Goal: Task Accomplishment & Management: Manage account settings

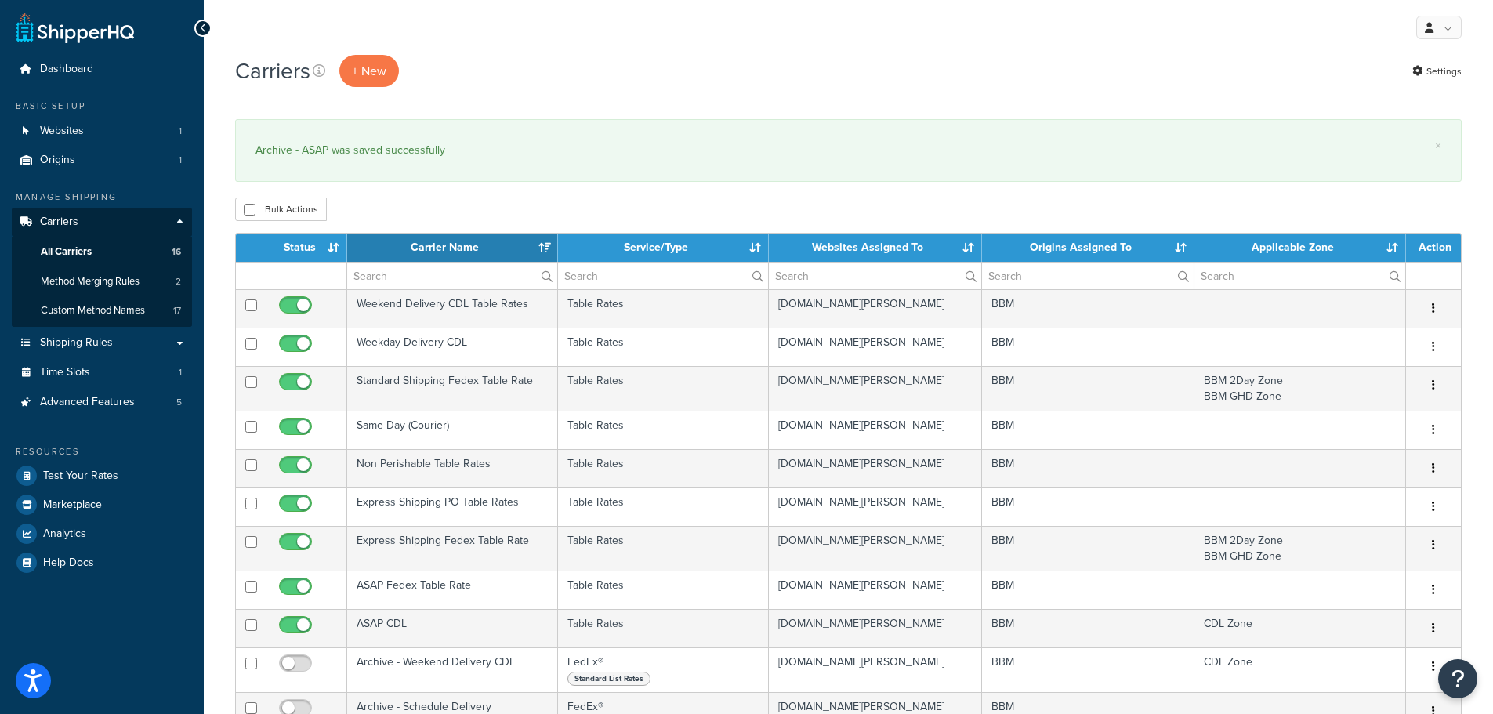
select select "15"
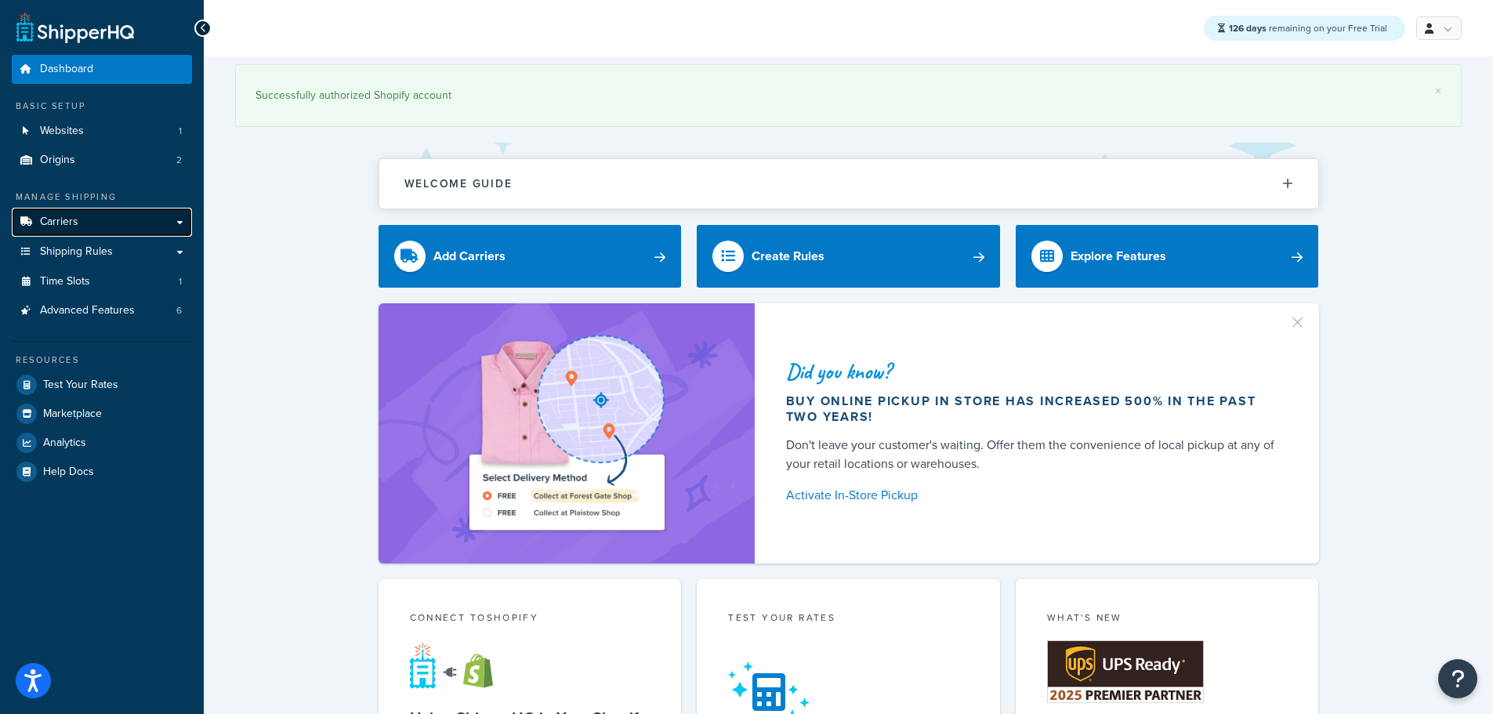
click at [93, 220] on link "Carriers" at bounding box center [102, 222] width 180 height 29
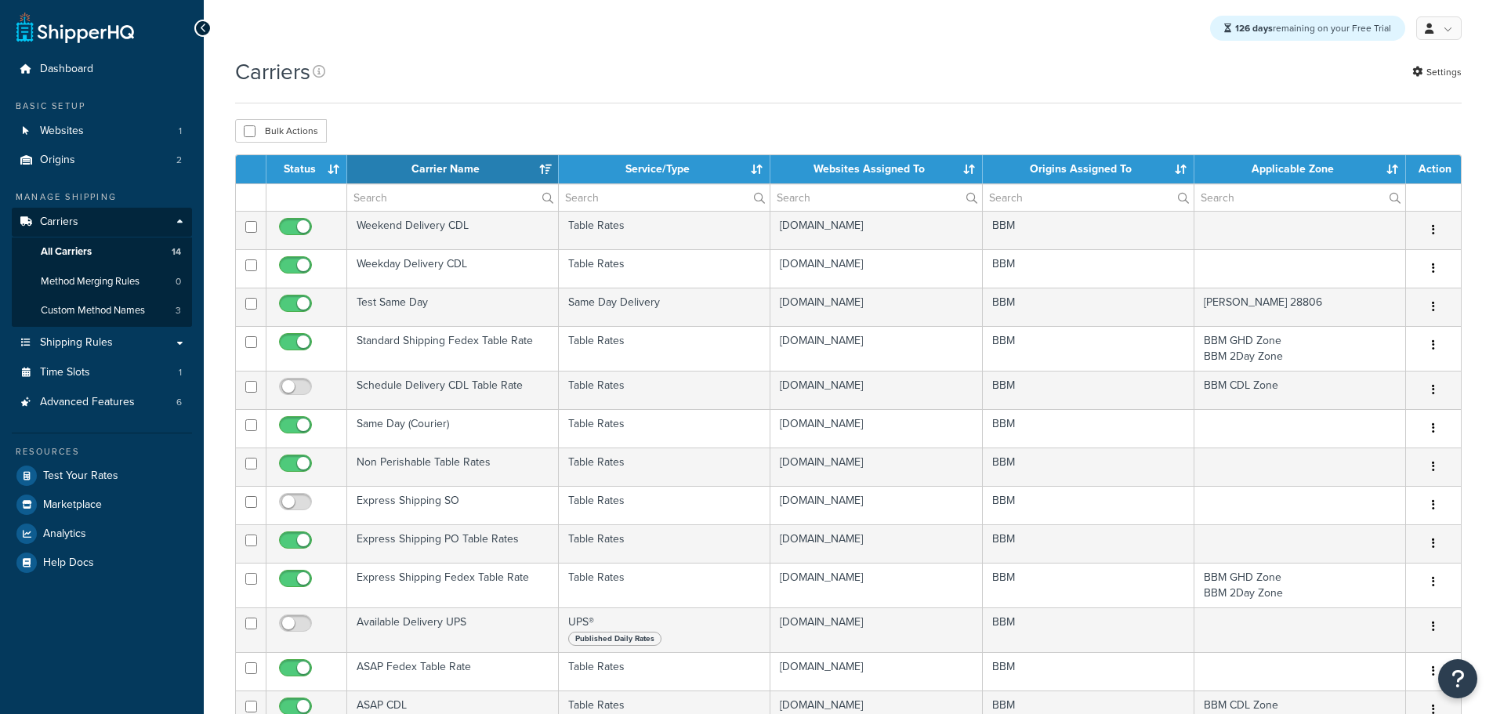
select select "15"
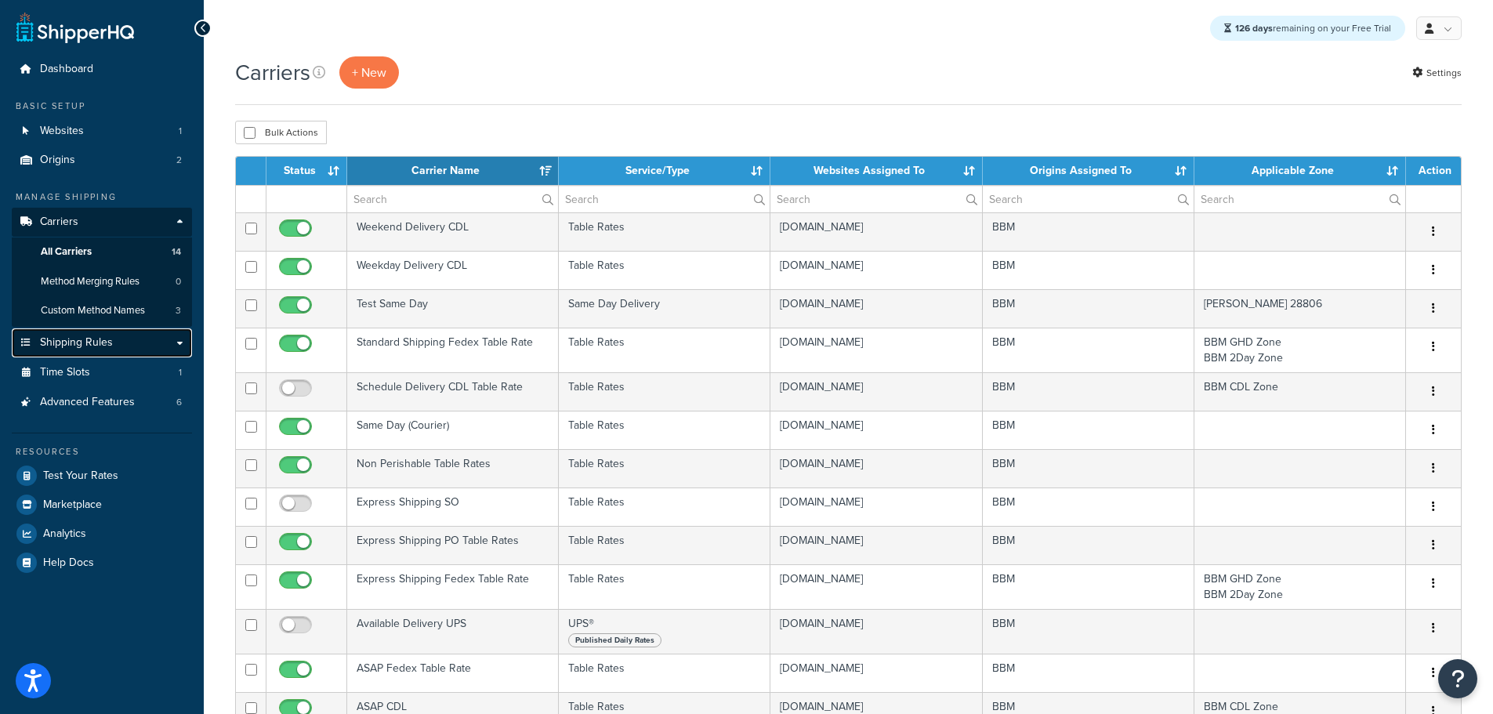
click at [97, 338] on span "Shipping Rules" at bounding box center [76, 342] width 73 height 13
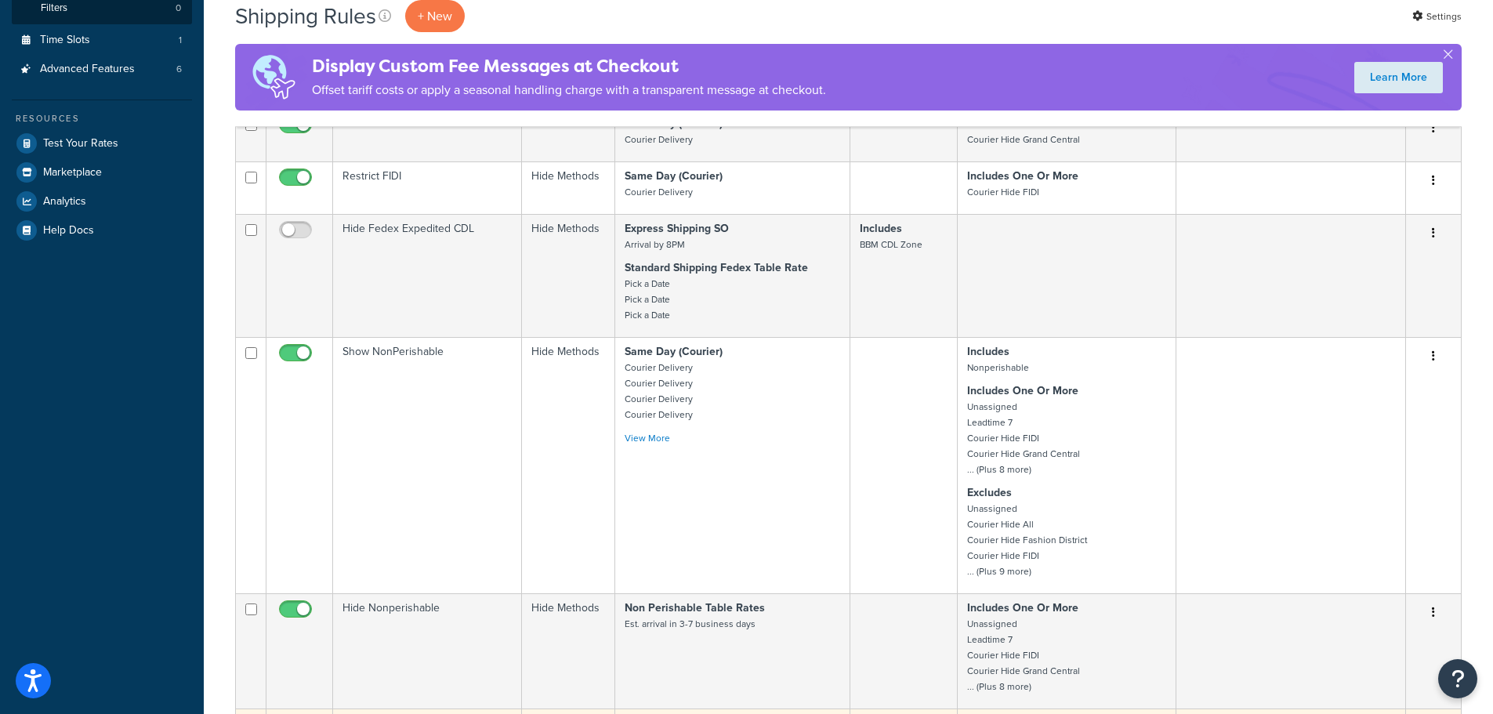
scroll to position [862, 0]
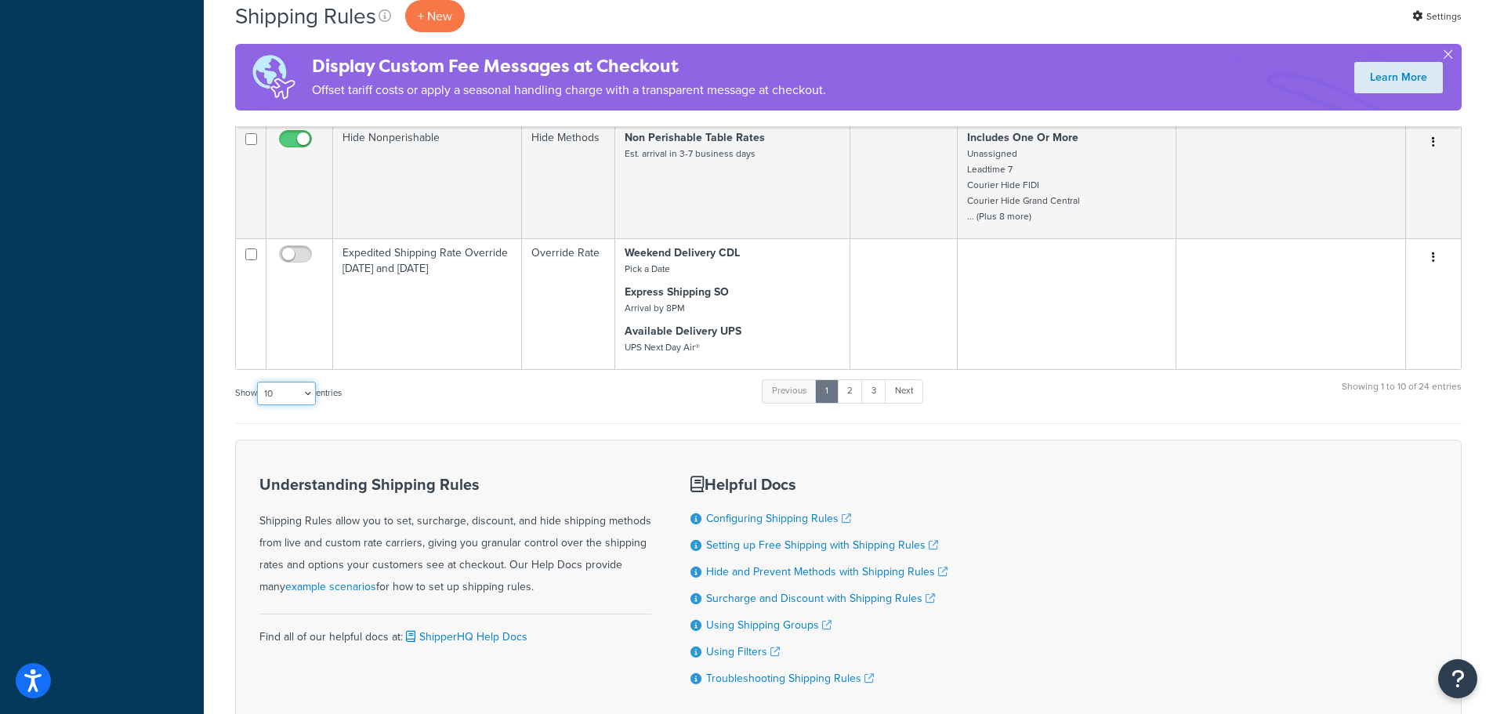
click at [313, 398] on select "10 15 25 50 100 1000" at bounding box center [286, 394] width 59 height 24
select select "25"
click at [259, 382] on select "10 15 25 50 100 1000" at bounding box center [286, 394] width 59 height 24
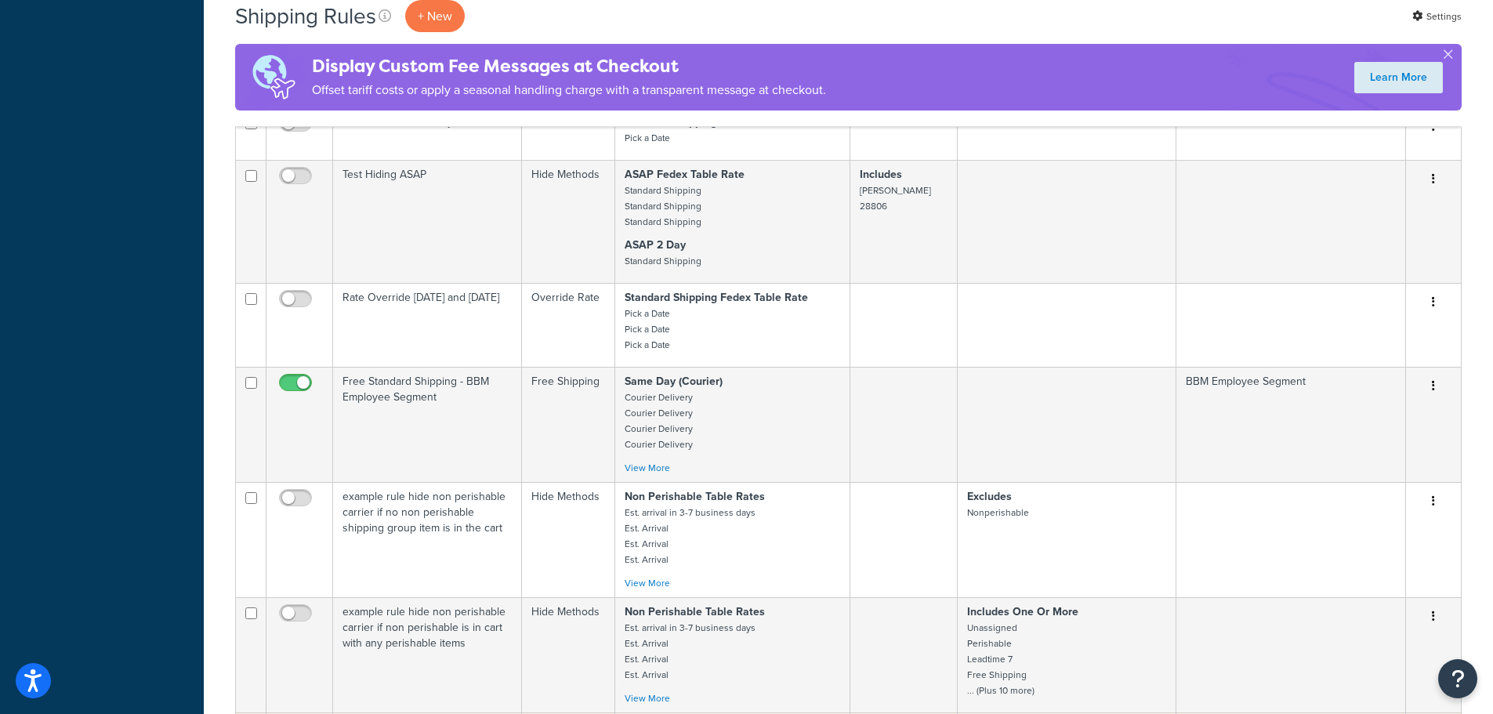
scroll to position [2037, 0]
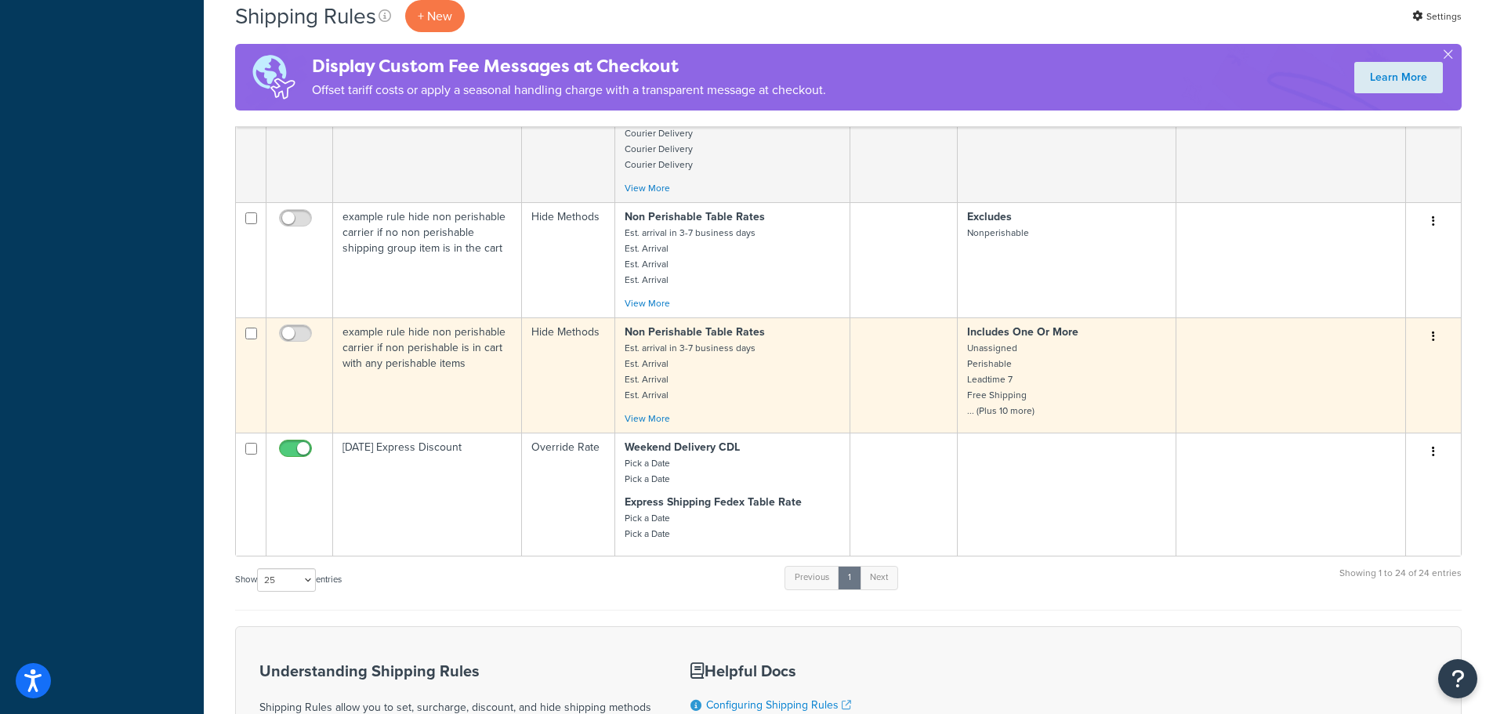
click at [400, 361] on td "example rule hide non perishable carrier if non perishable is in cart with any …" at bounding box center [427, 374] width 189 height 115
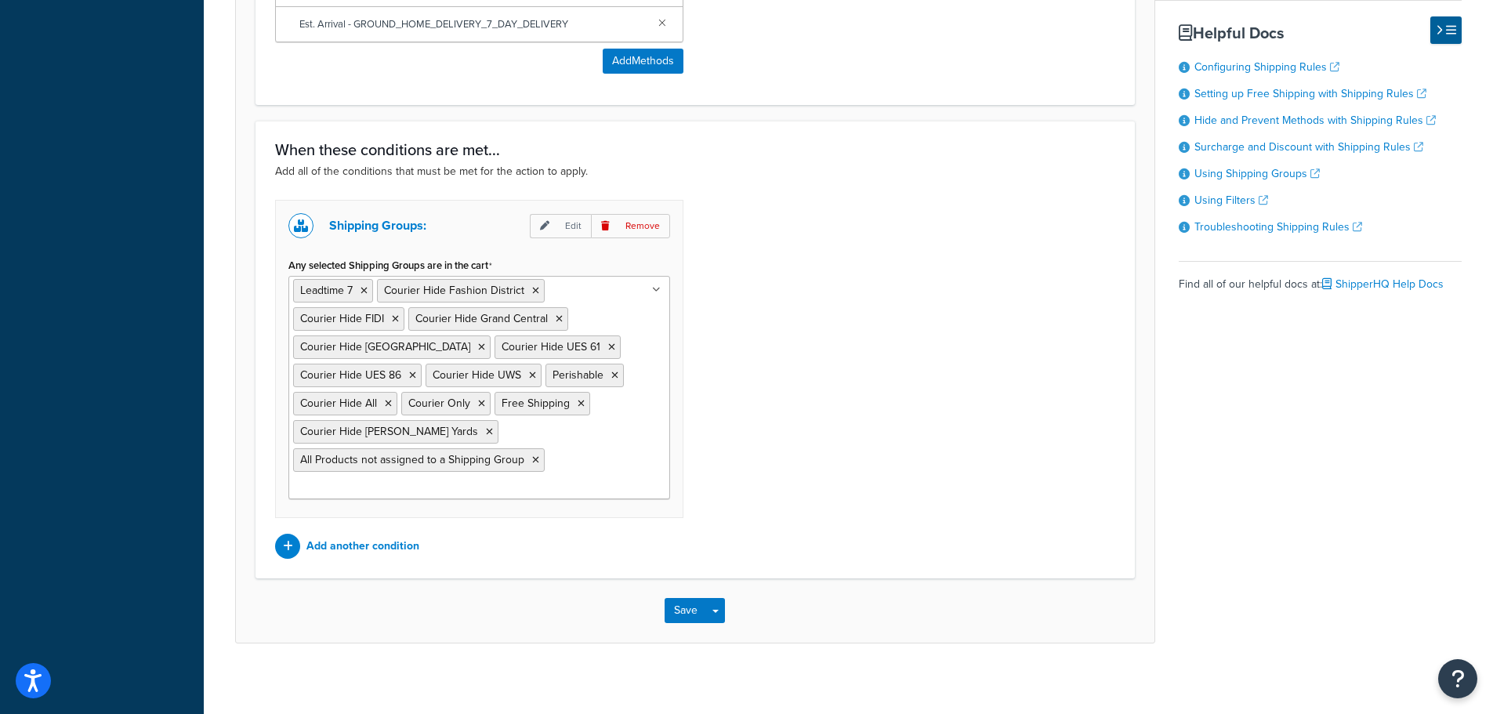
scroll to position [1031, 0]
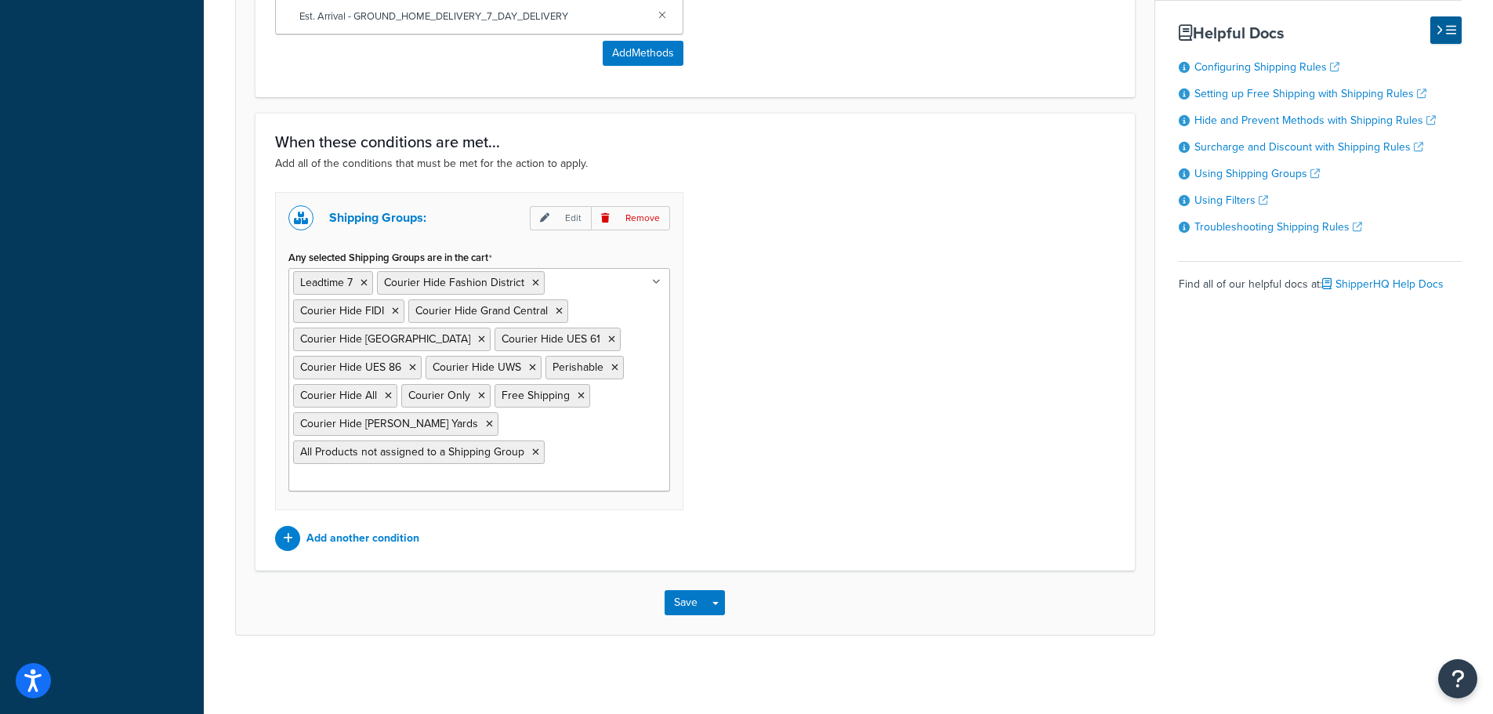
click at [636, 461] on ul "Leadtime 7 Courier Hide Fashion District Courier Hide FIDI Courier Hide Grand C…" at bounding box center [479, 379] width 382 height 223
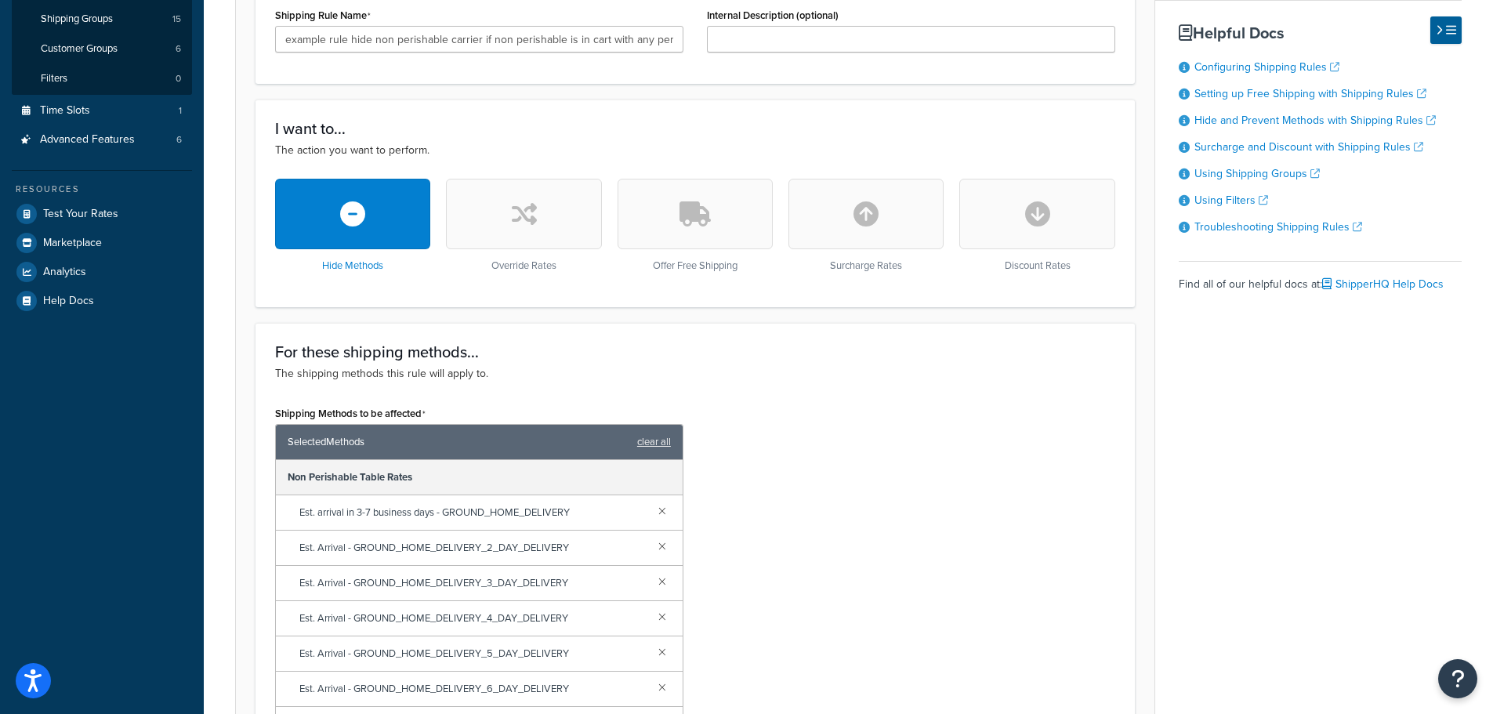
scroll to position [91, 0]
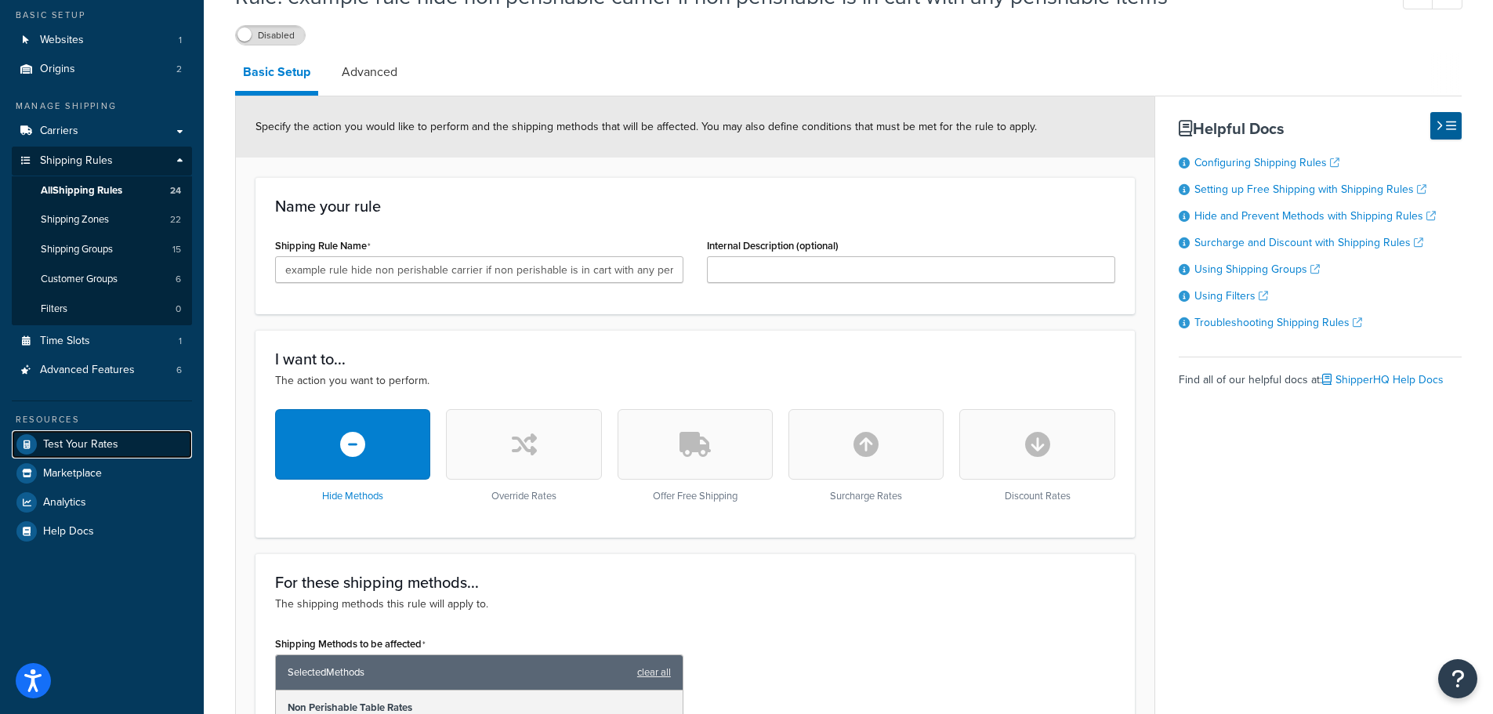
click at [82, 438] on span "Test Your Rates" at bounding box center [80, 444] width 75 height 13
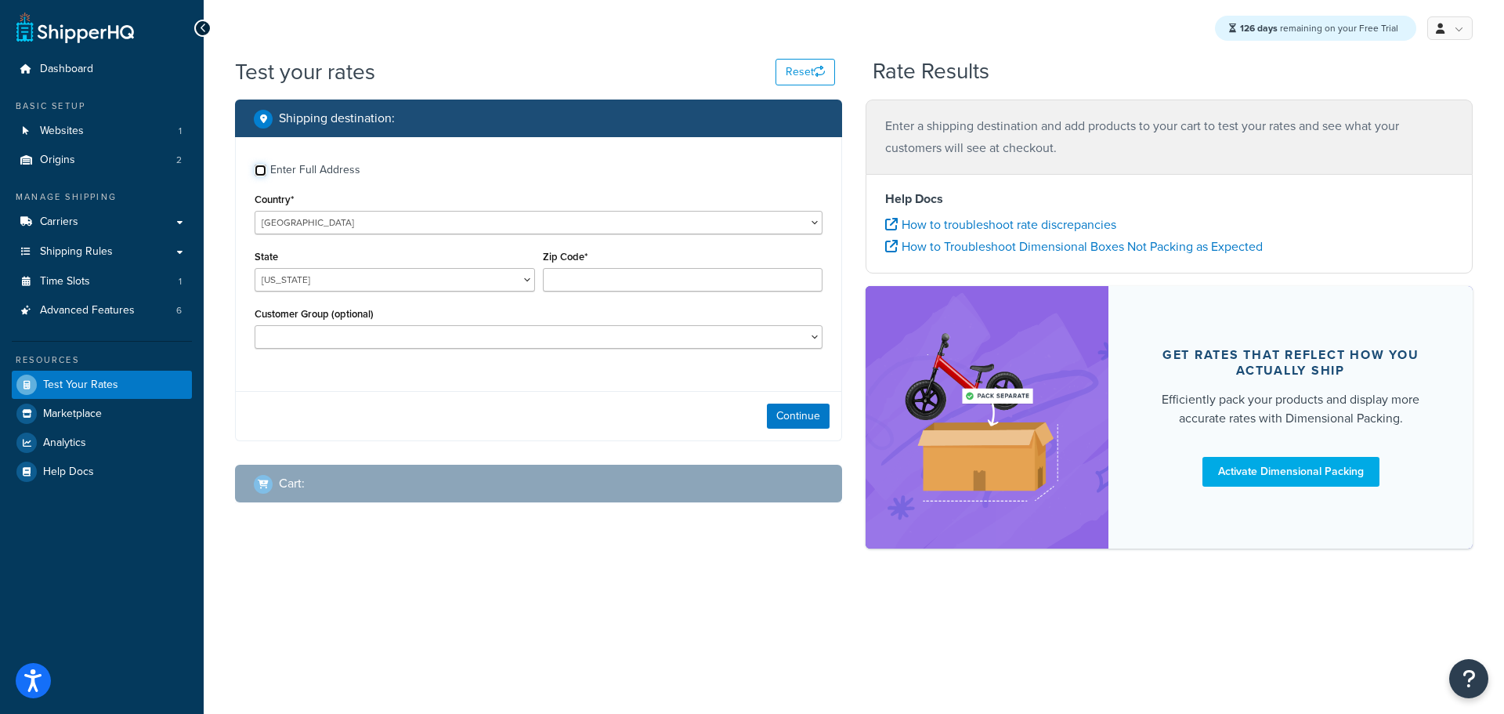
click at [260, 171] on input "Enter Full Address" at bounding box center [261, 171] width 12 height 12
checkbox input "true"
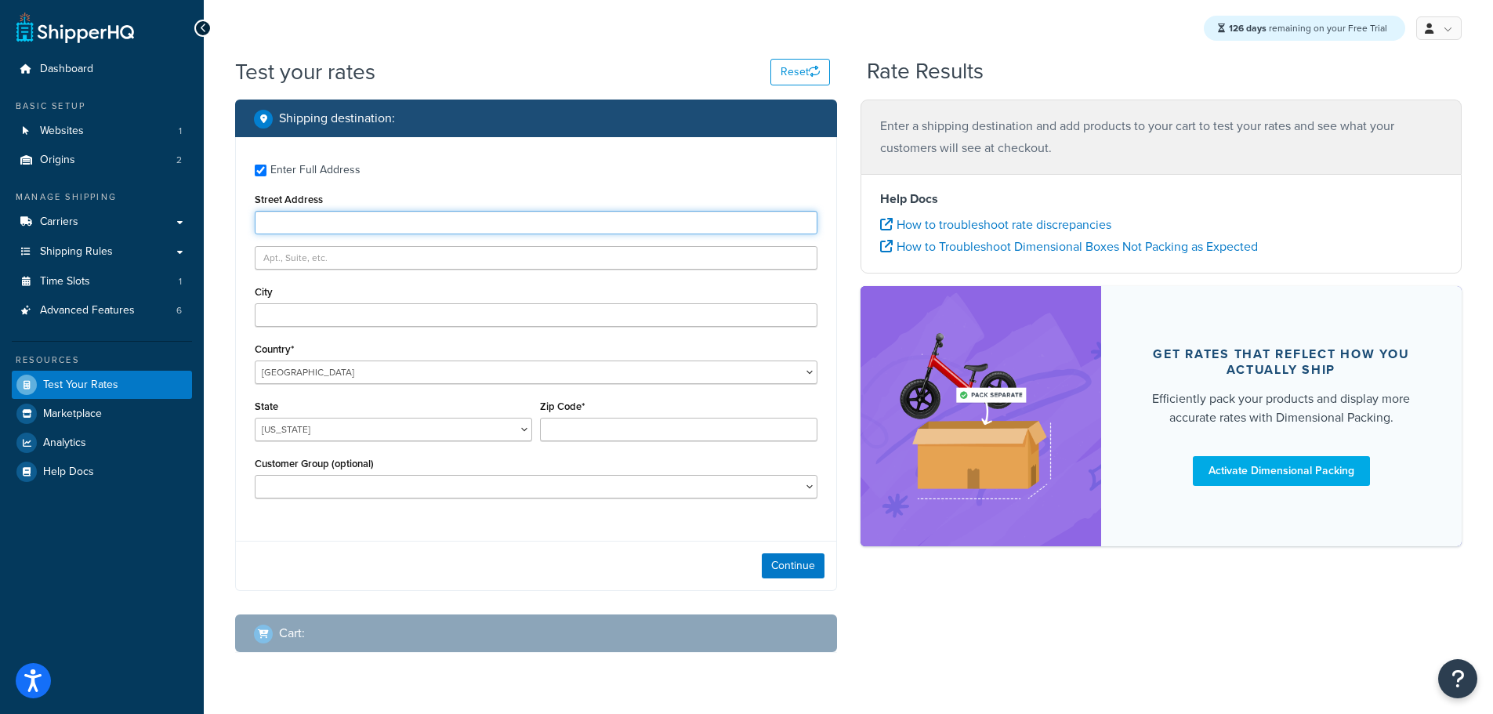
click at [298, 223] on input "Street Address" at bounding box center [536, 223] width 563 height 24
type input "103 Coachmans Trail"
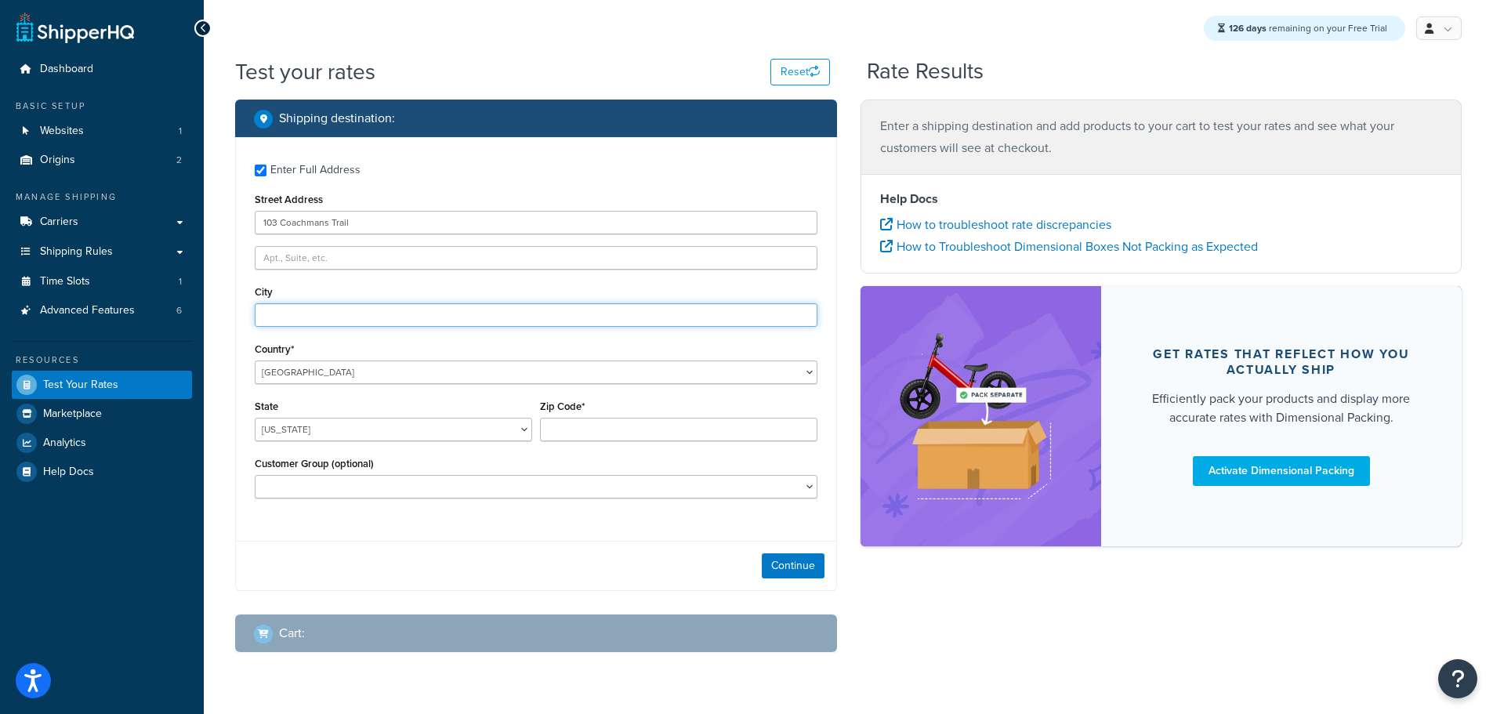
type input "Asheville"
select select "NC"
type input "28803"
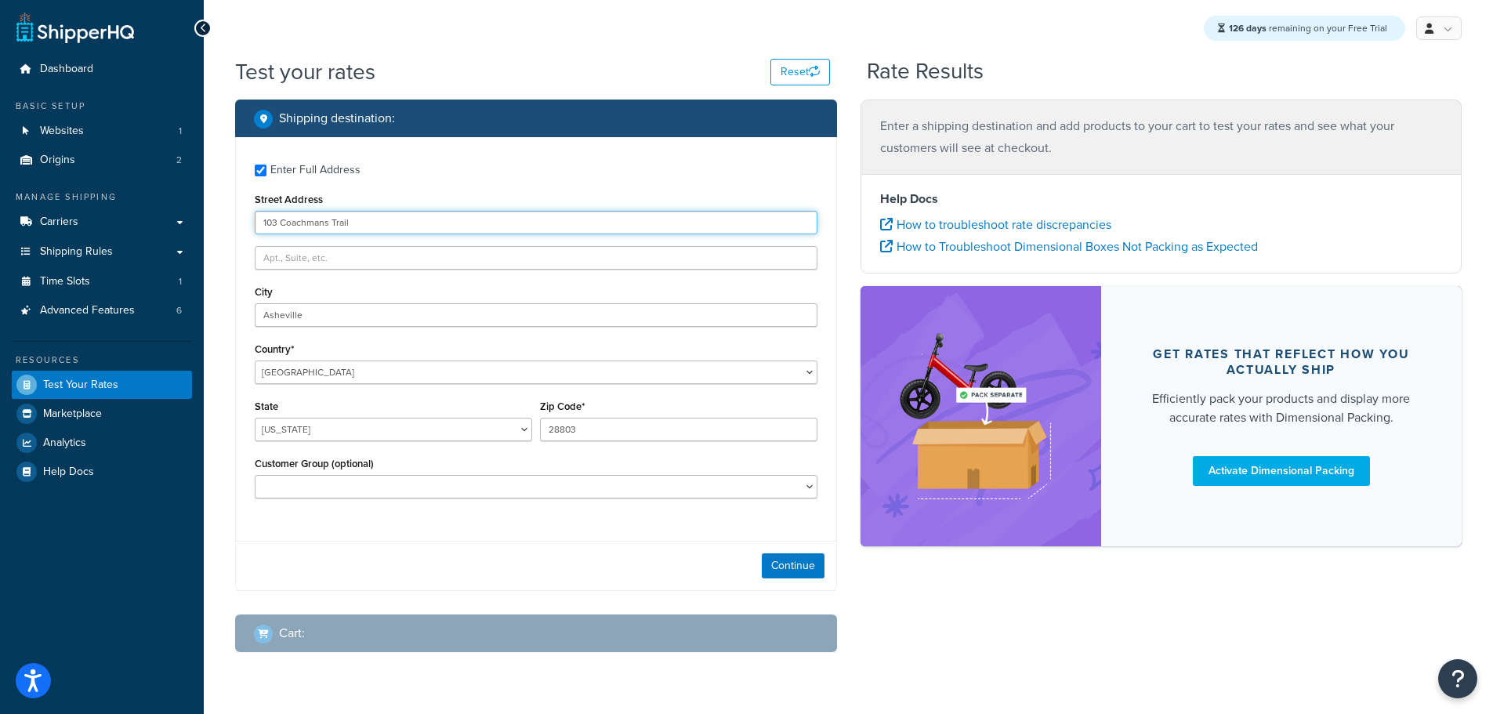
scroll to position [42, 0]
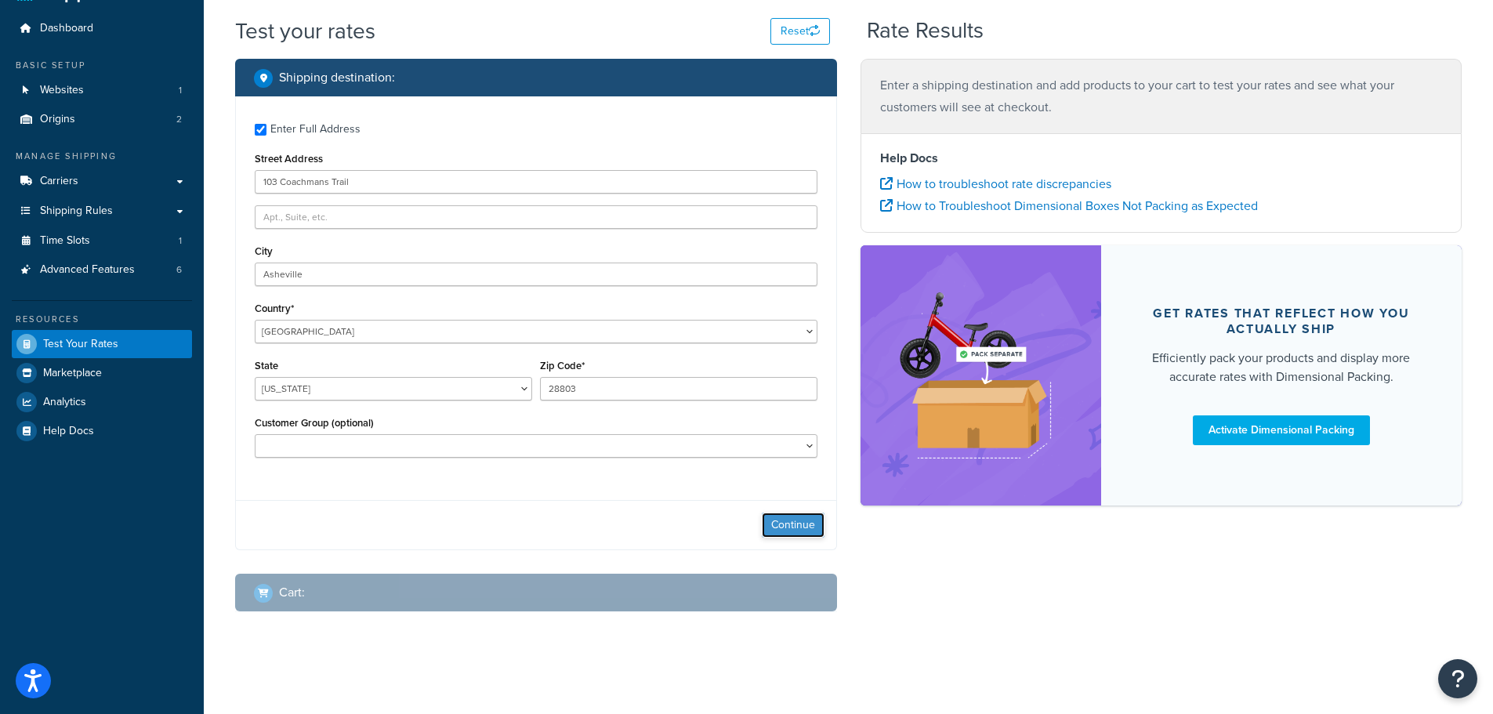
click at [798, 526] on button "Continue" at bounding box center [793, 524] width 63 height 25
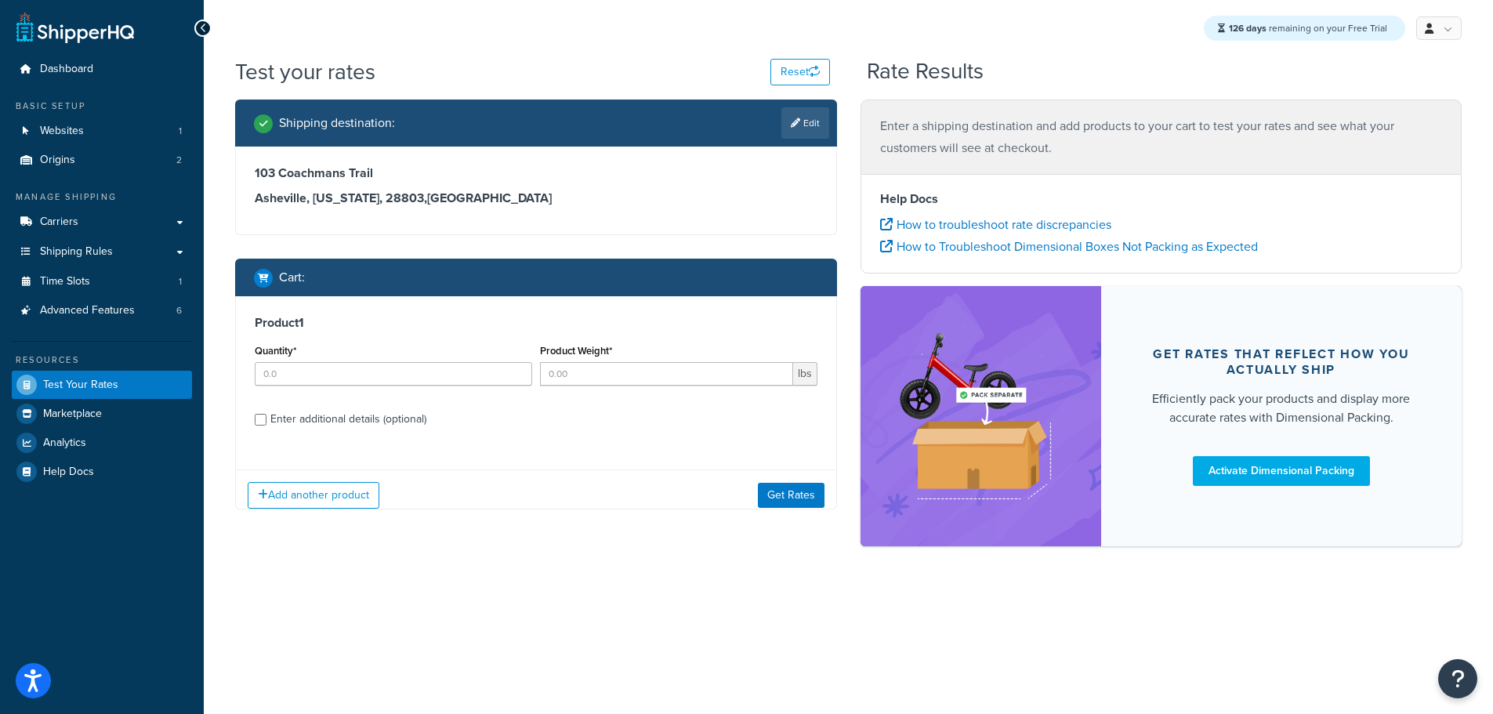
scroll to position [0, 0]
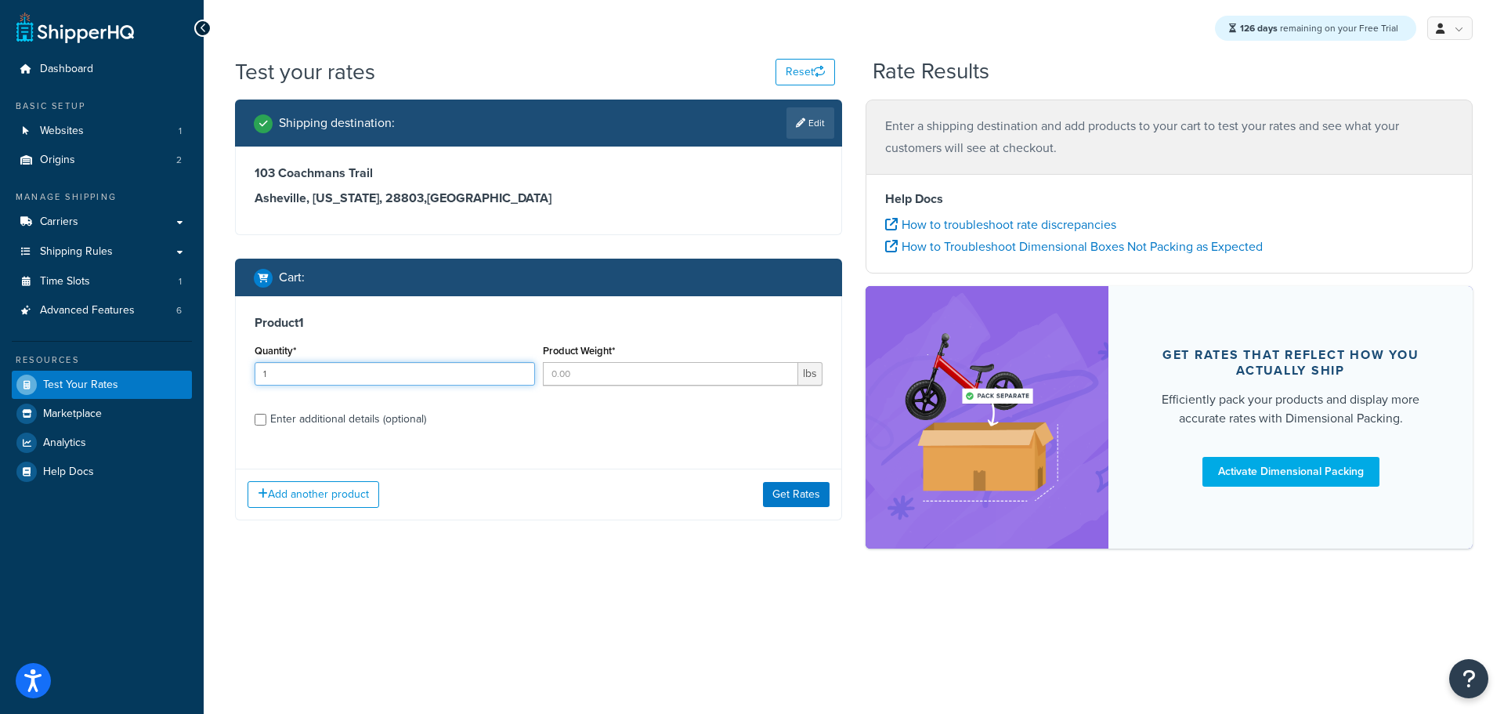
type input "1"
click at [518, 369] on input "1" at bounding box center [395, 374] width 281 height 24
type input "1"
click at [785, 371] on input "1" at bounding box center [671, 374] width 256 height 24
click at [800, 490] on button "Get Rates" at bounding box center [796, 494] width 67 height 25
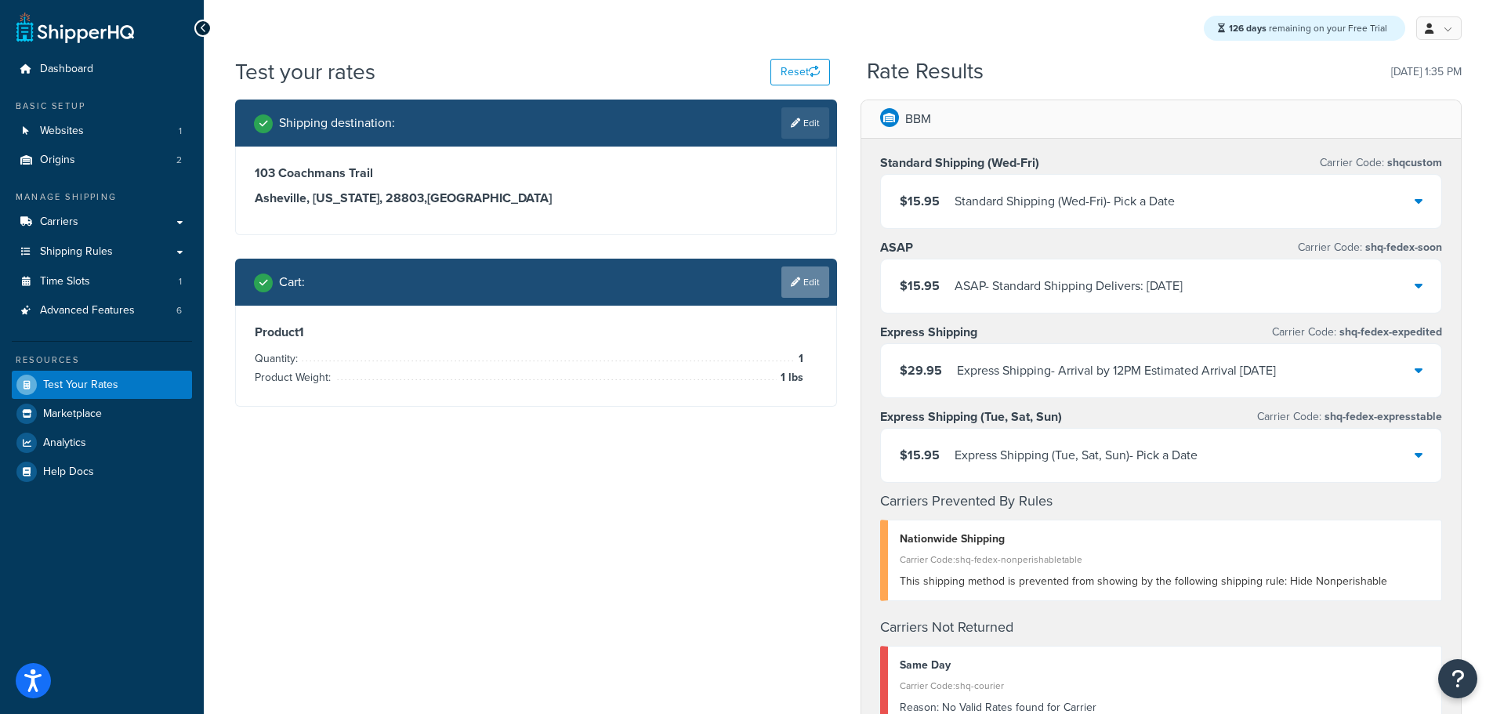
click at [803, 280] on link "Edit" at bounding box center [805, 281] width 48 height 31
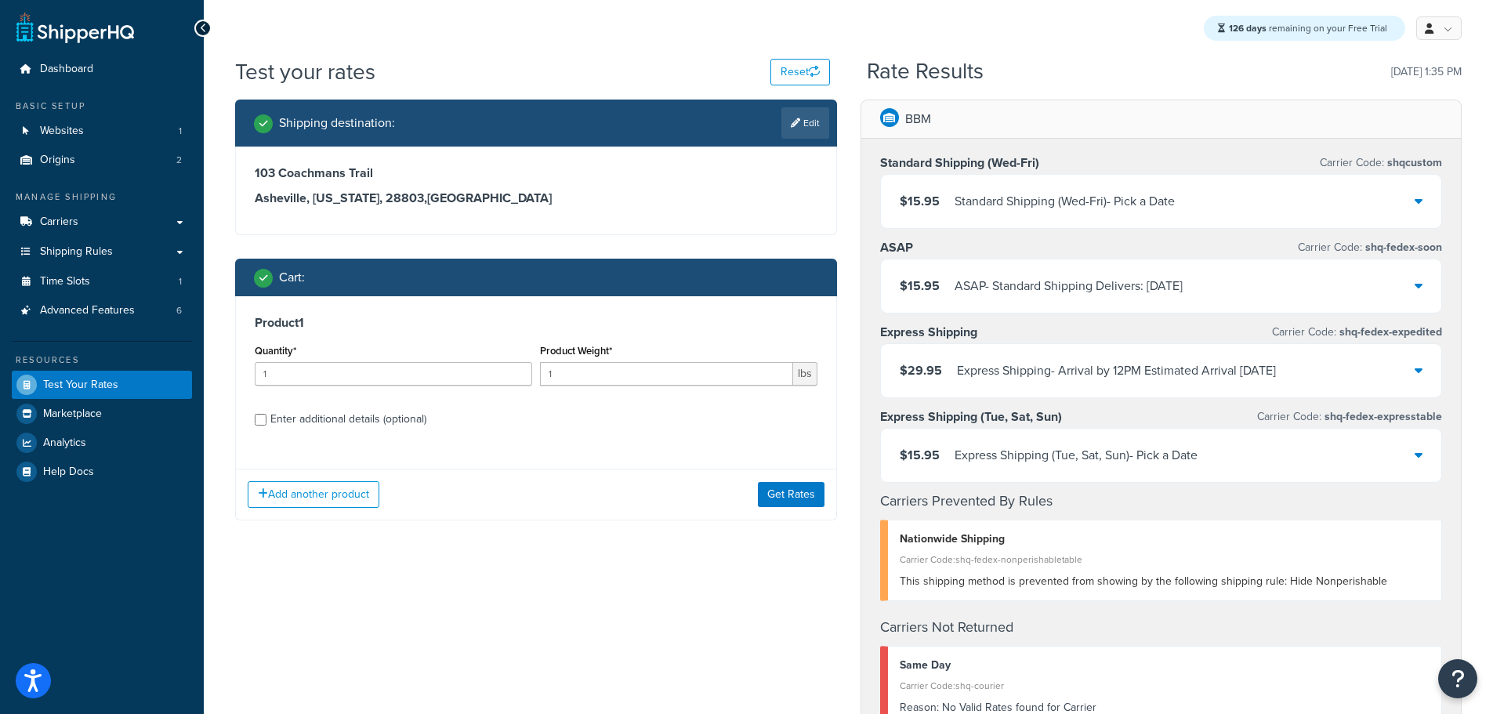
click at [354, 421] on div "Enter additional details (optional)" at bounding box center [348, 419] width 156 height 22
click at [266, 421] on input "Enter additional details (optional)" at bounding box center [261, 420] width 12 height 12
checkbox input "true"
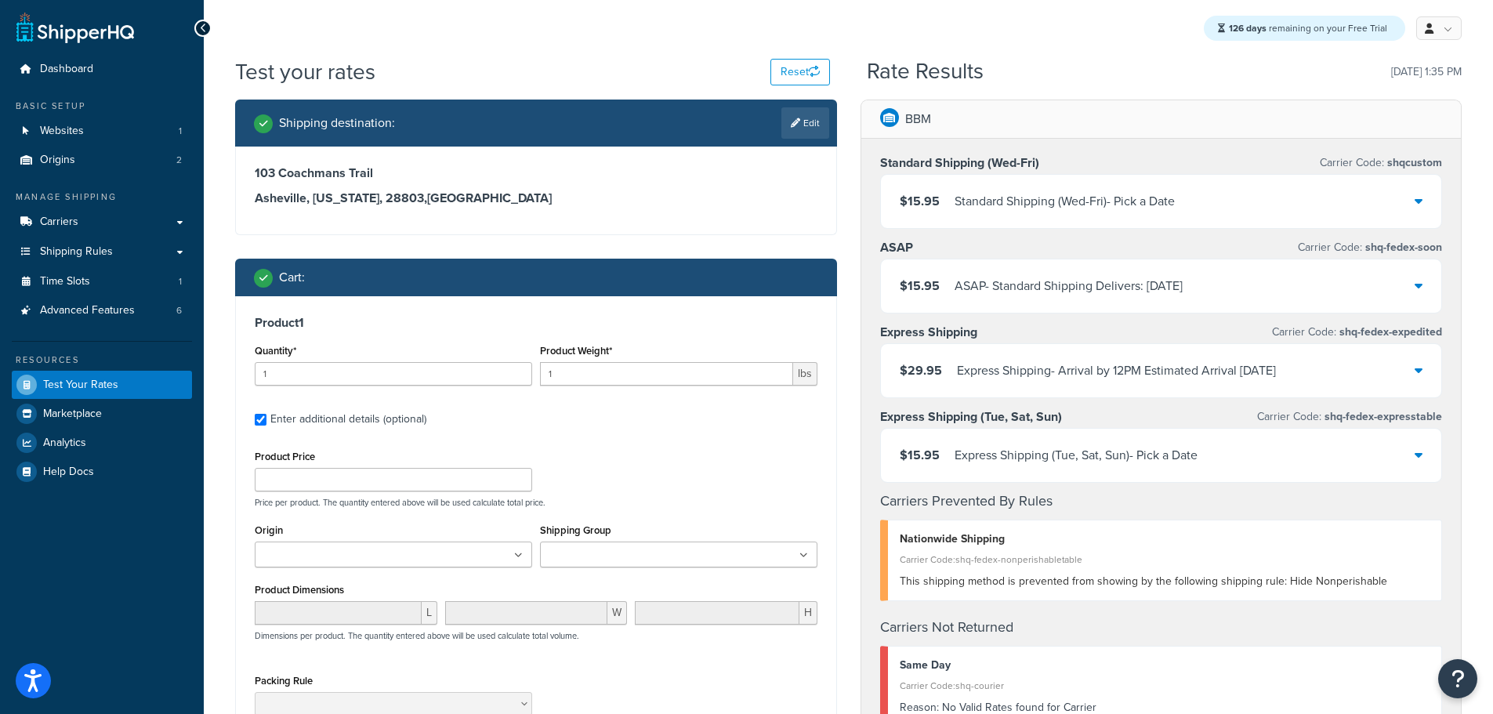
click at [685, 553] on ul at bounding box center [678, 554] width 277 height 26
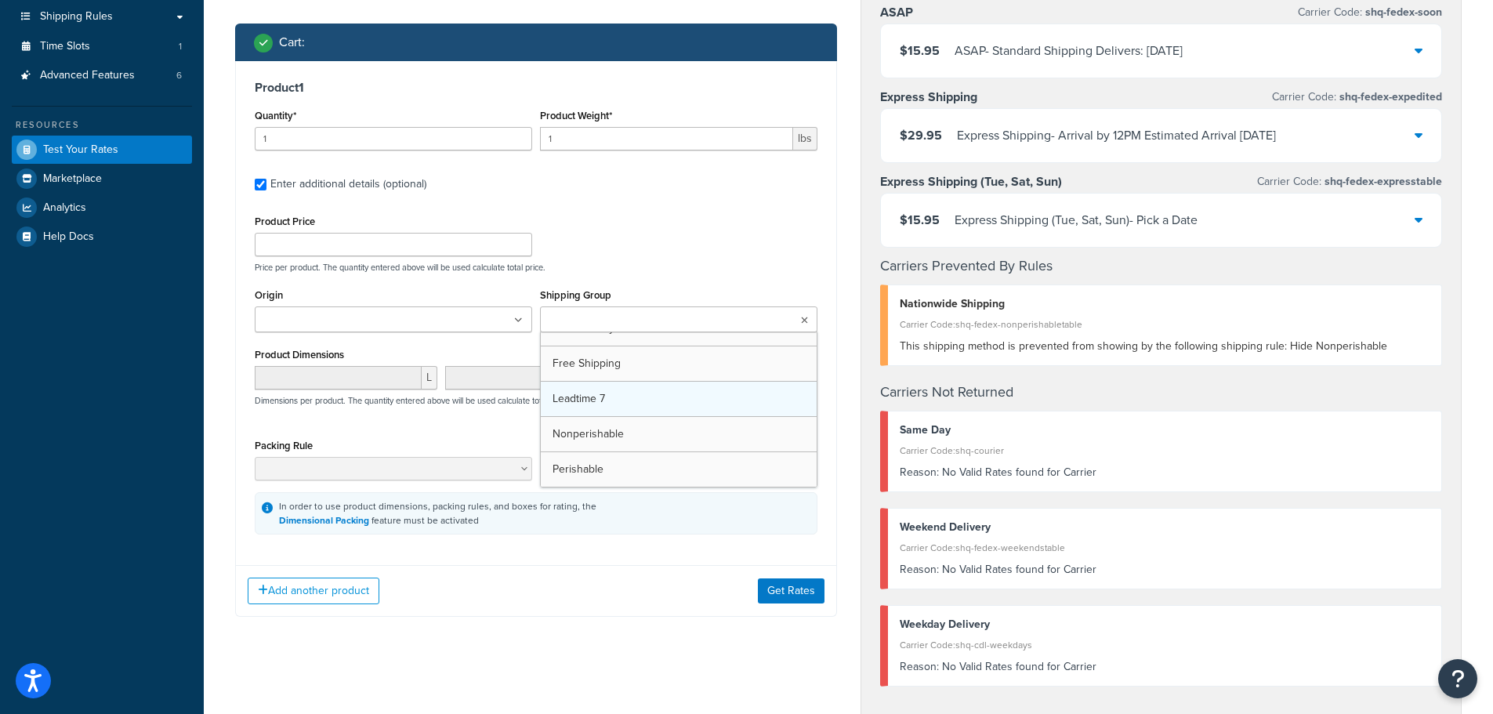
scroll to position [302, 0]
click at [802, 597] on button "Get Rates" at bounding box center [791, 594] width 67 height 25
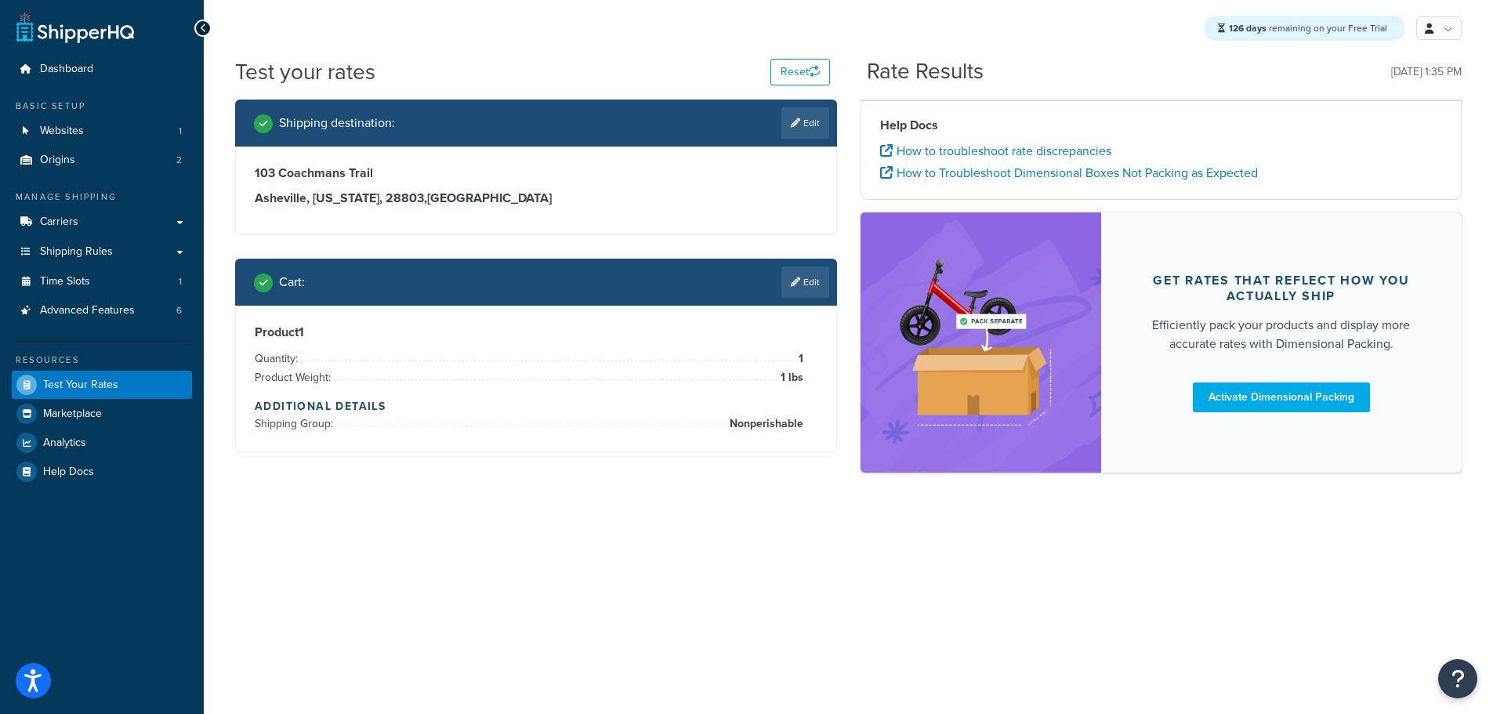
scroll to position [0, 0]
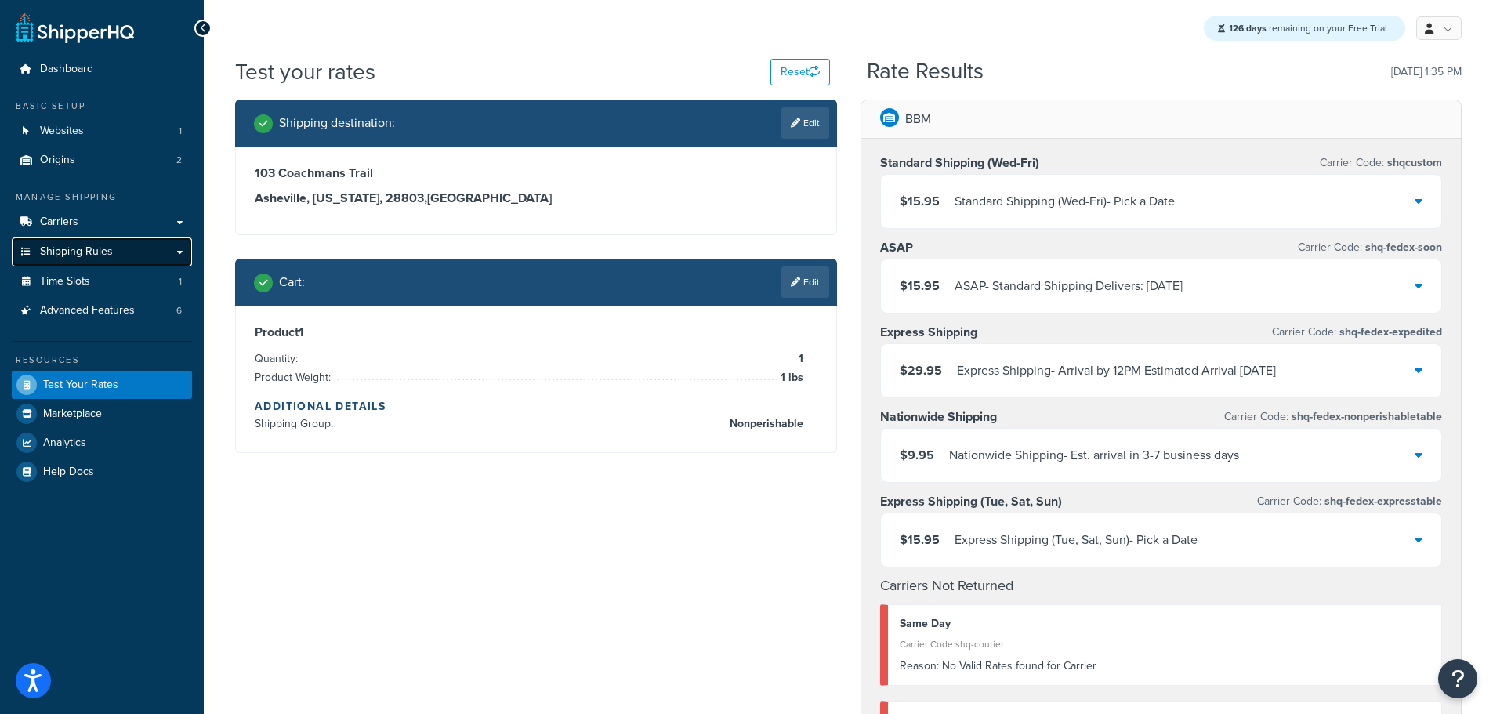
click at [92, 248] on span "Shipping Rules" at bounding box center [76, 251] width 73 height 13
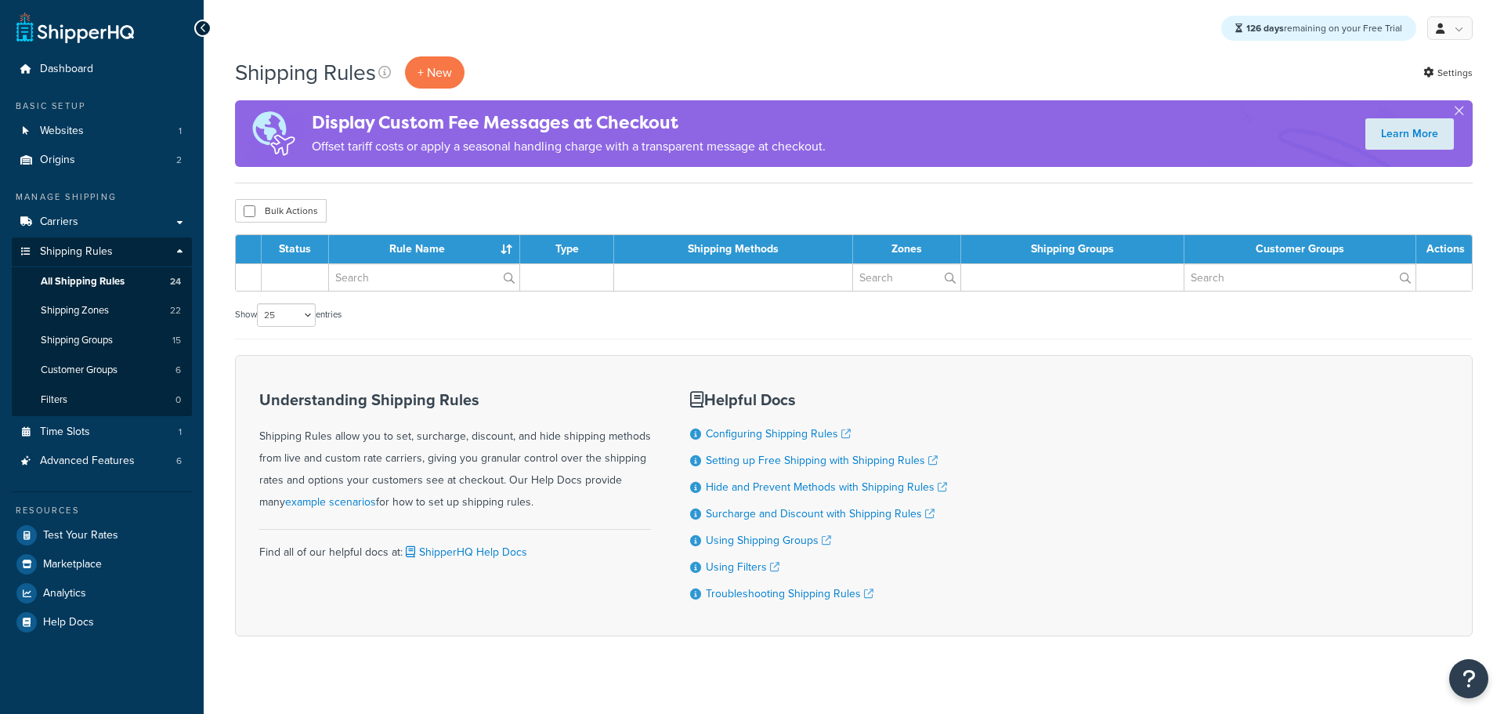
select select "25"
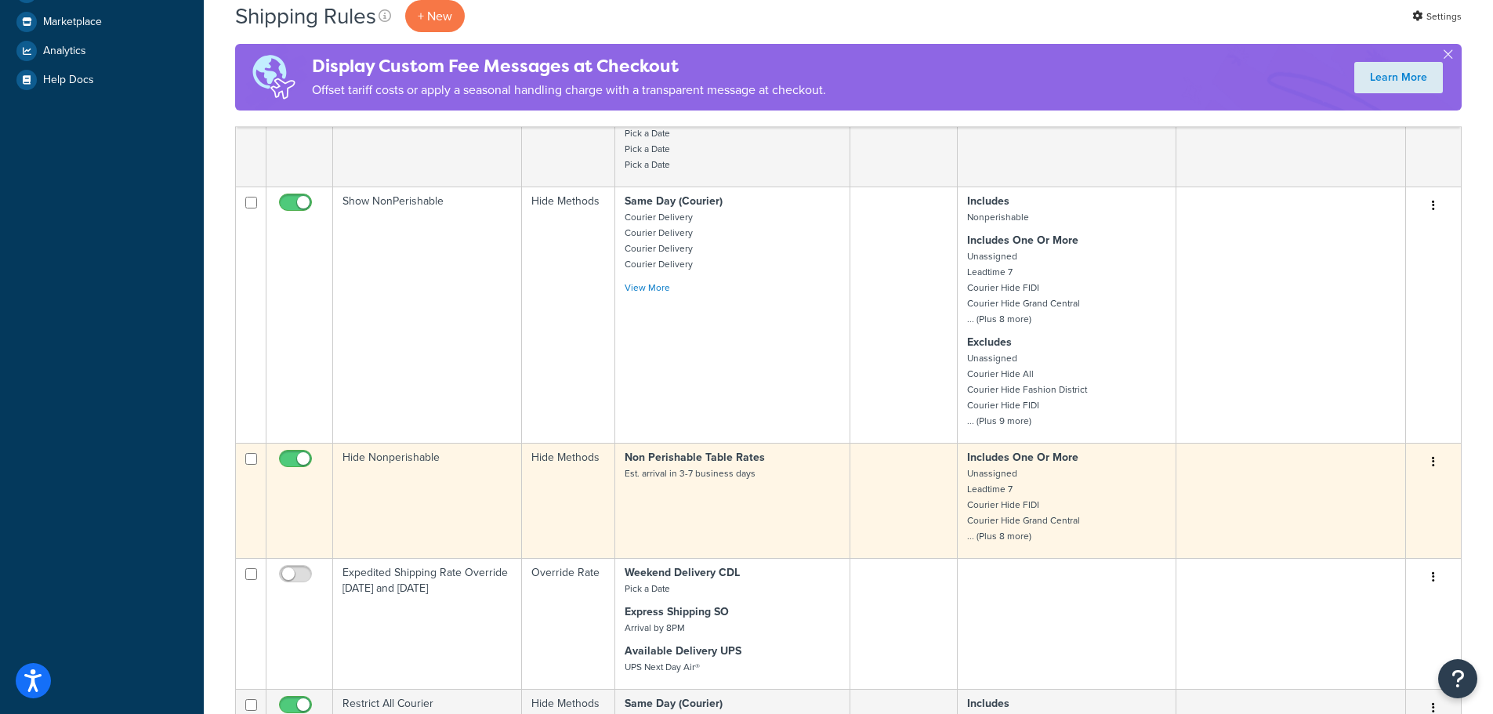
scroll to position [548, 0]
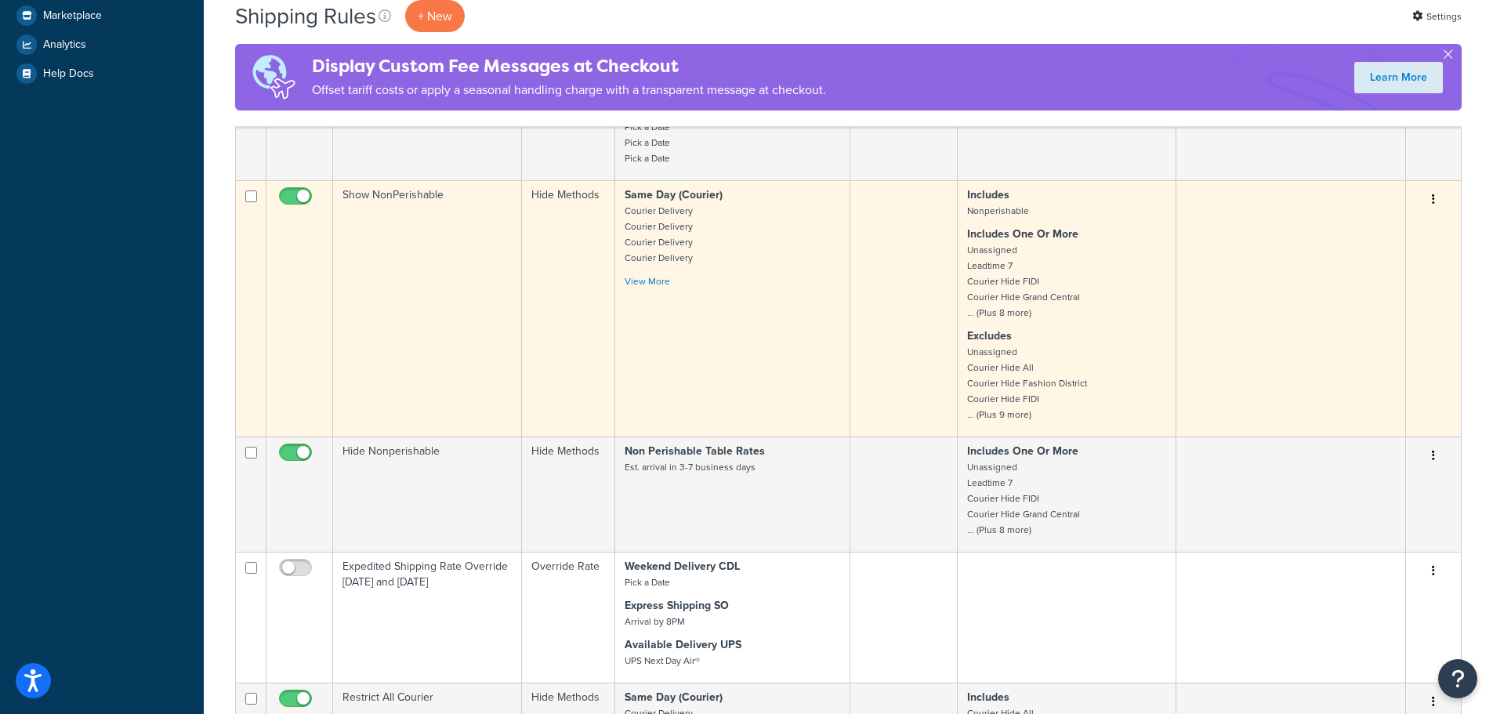
click at [393, 208] on td "Show NonPerishable" at bounding box center [427, 308] width 189 height 256
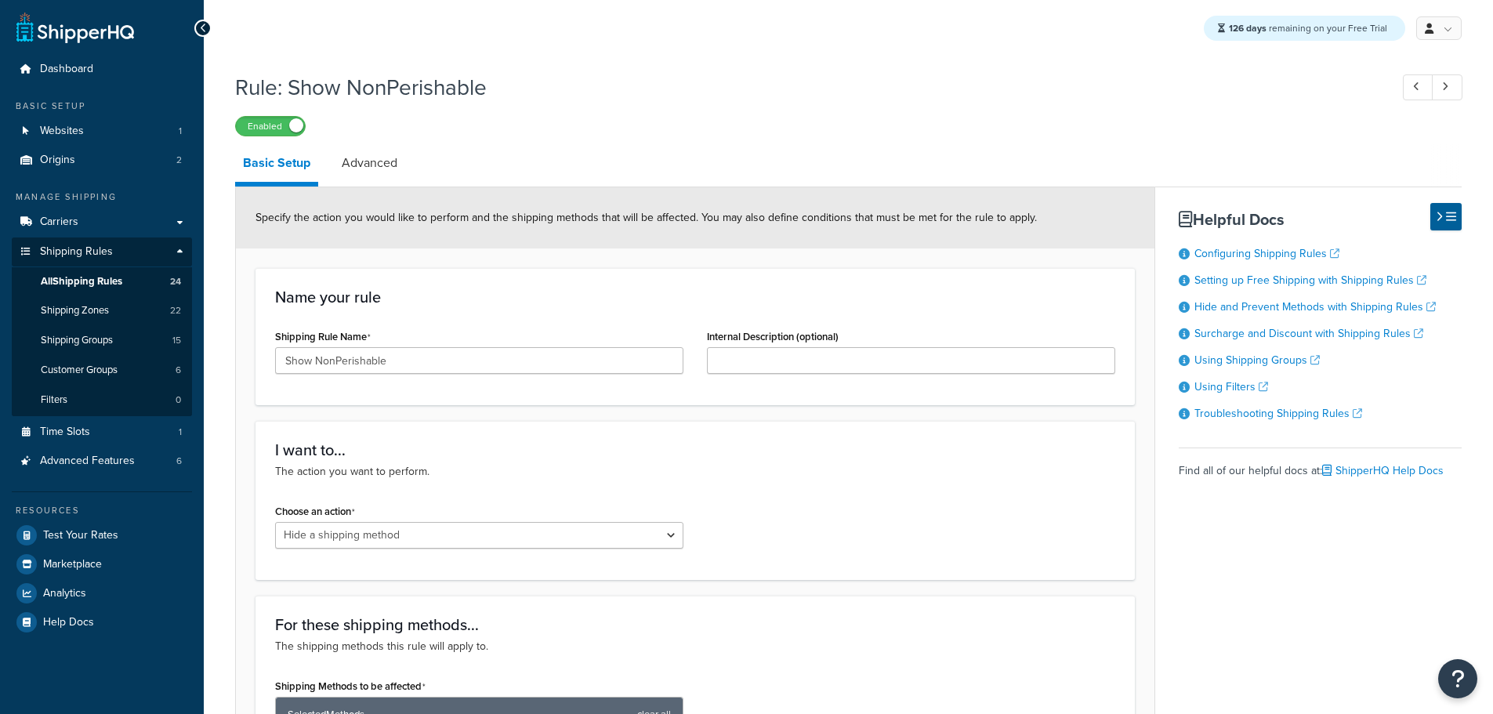
select select "HIDE"
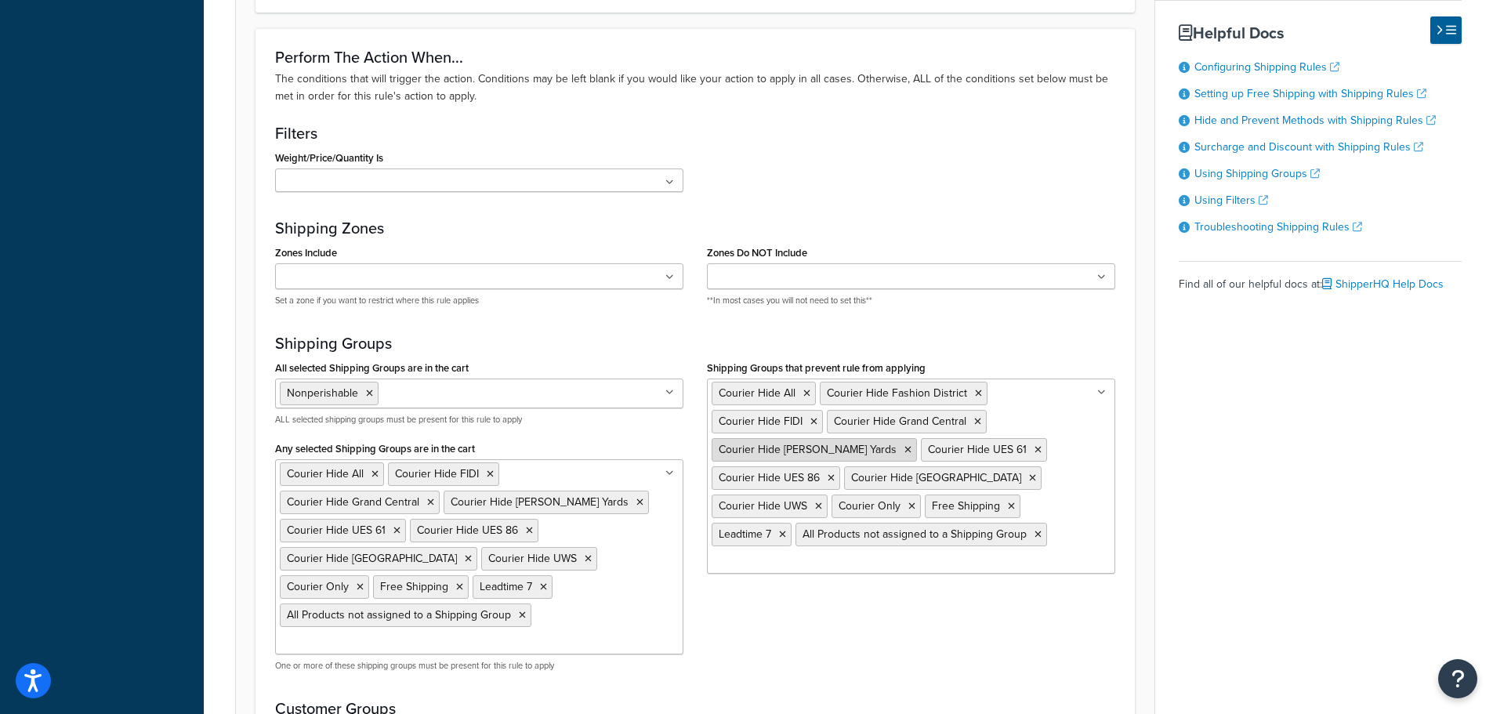
scroll to position [1175, 0]
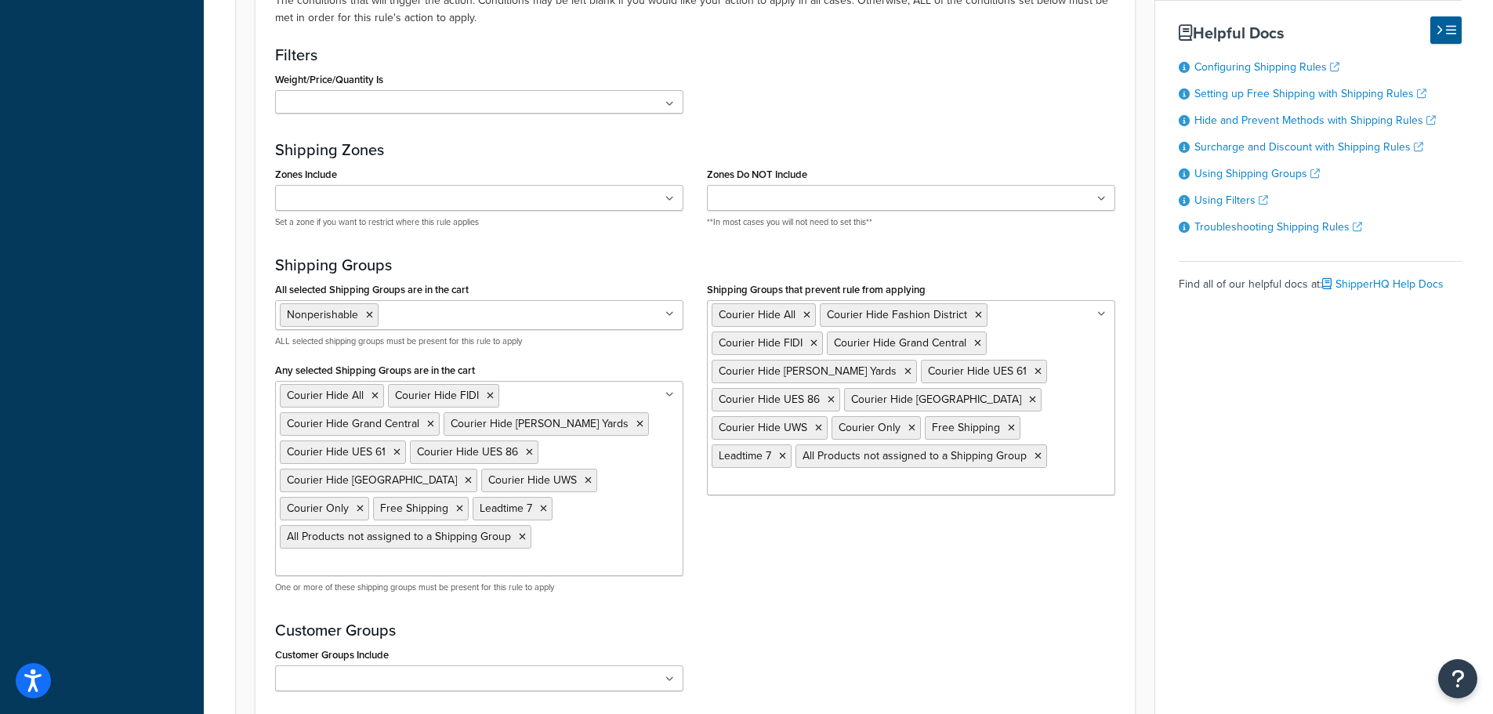
click at [611, 545] on ul "Courier Hide All Courier Hide FIDI Courier Hide Grand Central Courier Hide [PER…" at bounding box center [479, 478] width 408 height 195
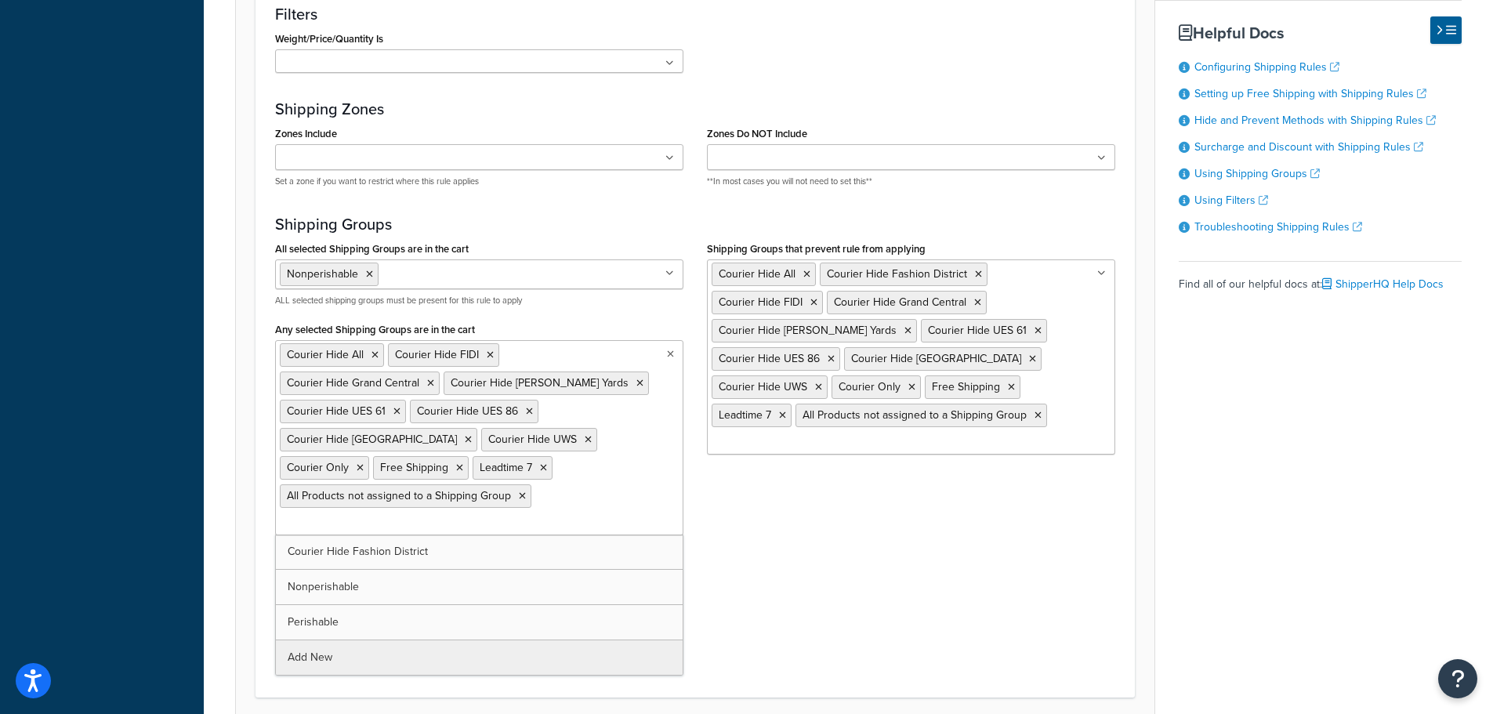
scroll to position [1254, 0]
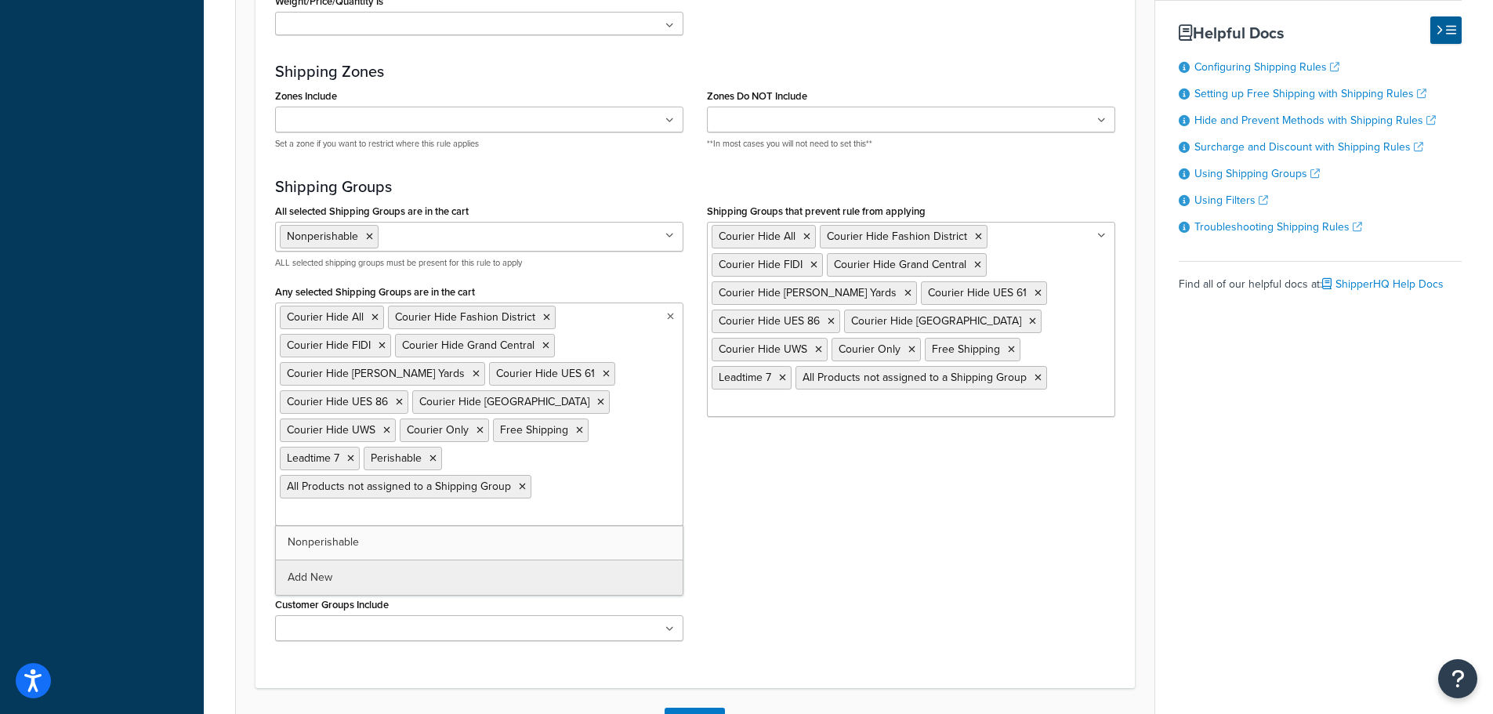
click at [737, 538] on div "All selected Shipping Groups are in the cart Nonperishable Courier Hide All Cou…" at bounding box center [694, 378] width 863 height 356
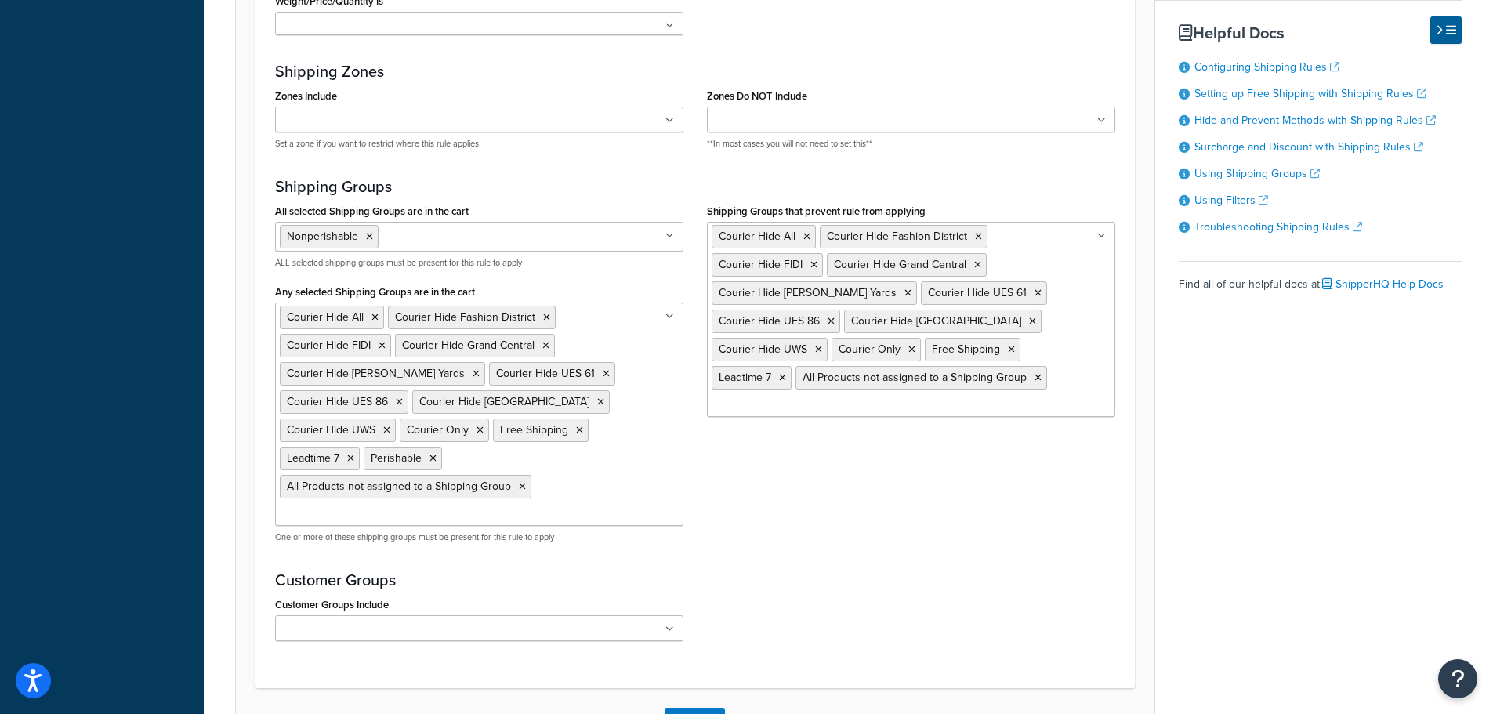
click at [1077, 400] on ul "Courier Hide All Courier Hide Fashion District Courier Hide FIDI Courier Hide G…" at bounding box center [911, 319] width 408 height 195
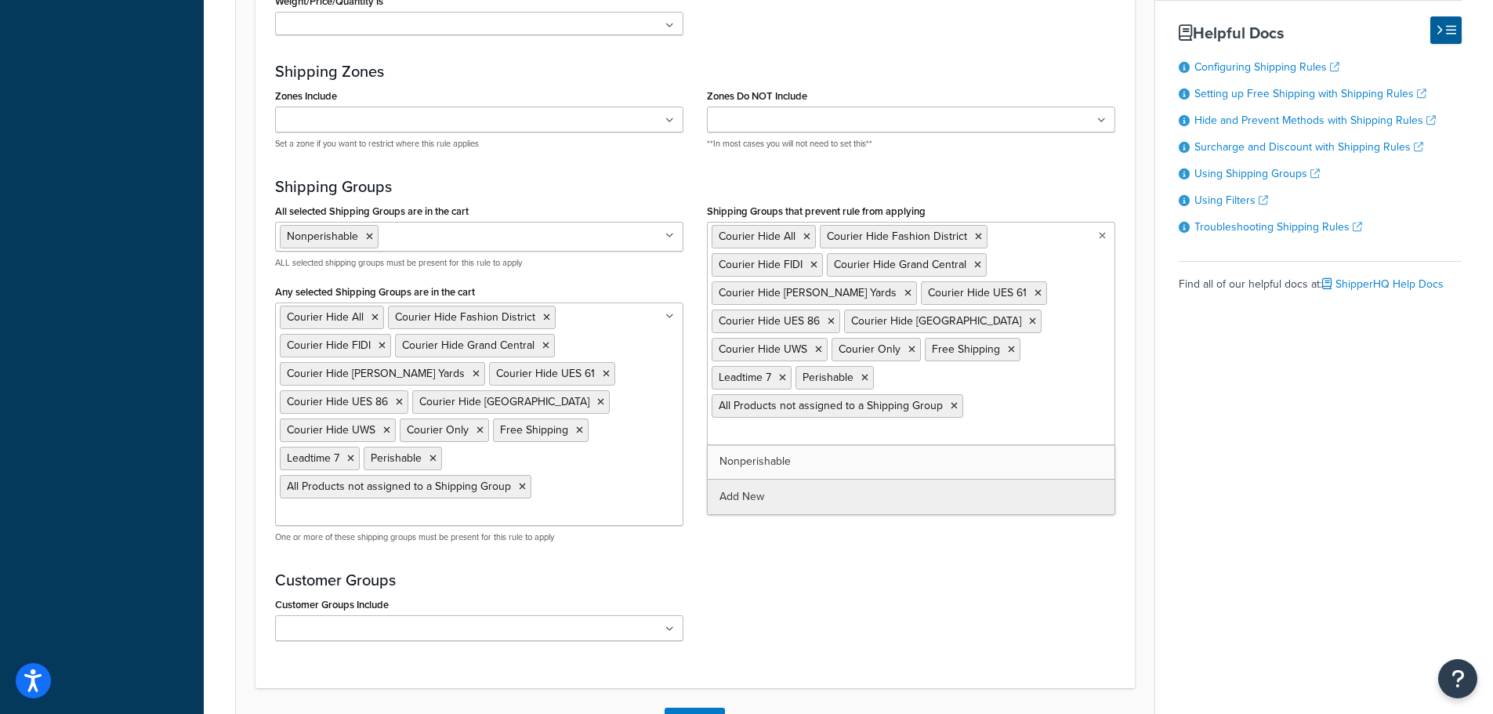
click at [769, 554] on div "All selected Shipping Groups are in the cart Nonperishable Courier Hide All Cou…" at bounding box center [694, 378] width 863 height 356
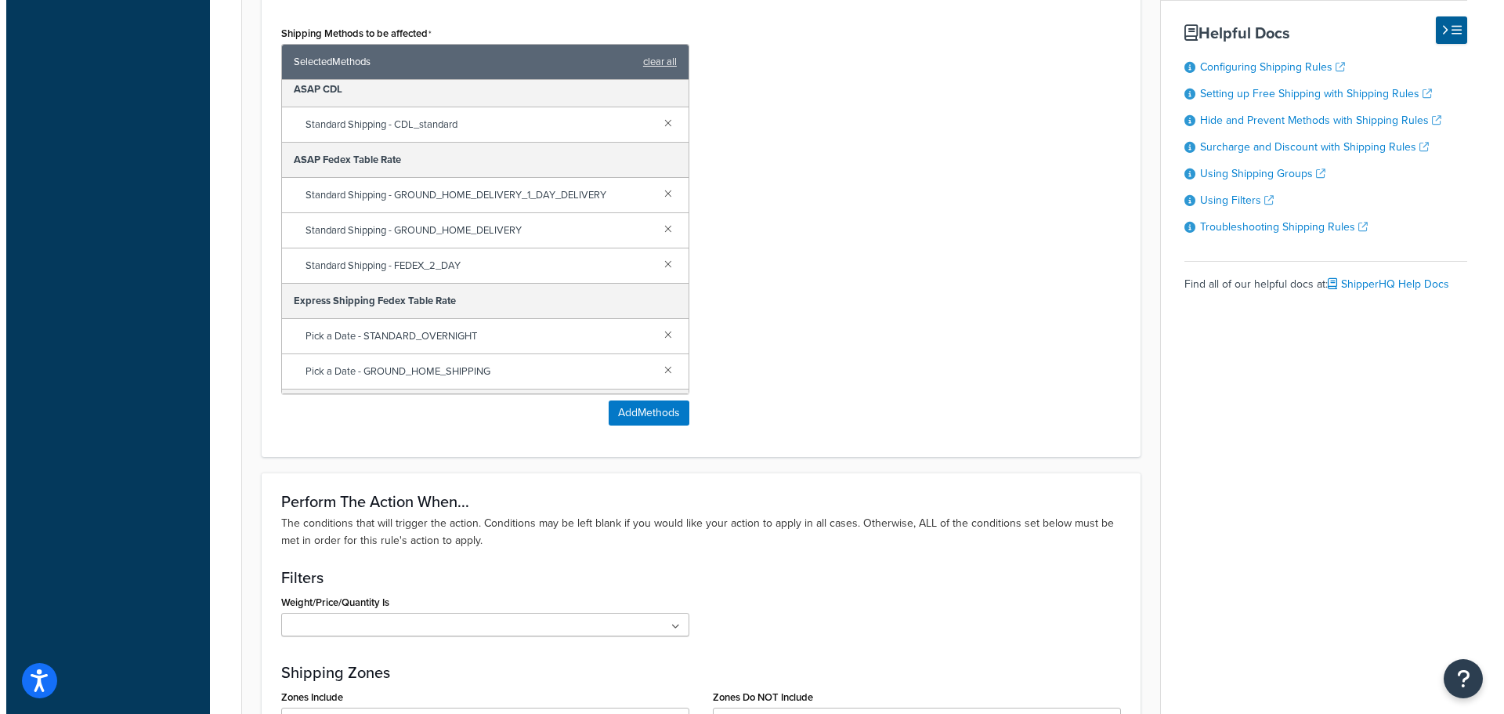
scroll to position [627, 0]
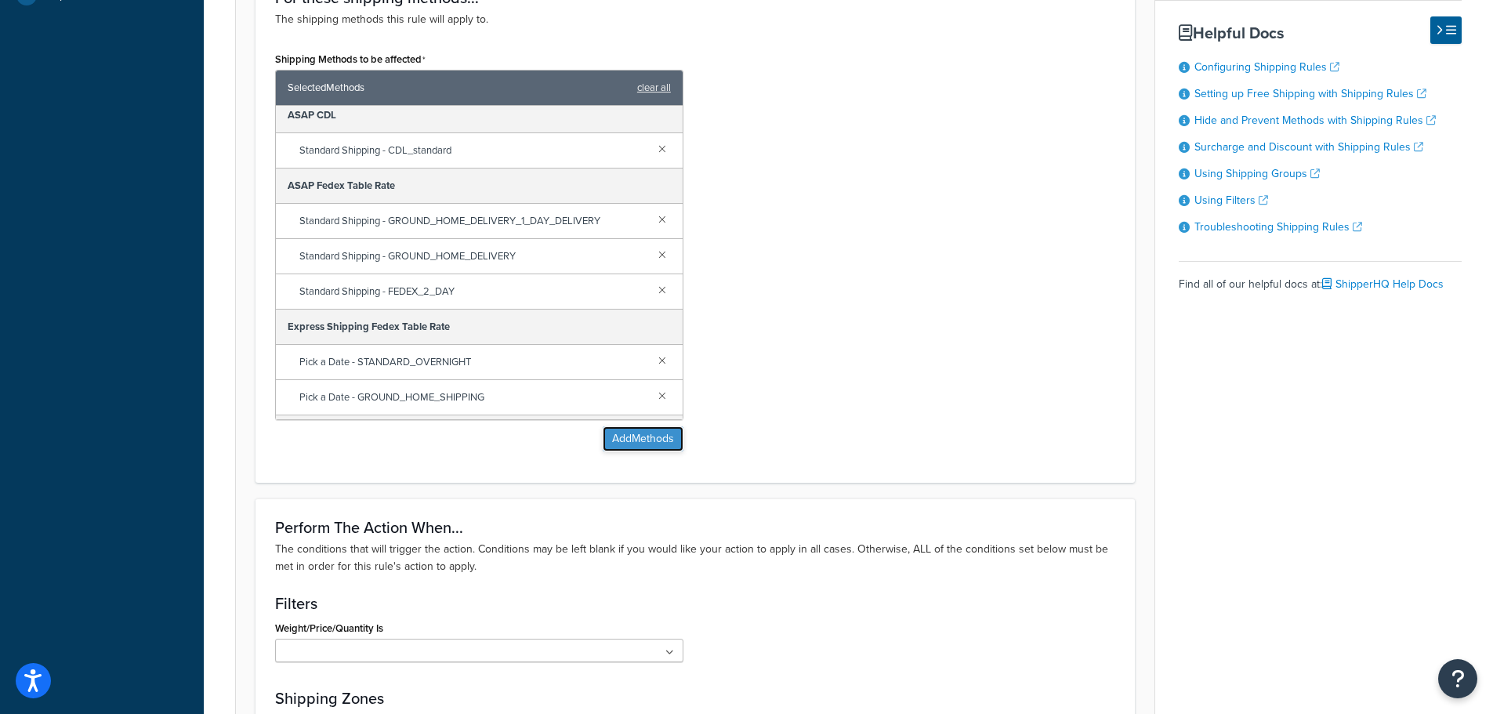
click at [637, 451] on button "Add Methods" at bounding box center [643, 438] width 81 height 25
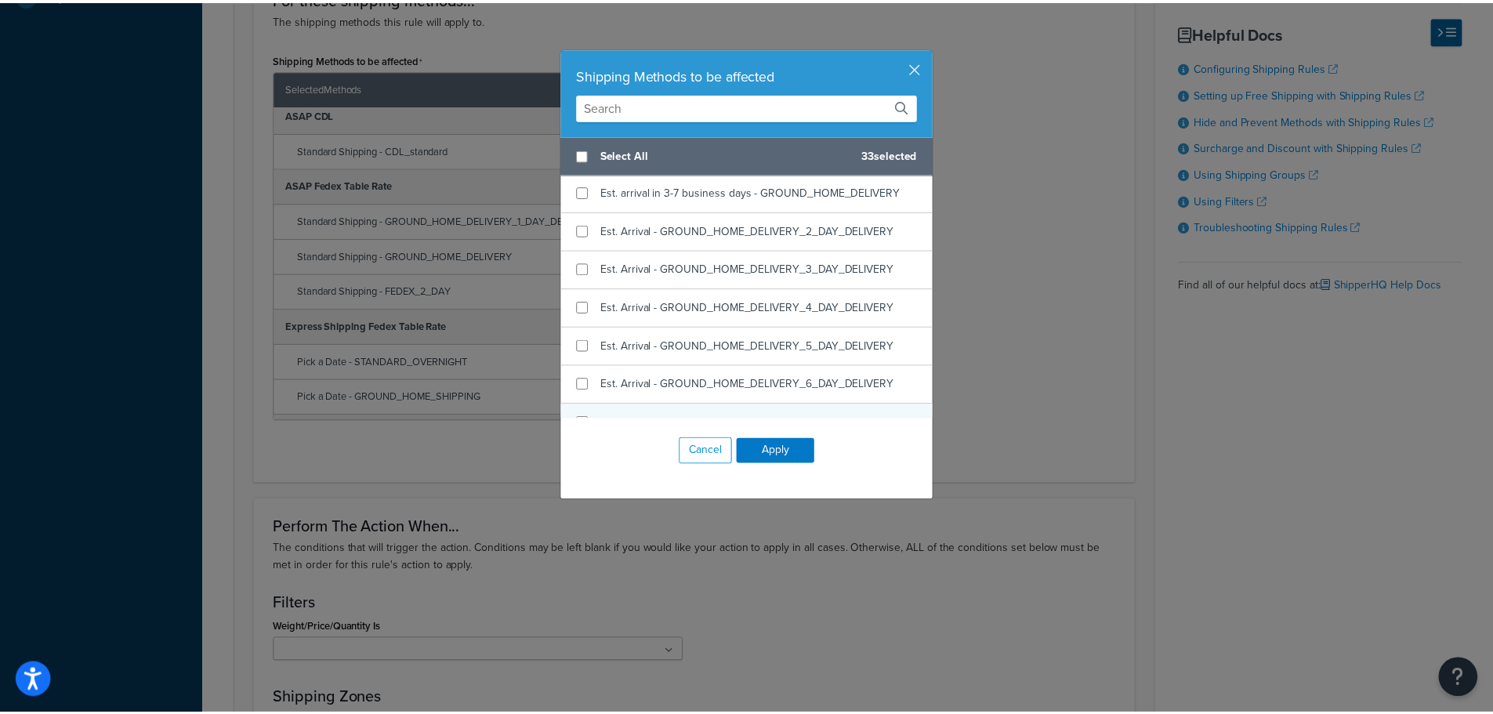
scroll to position [548, 0]
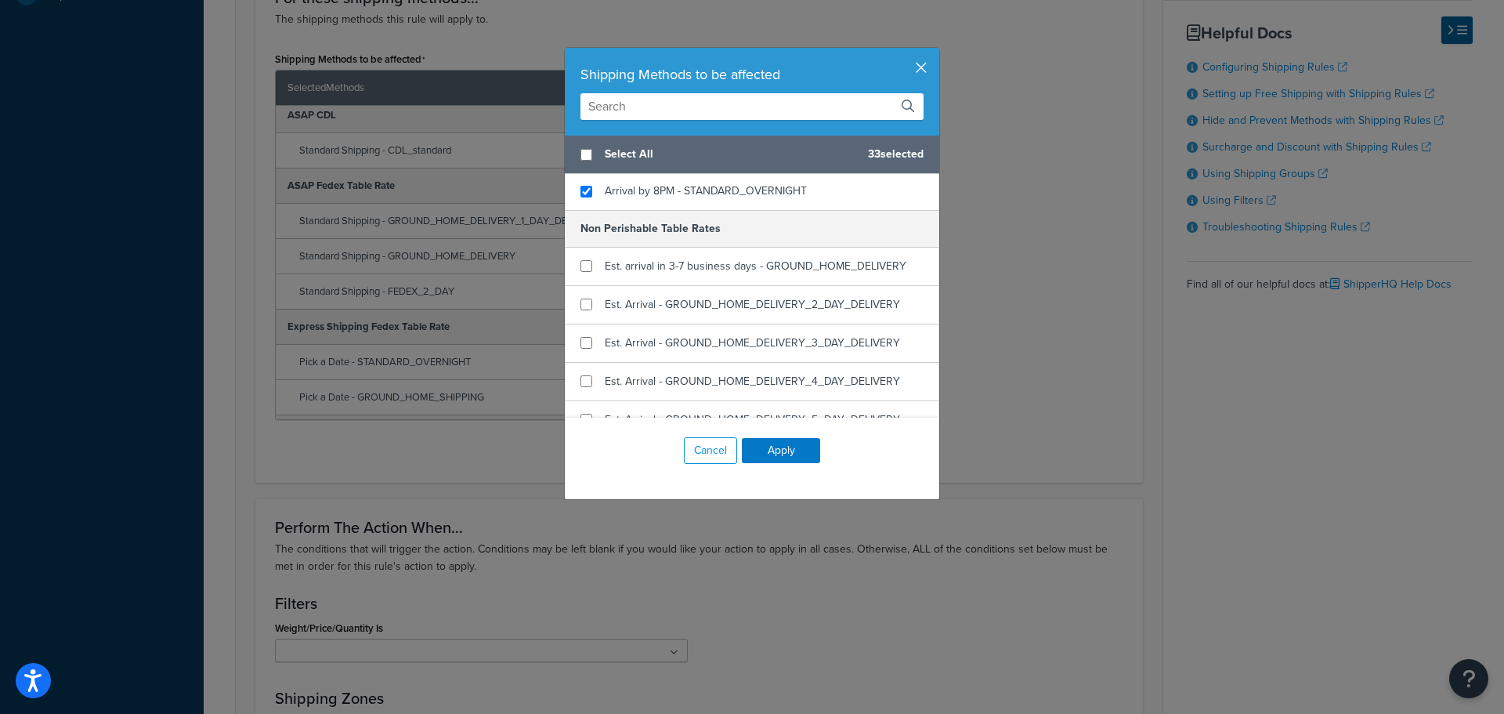
click at [936, 52] on button "button" at bounding box center [938, 50] width 4 height 4
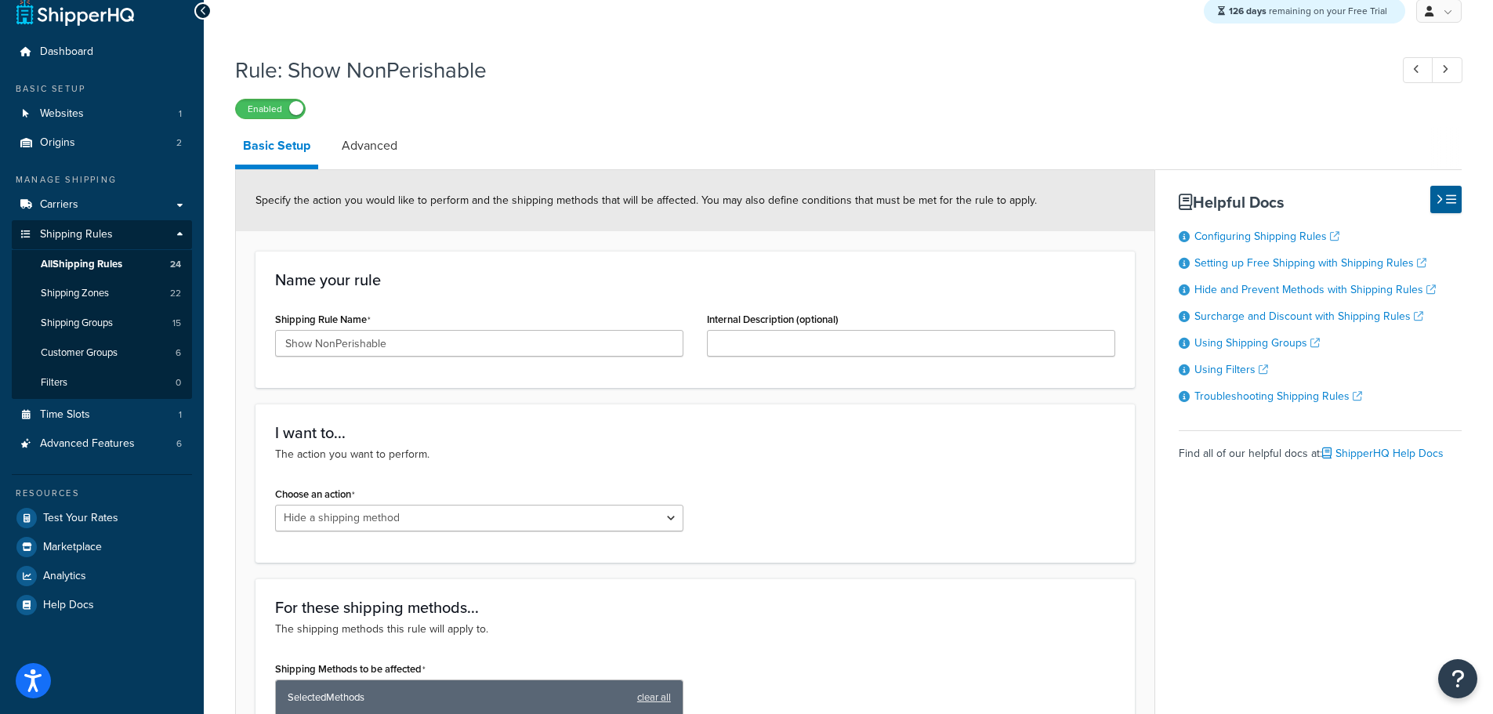
scroll to position [0, 0]
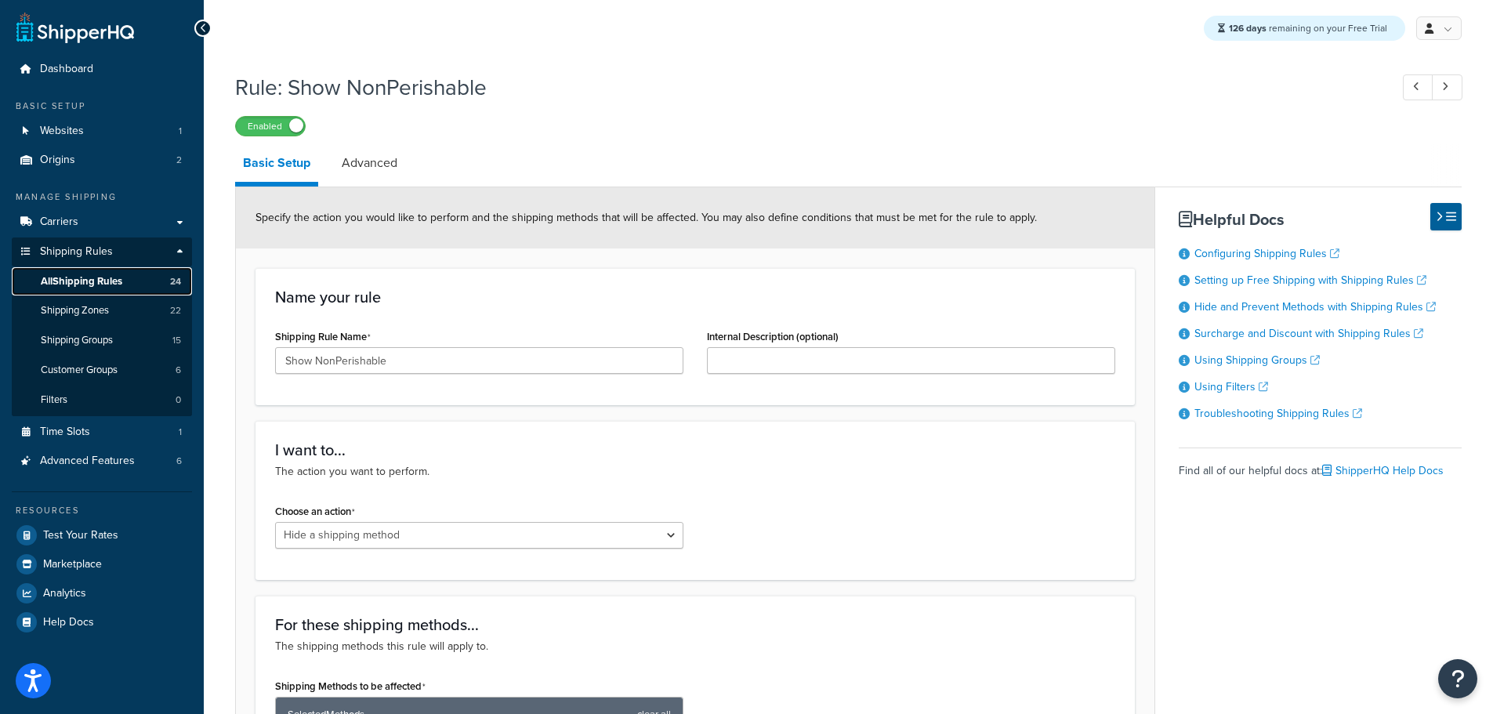
click at [77, 281] on span "All Shipping Rules" at bounding box center [81, 281] width 81 height 13
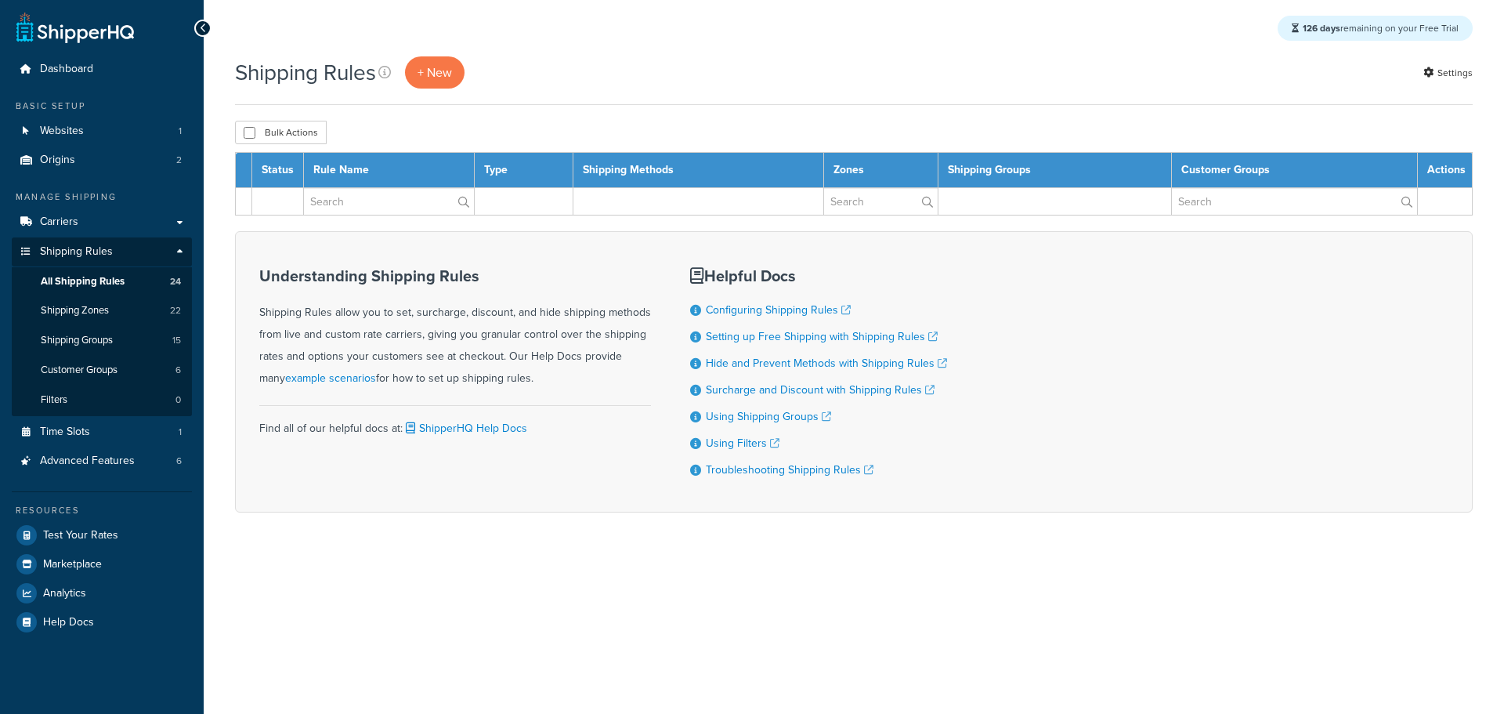
select select "25"
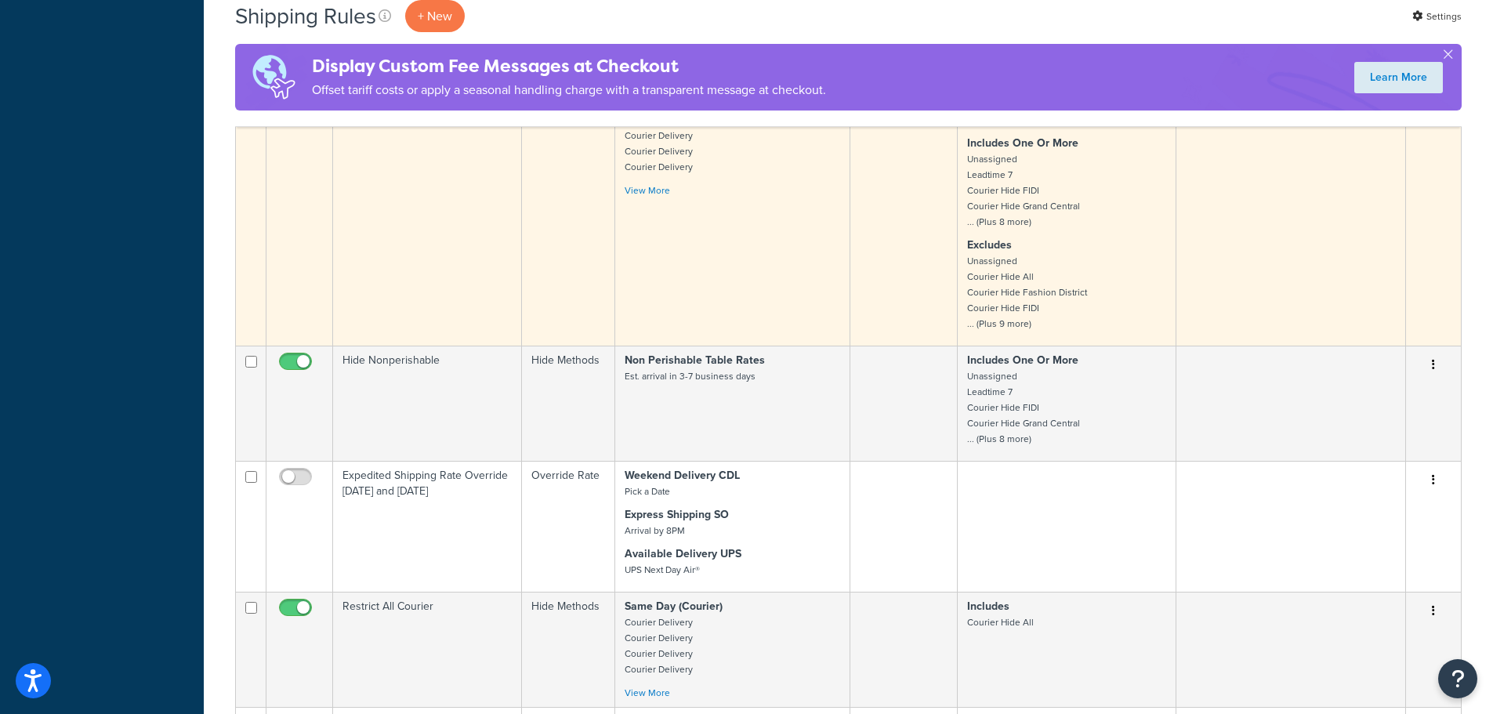
scroll to position [470, 0]
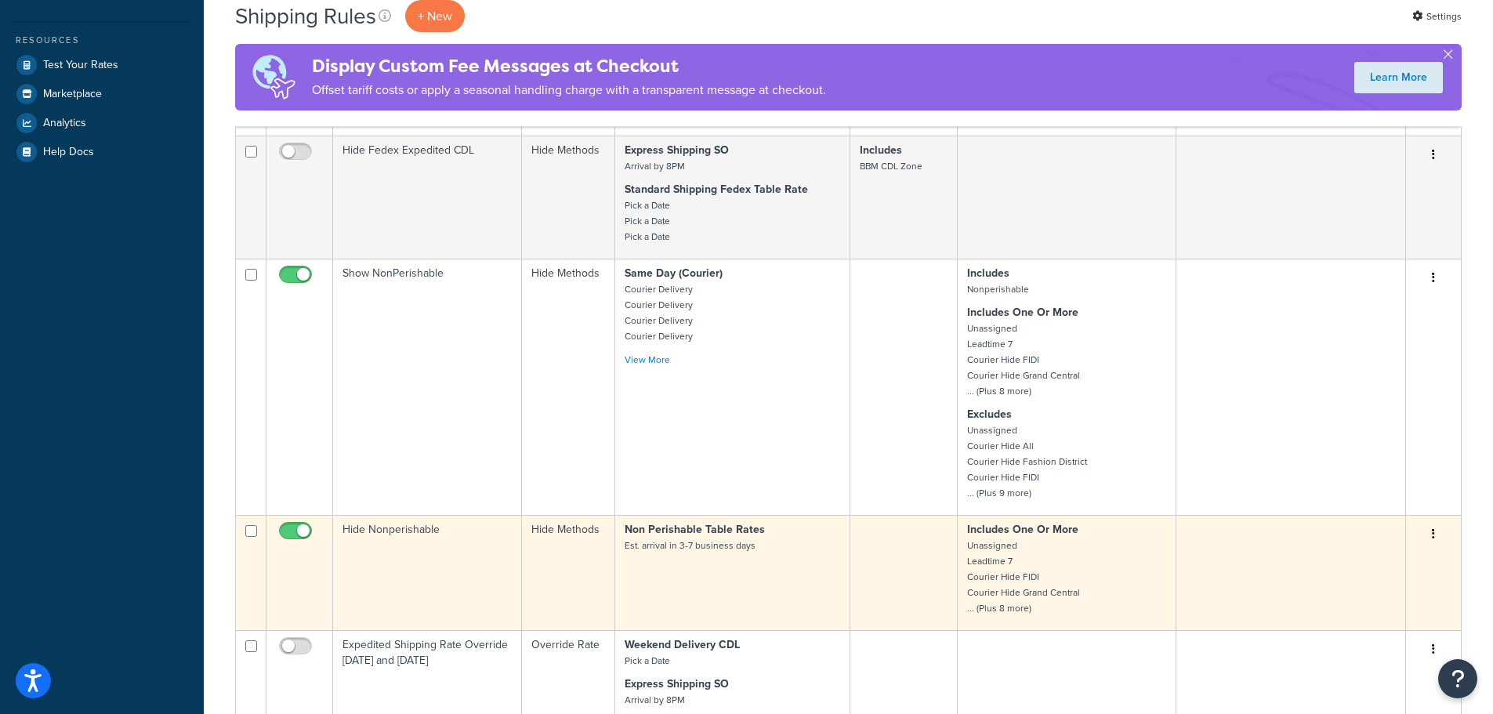
click at [402, 534] on td "Hide Nonperishable" at bounding box center [427, 572] width 189 height 115
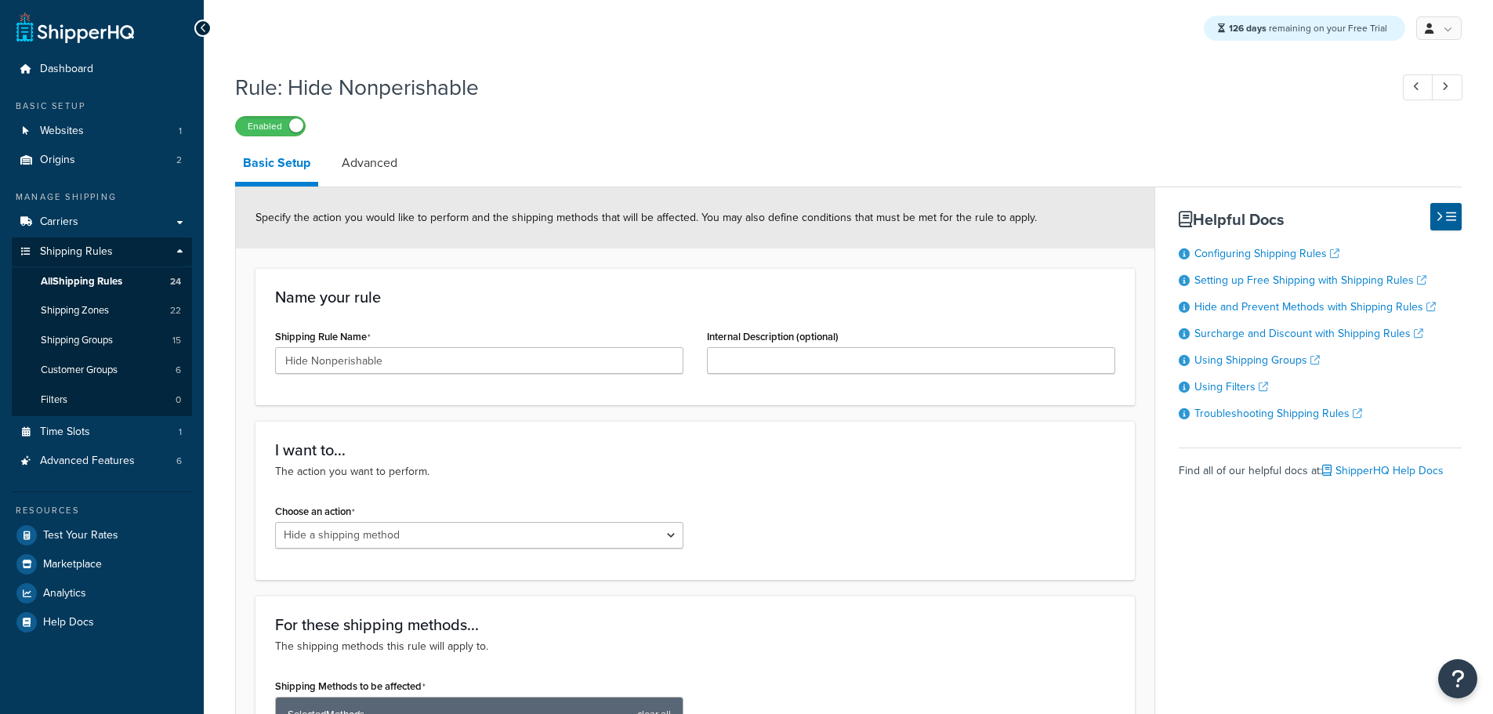
select select "HIDE"
click at [378, 168] on link "Advanced" at bounding box center [369, 163] width 71 height 38
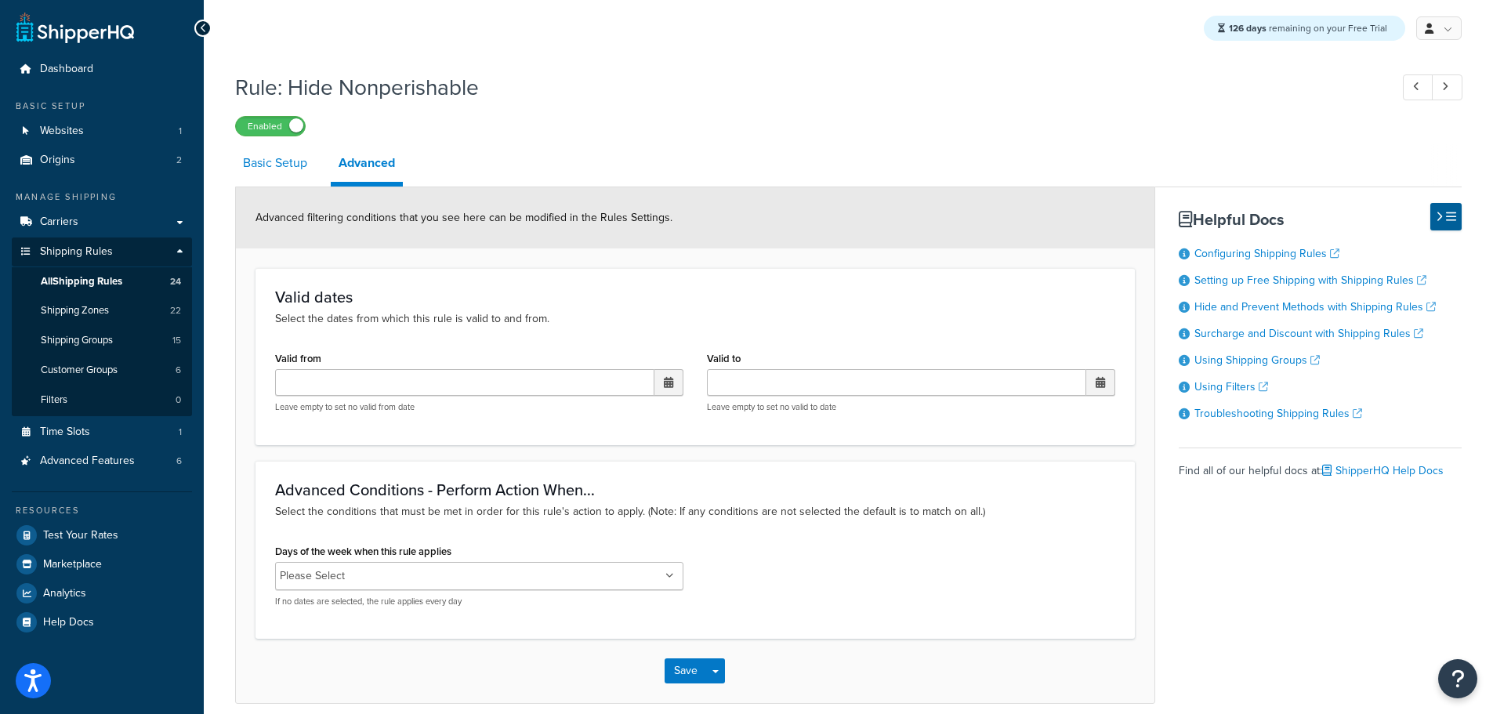
click at [290, 169] on link "Basic Setup" at bounding box center [275, 163] width 80 height 38
select select "HIDE"
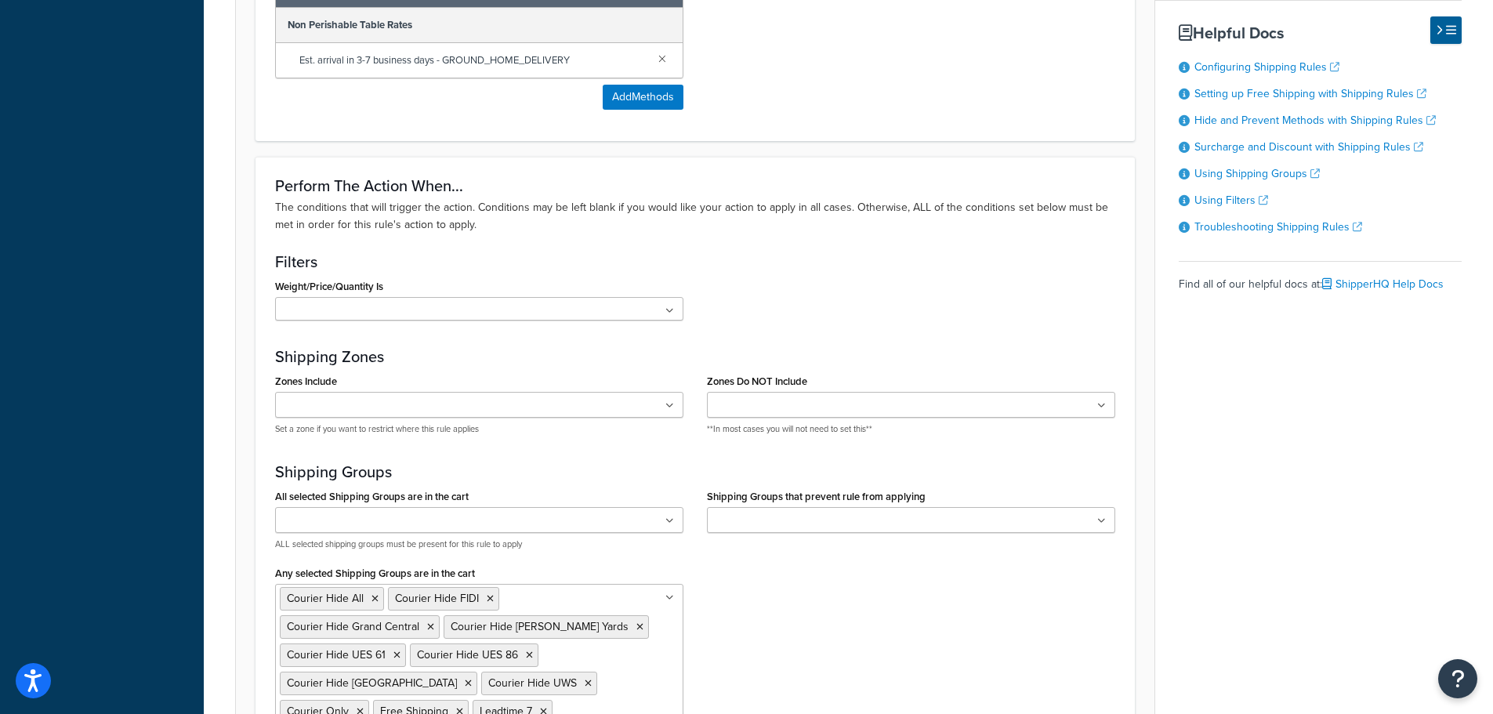
scroll to position [784, 0]
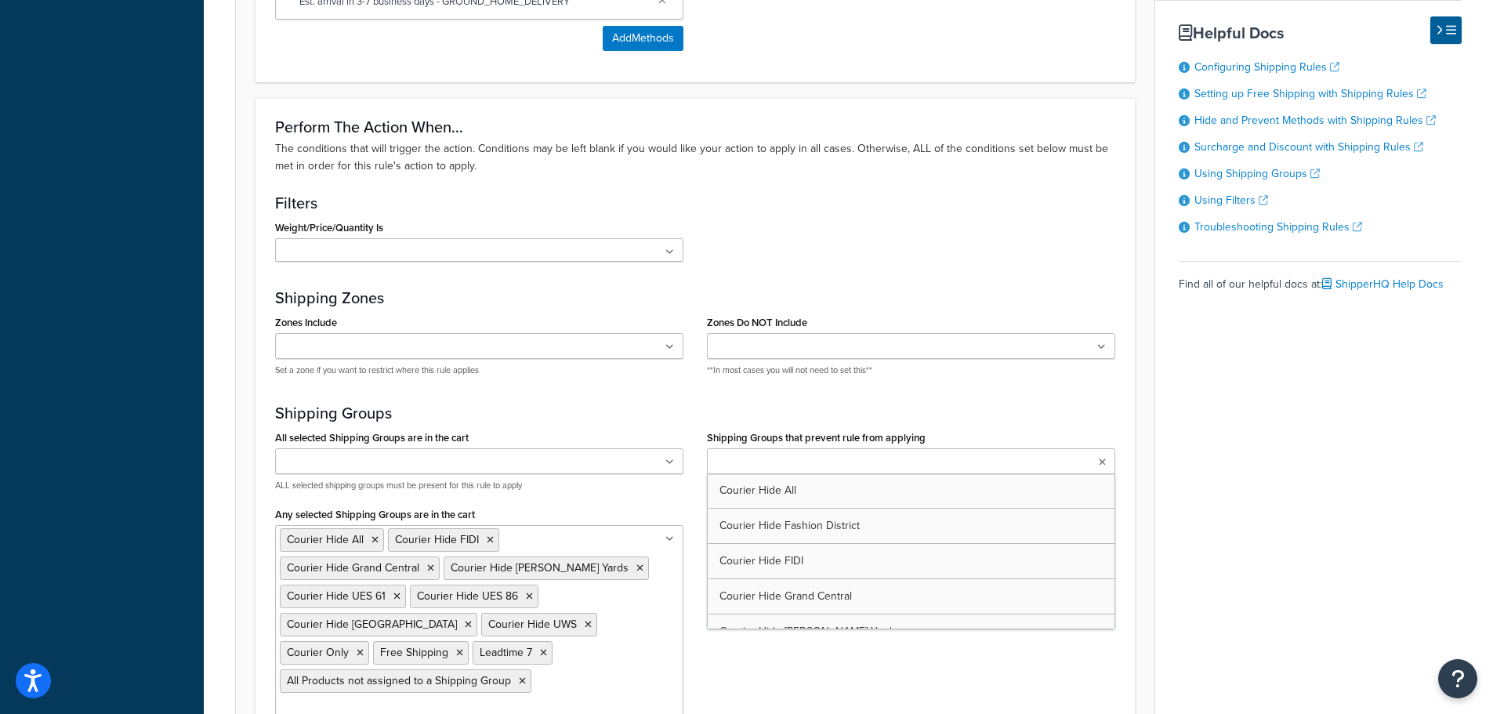
click at [800, 460] on input "Shipping Groups that prevent rule from applying" at bounding box center [780, 462] width 139 height 17
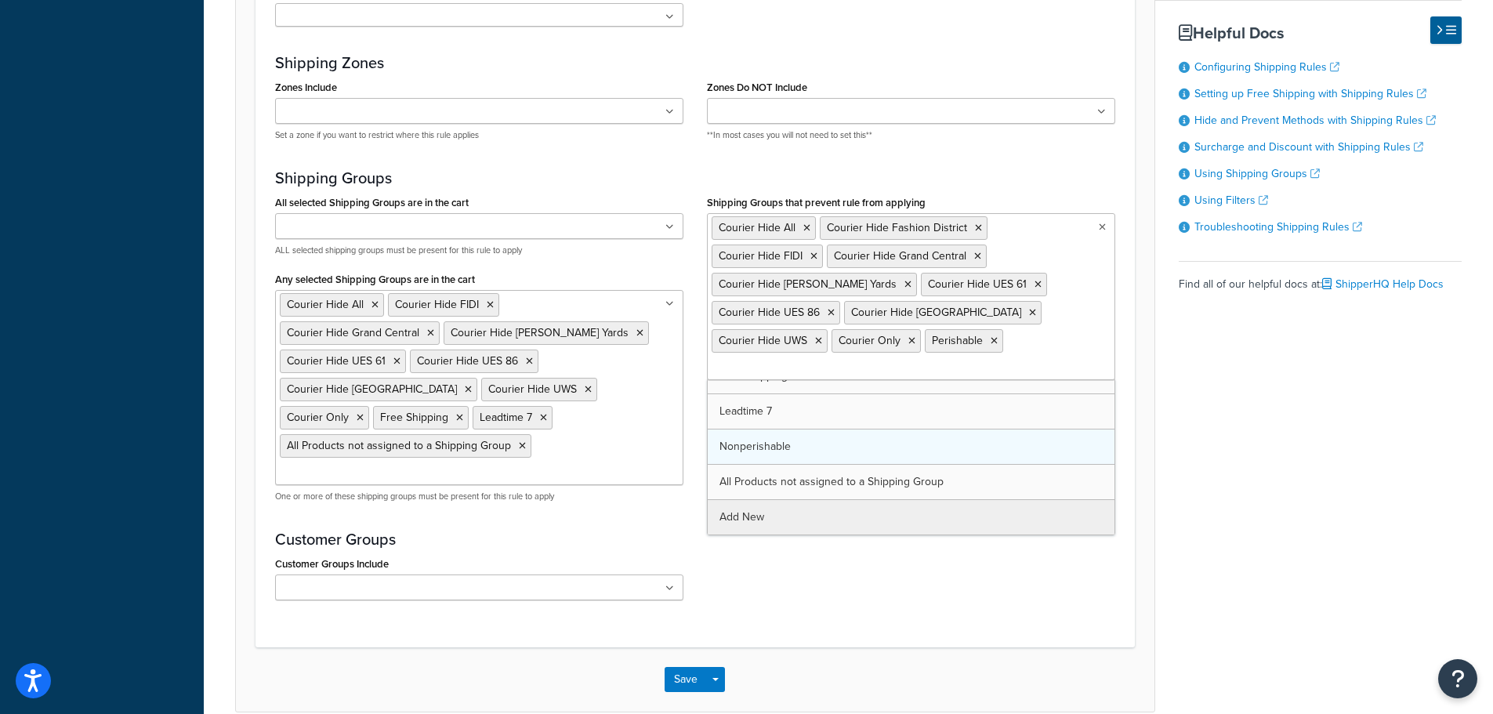
scroll to position [0, 0]
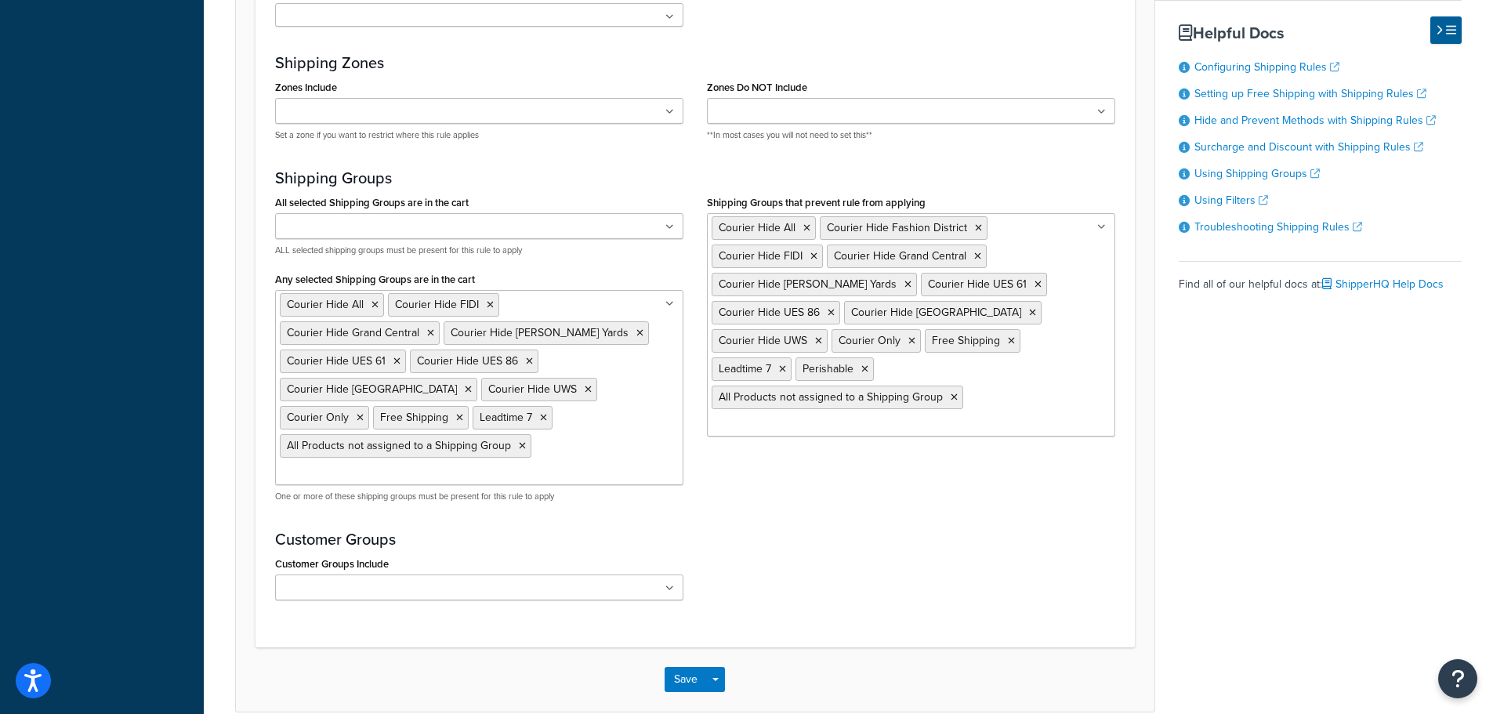
click at [792, 553] on div "Customer Groups Customer Groups Include BBM Employee Segment Logged In Not Logg…" at bounding box center [695, 570] width 840 height 81
click at [677, 676] on button "Save" at bounding box center [685, 679] width 42 height 25
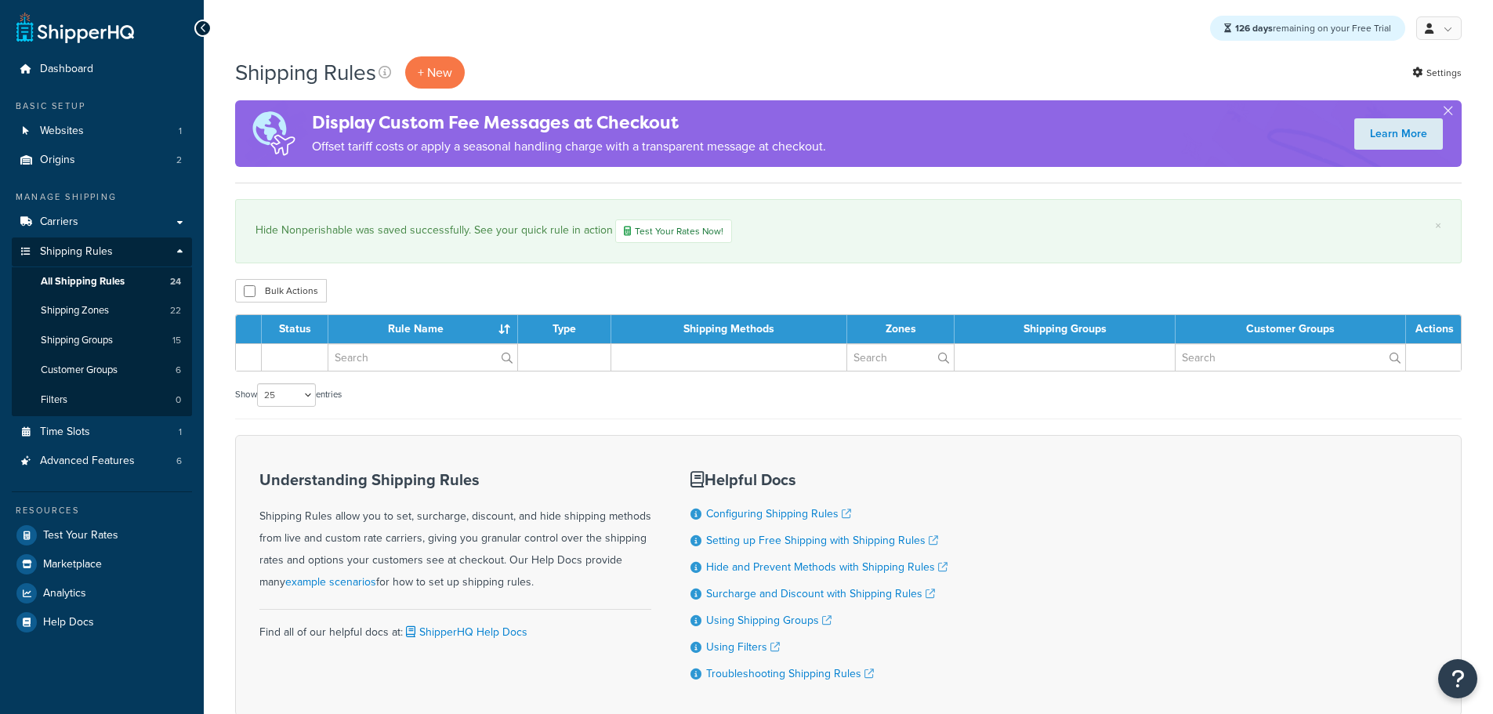
select select "25"
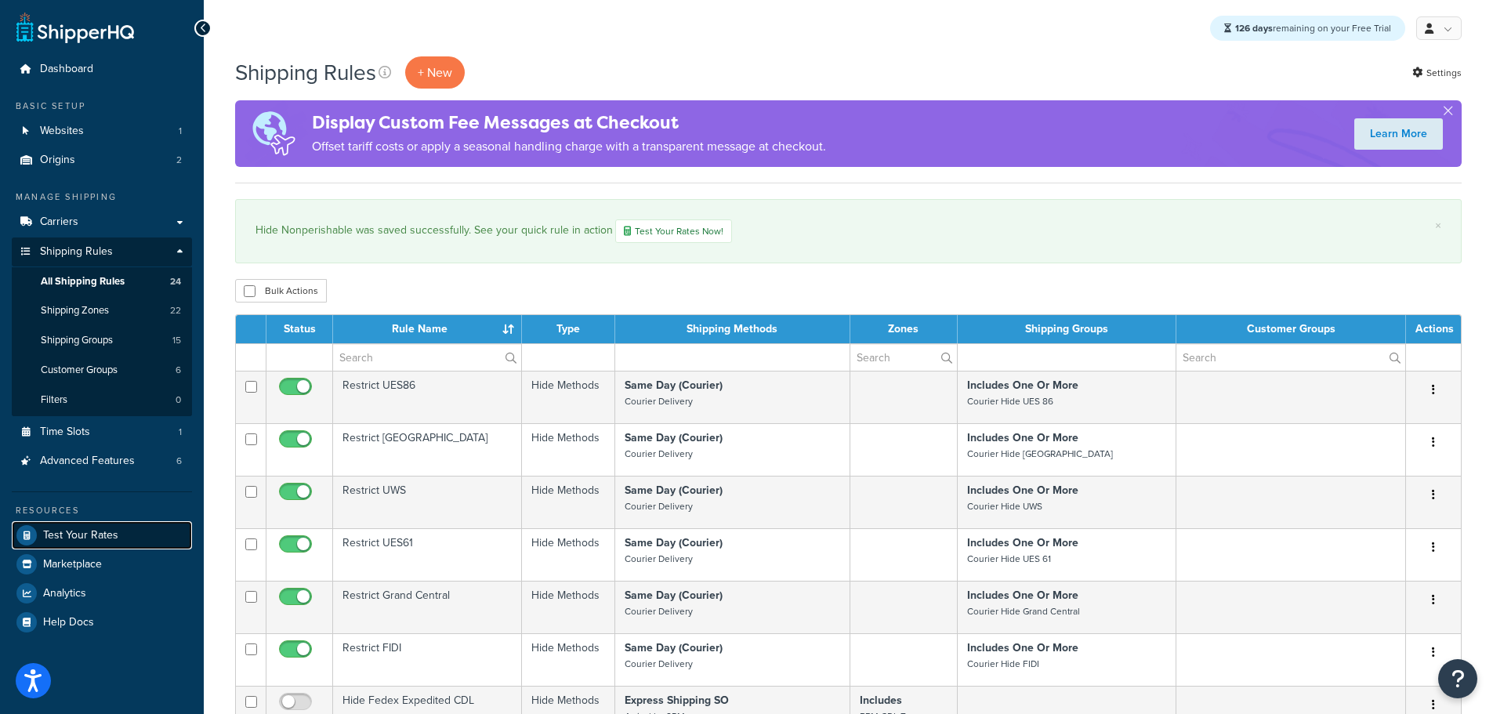
click at [95, 529] on span "Test Your Rates" at bounding box center [80, 535] width 75 height 13
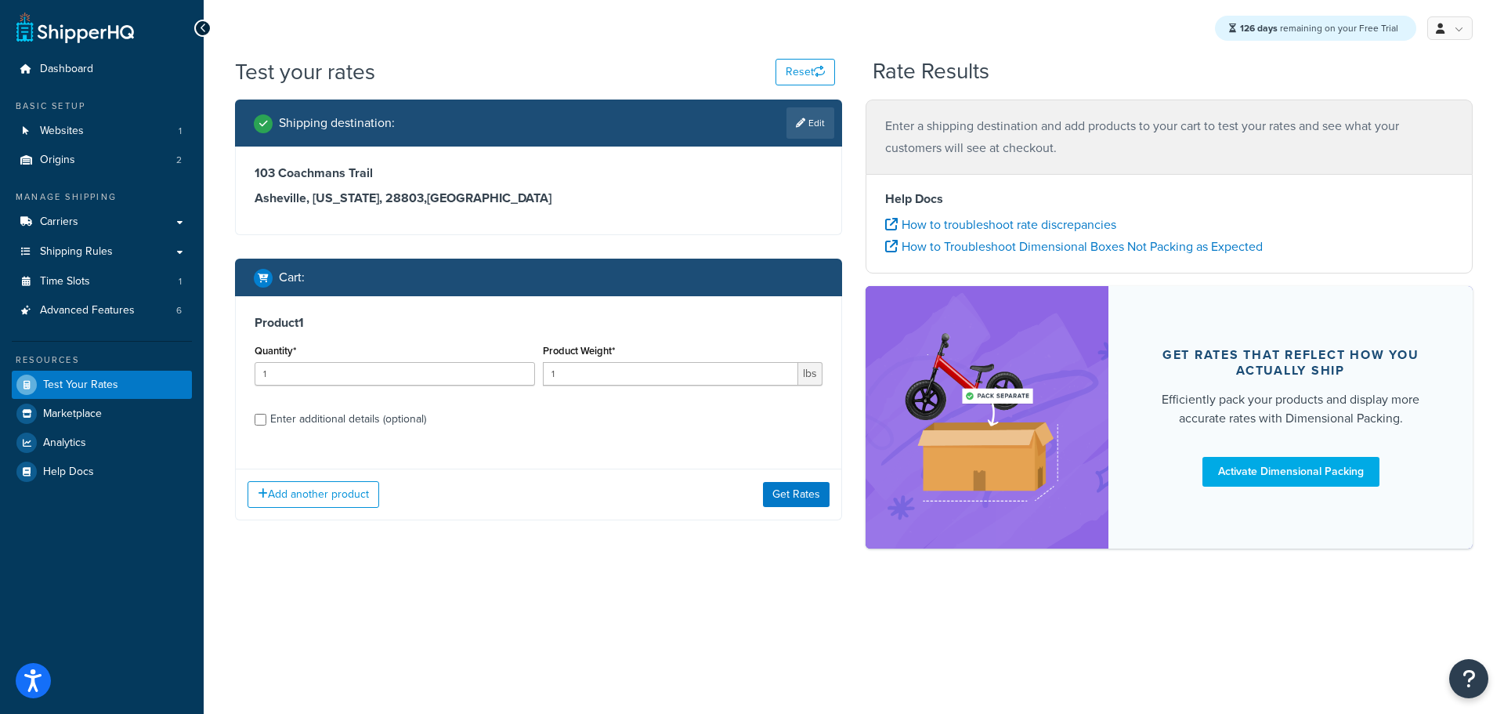
click at [371, 413] on div "Enter additional details (optional)" at bounding box center [348, 419] width 156 height 22
click at [371, 416] on div "Enter additional details (optional)" at bounding box center [348, 419] width 156 height 22
click at [266, 416] on input "Enter additional details (optional)" at bounding box center [261, 420] width 12 height 12
checkbox input "true"
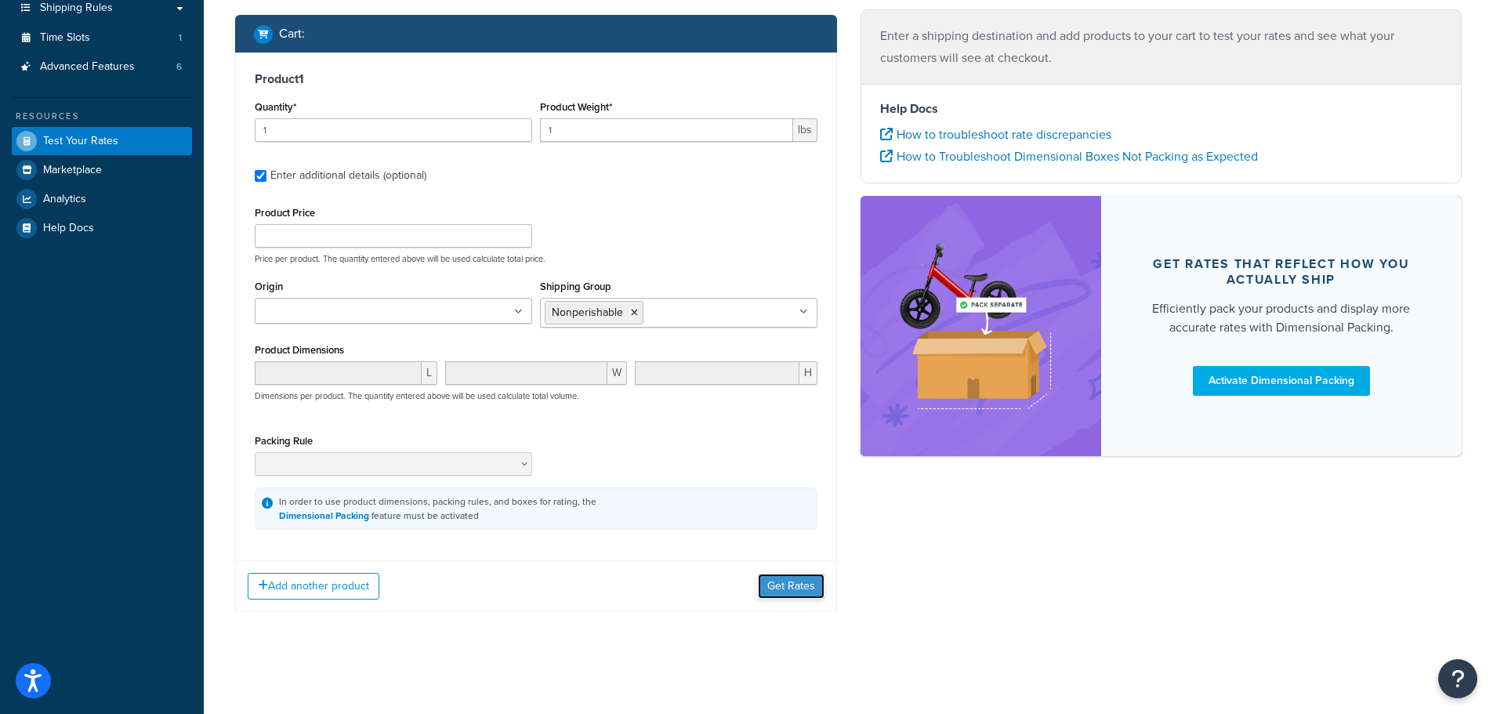
click at [794, 592] on button "Get Rates" at bounding box center [791, 586] width 67 height 25
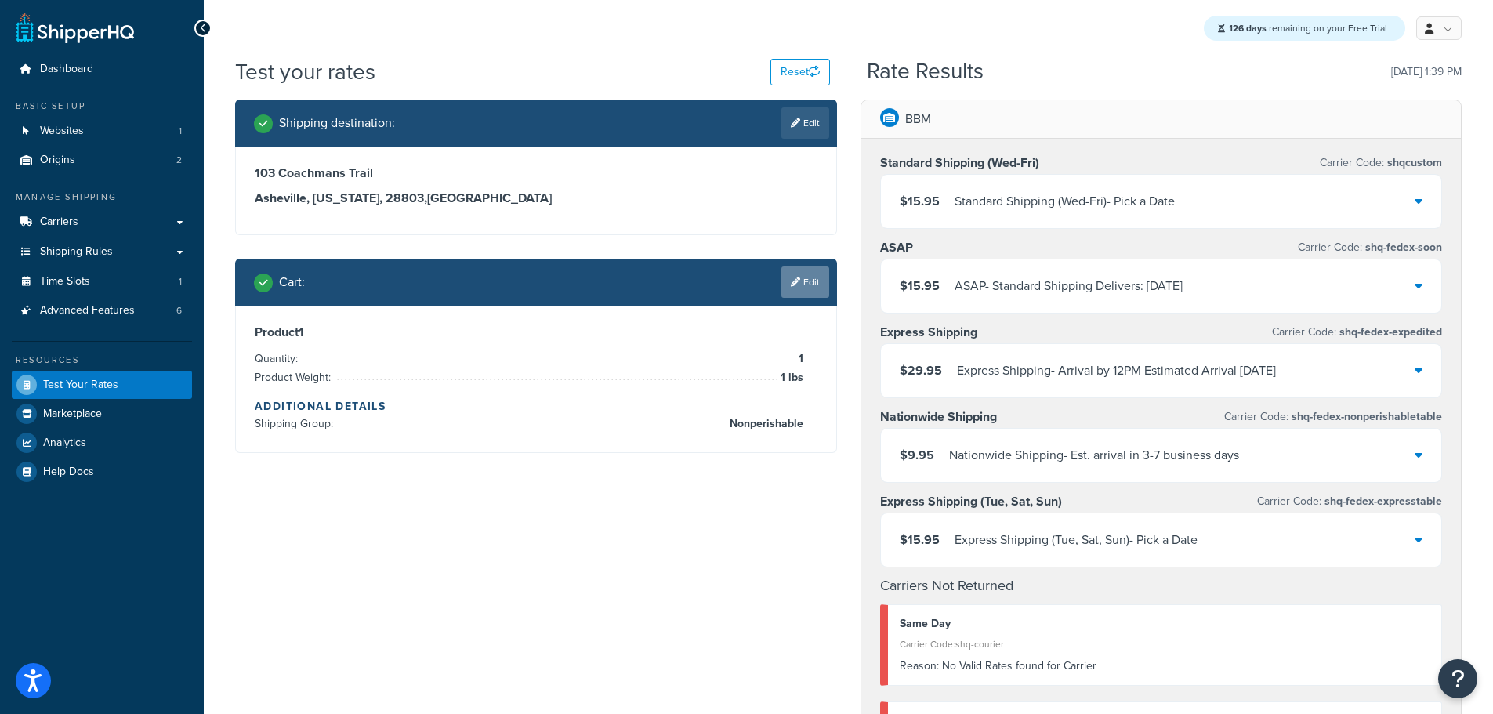
click at [812, 280] on link "Edit" at bounding box center [805, 281] width 48 height 31
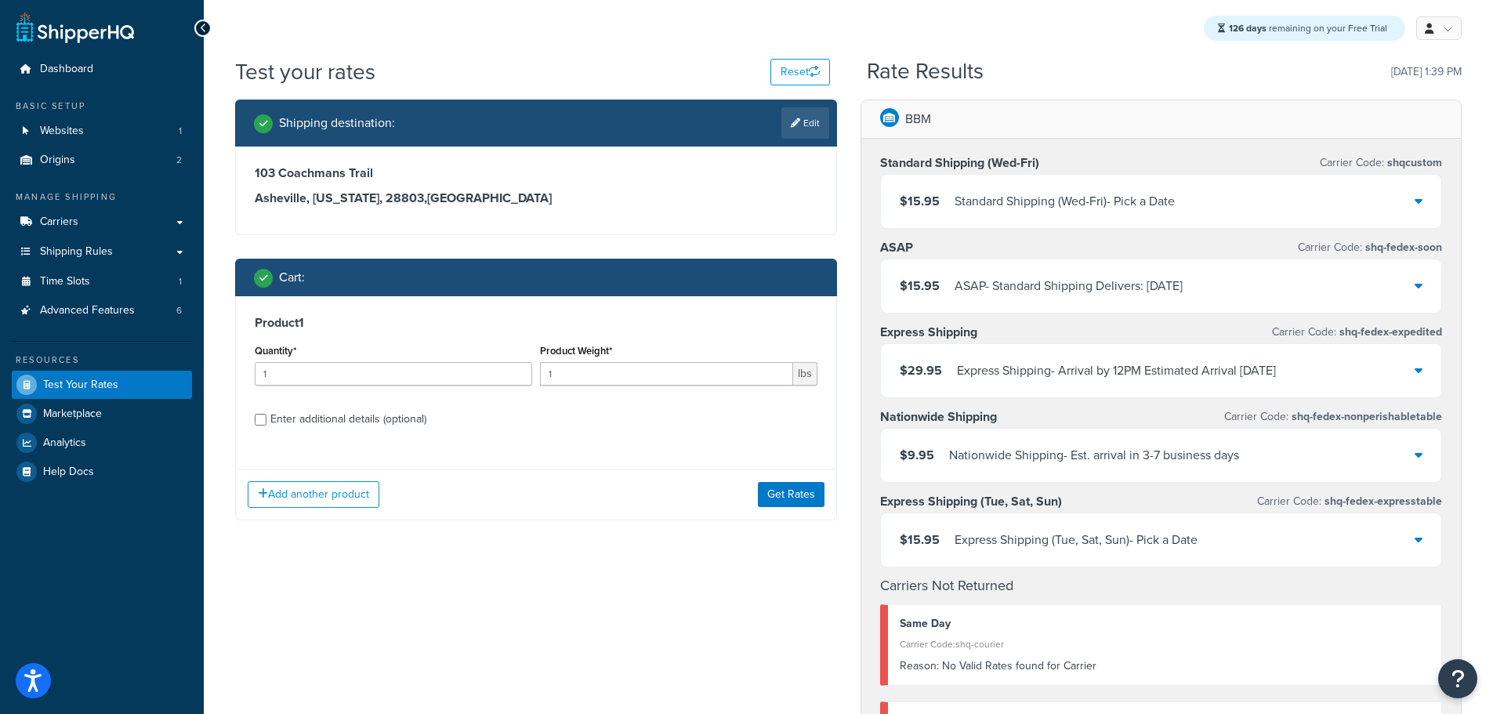
click at [352, 421] on div "Enter additional details (optional)" at bounding box center [348, 419] width 156 height 22
click at [266, 421] on input "Enter additional details (optional)" at bounding box center [261, 420] width 12 height 12
checkbox input "true"
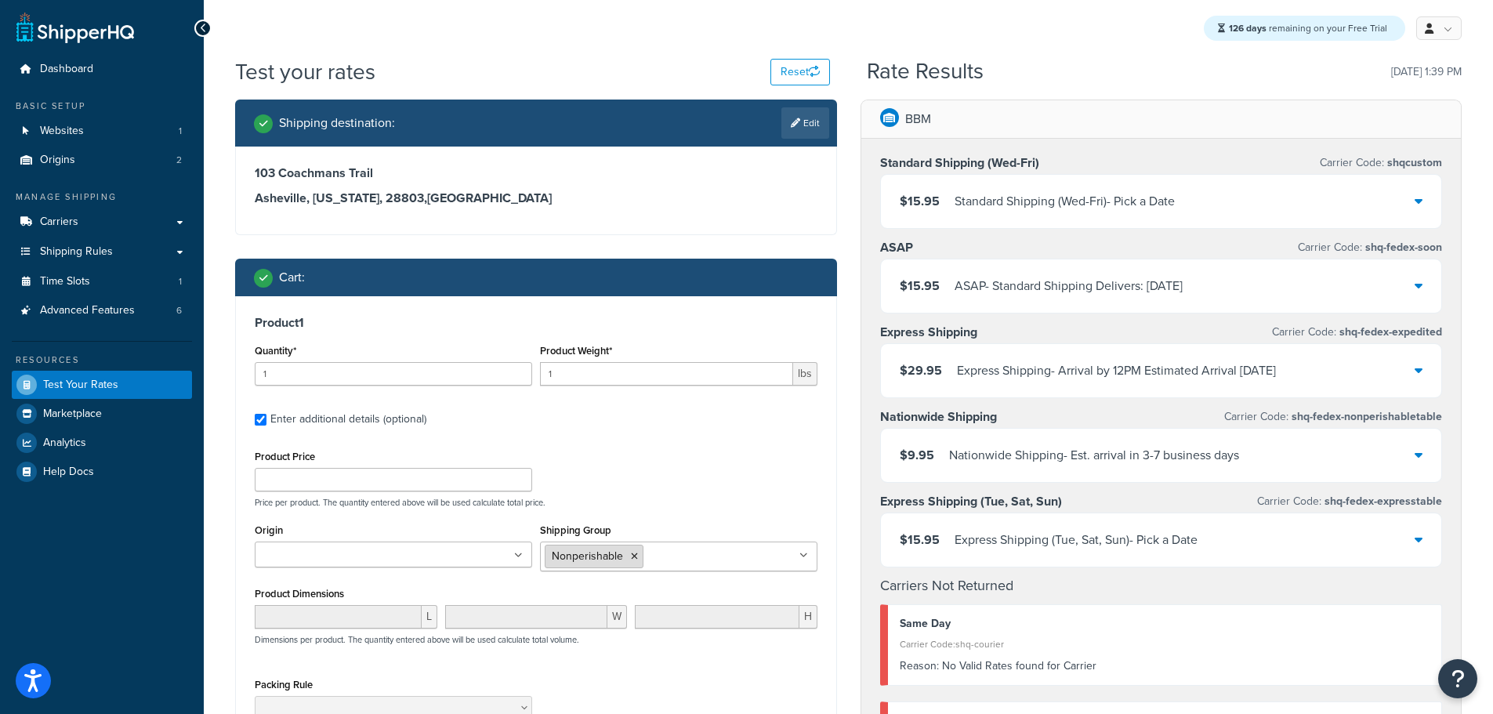
click at [633, 559] on icon at bounding box center [634, 556] width 7 height 9
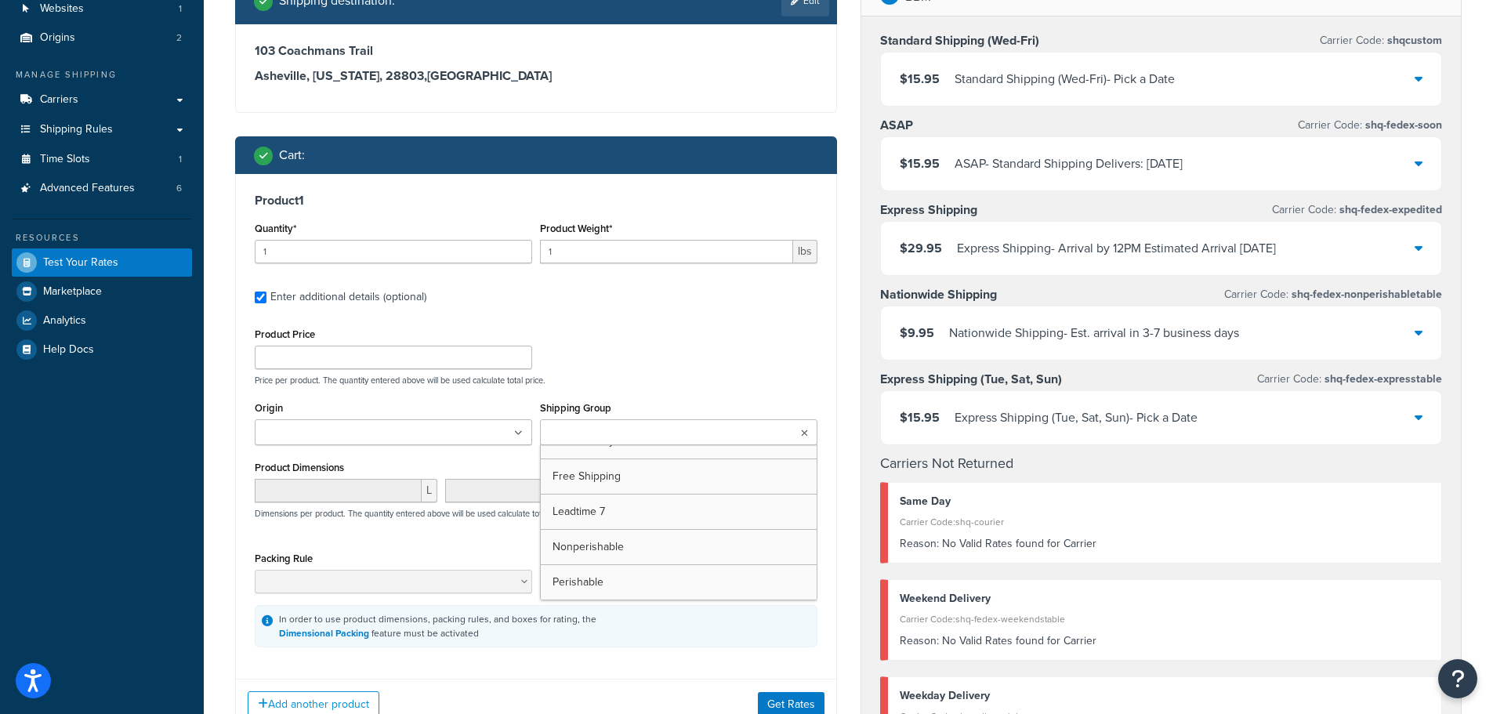
scroll to position [470, 0]
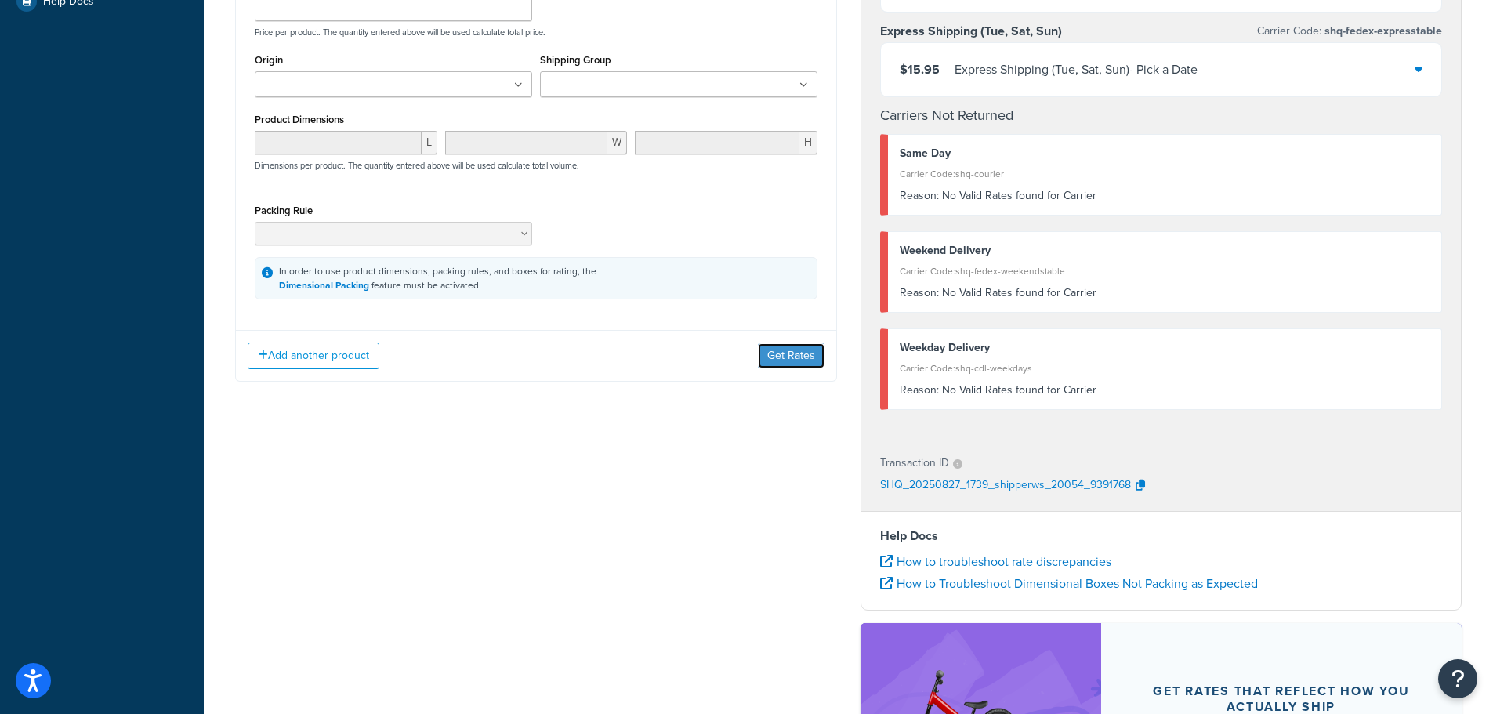
click at [800, 351] on button "Get Rates" at bounding box center [791, 355] width 67 height 25
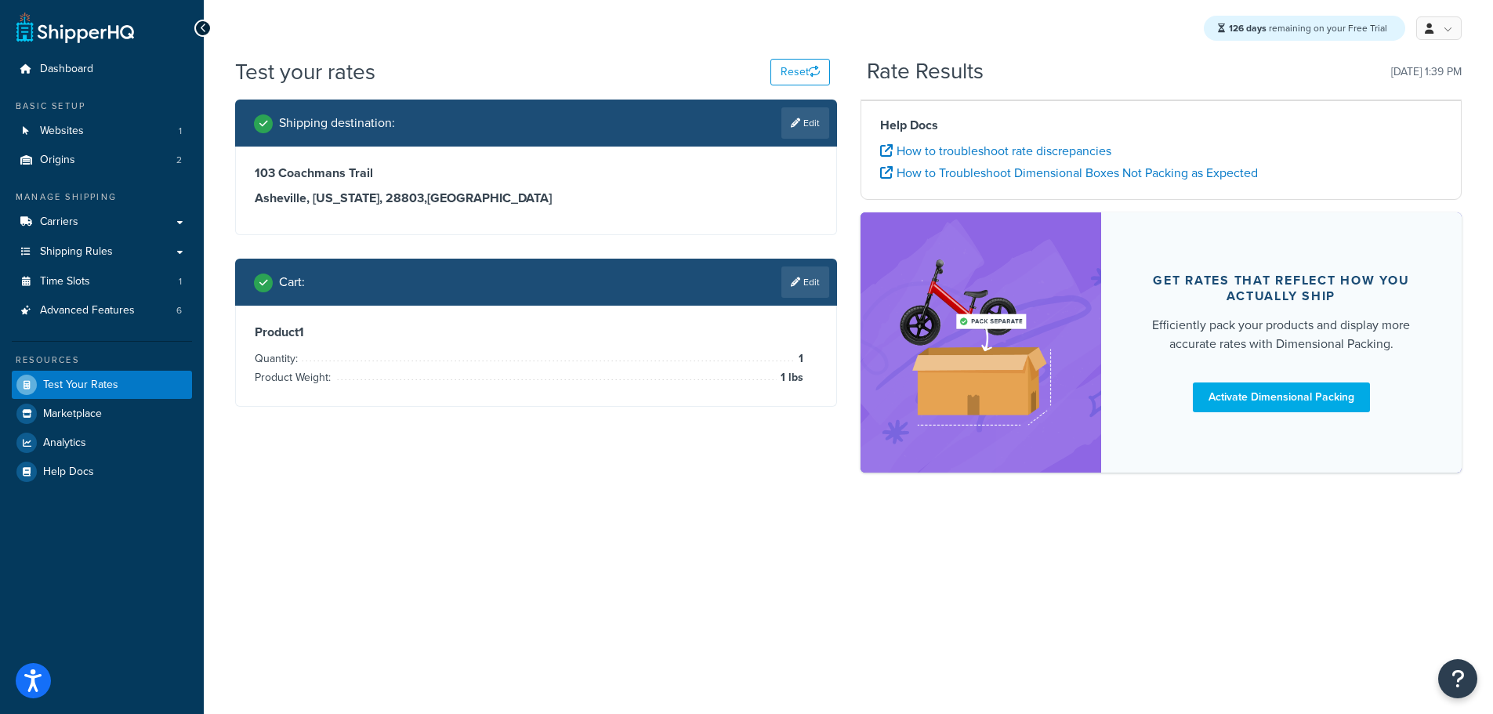
scroll to position [0, 0]
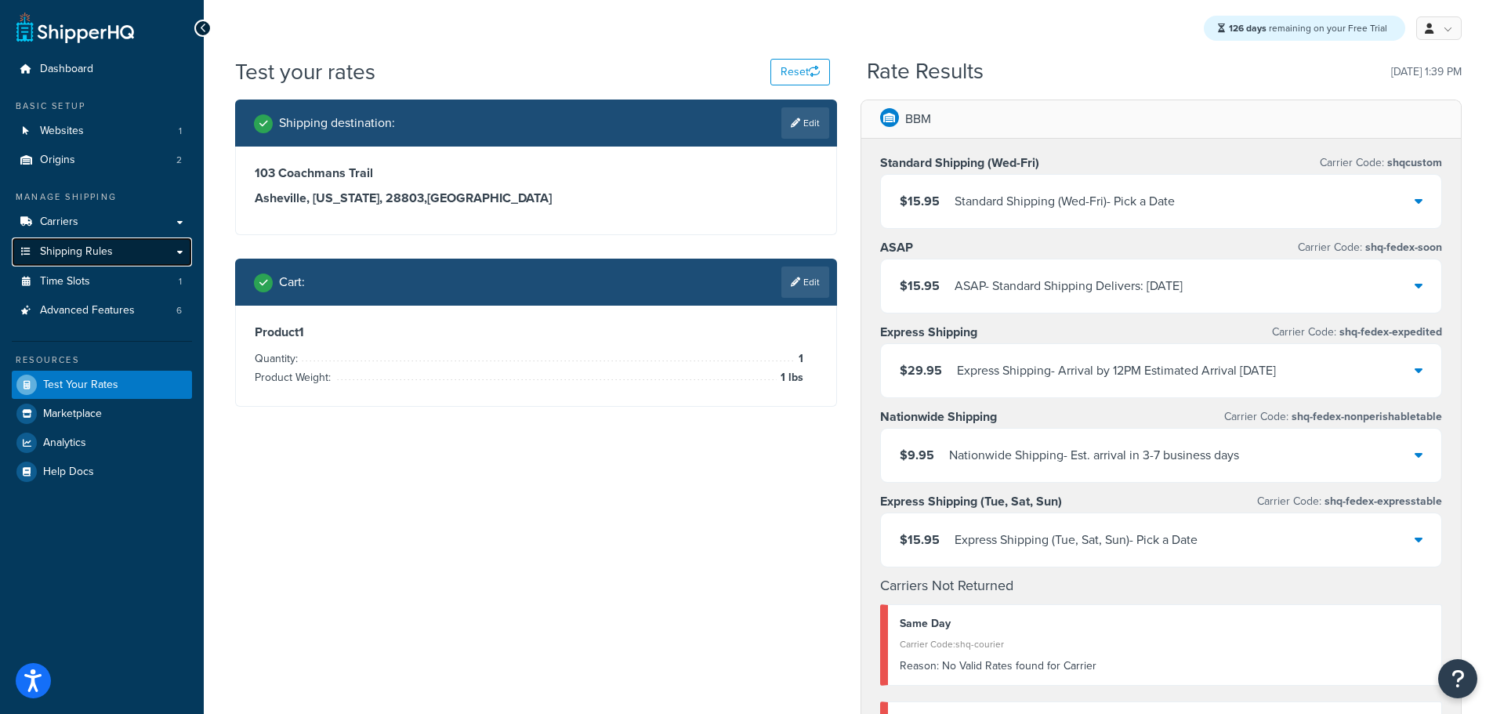
click at [79, 246] on span "Shipping Rules" at bounding box center [76, 251] width 73 height 13
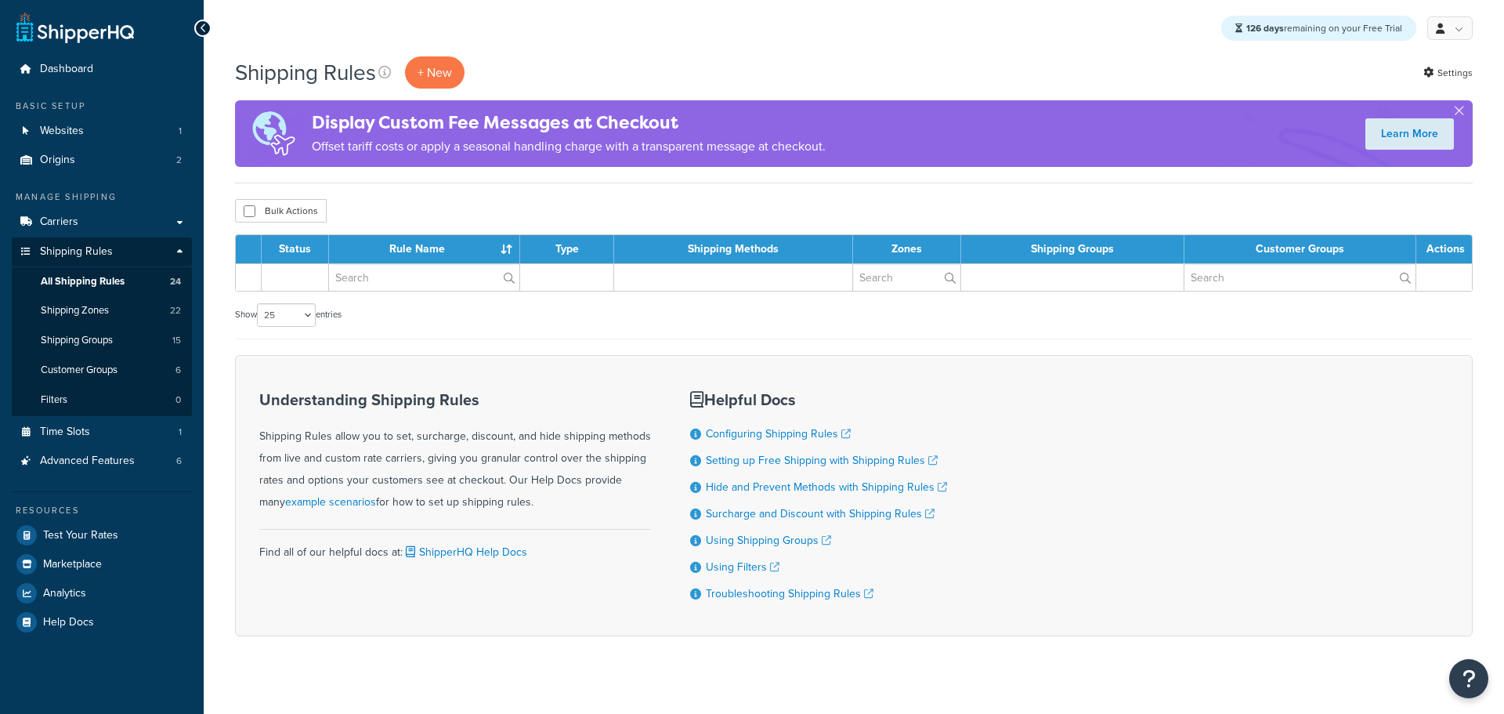
select select "25"
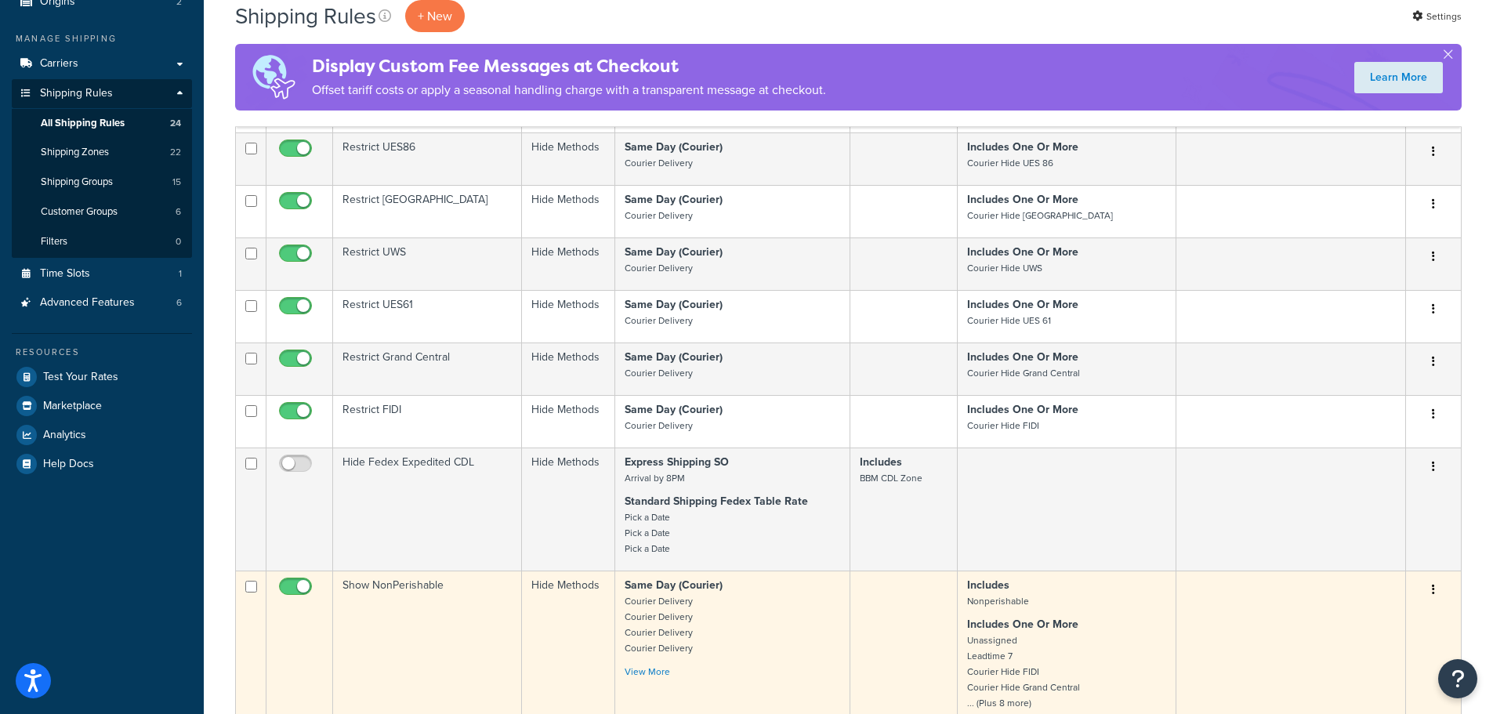
scroll to position [470, 0]
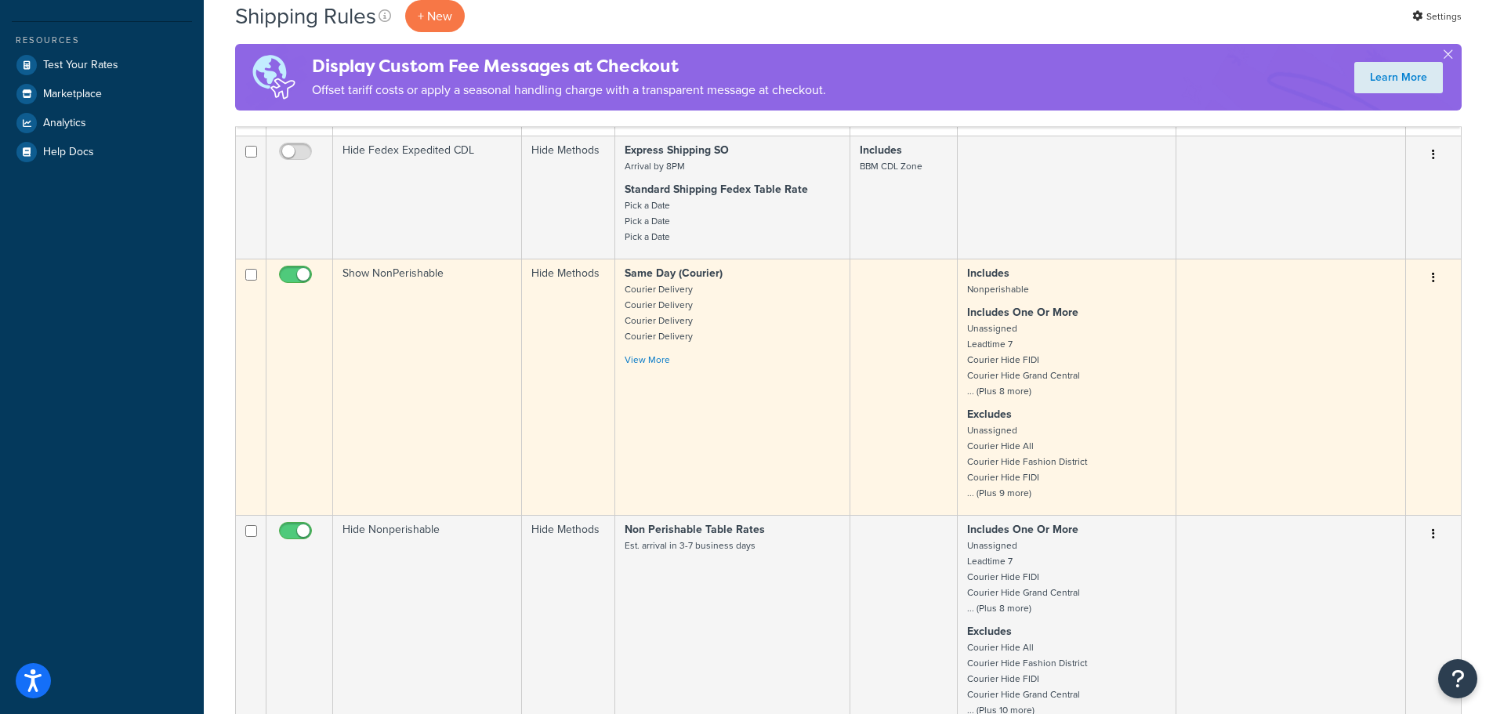
click at [401, 349] on td "Show NonPerishable" at bounding box center [427, 387] width 189 height 256
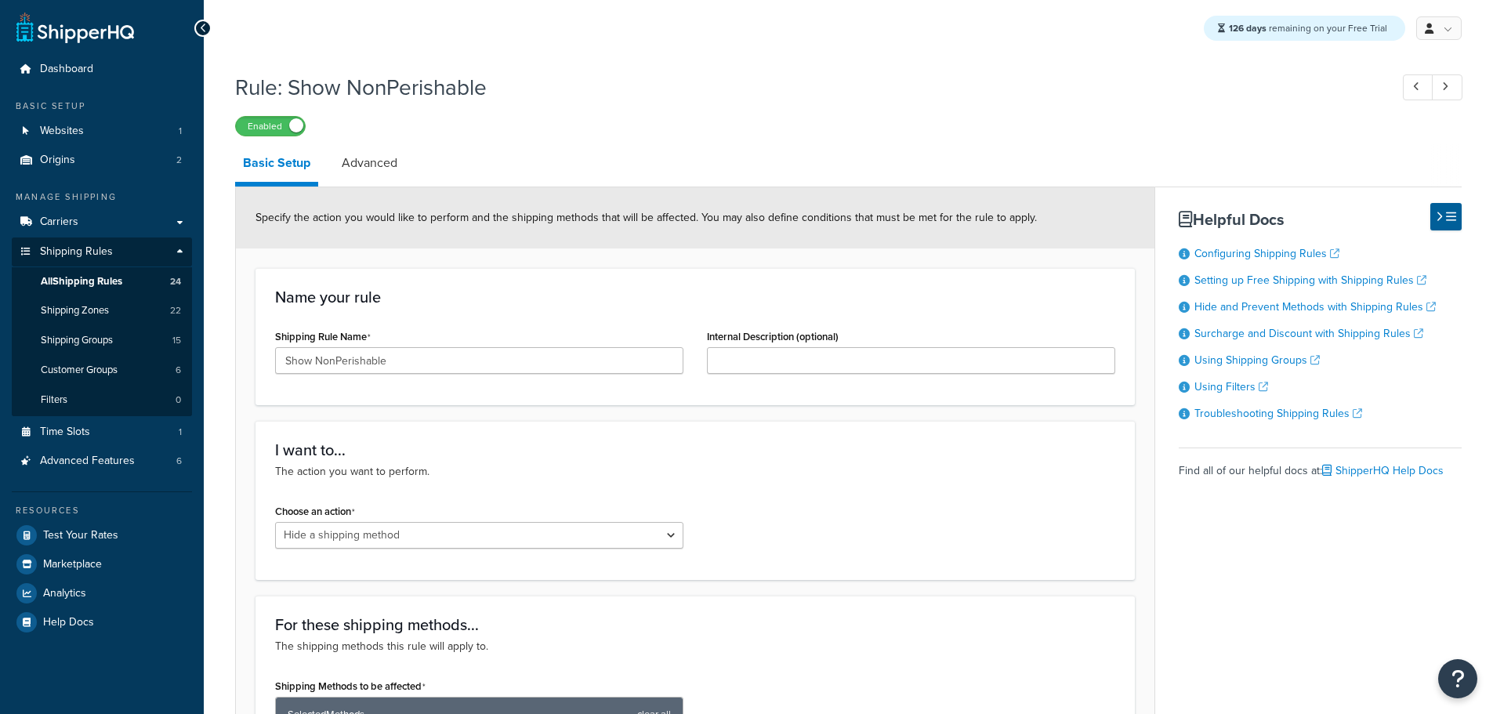
select select "HIDE"
click at [112, 277] on span "All Shipping Rules" at bounding box center [81, 281] width 81 height 13
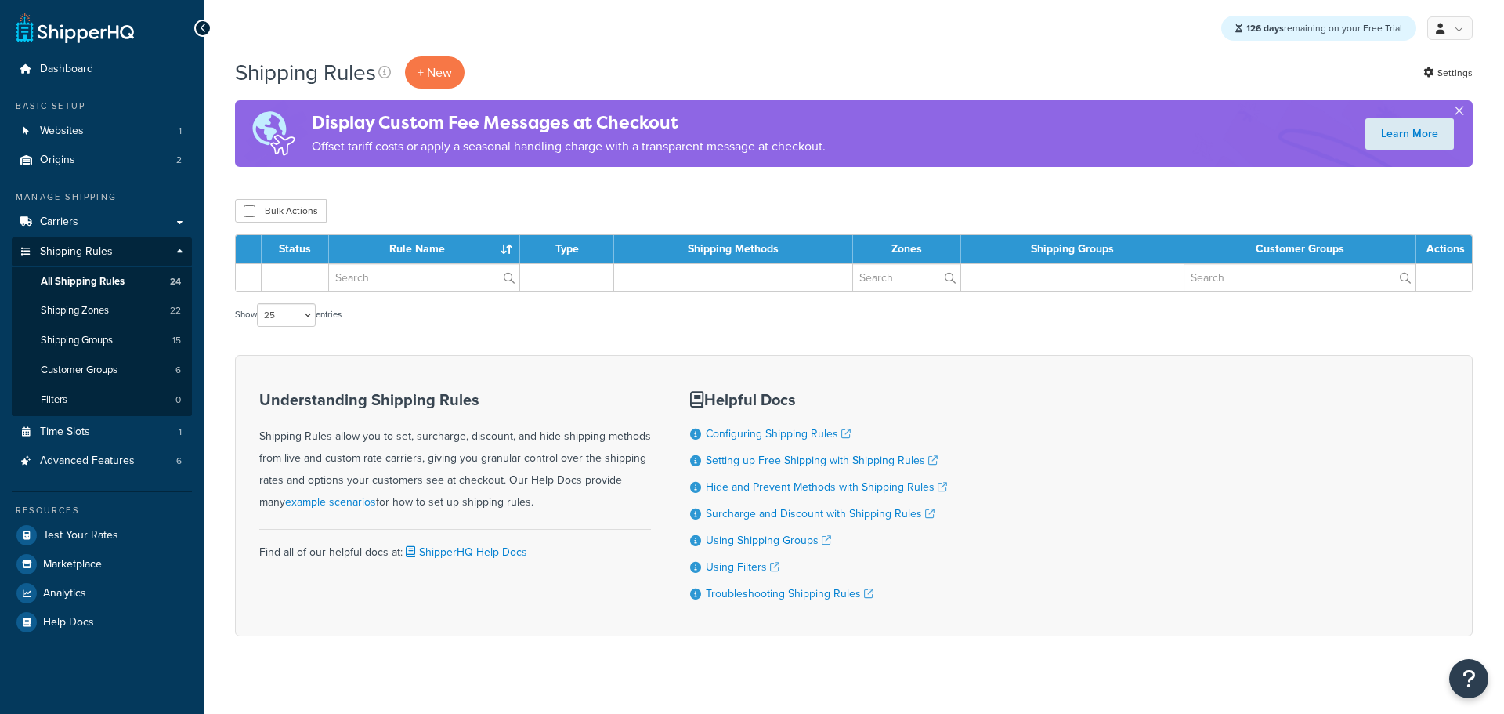
select select "25"
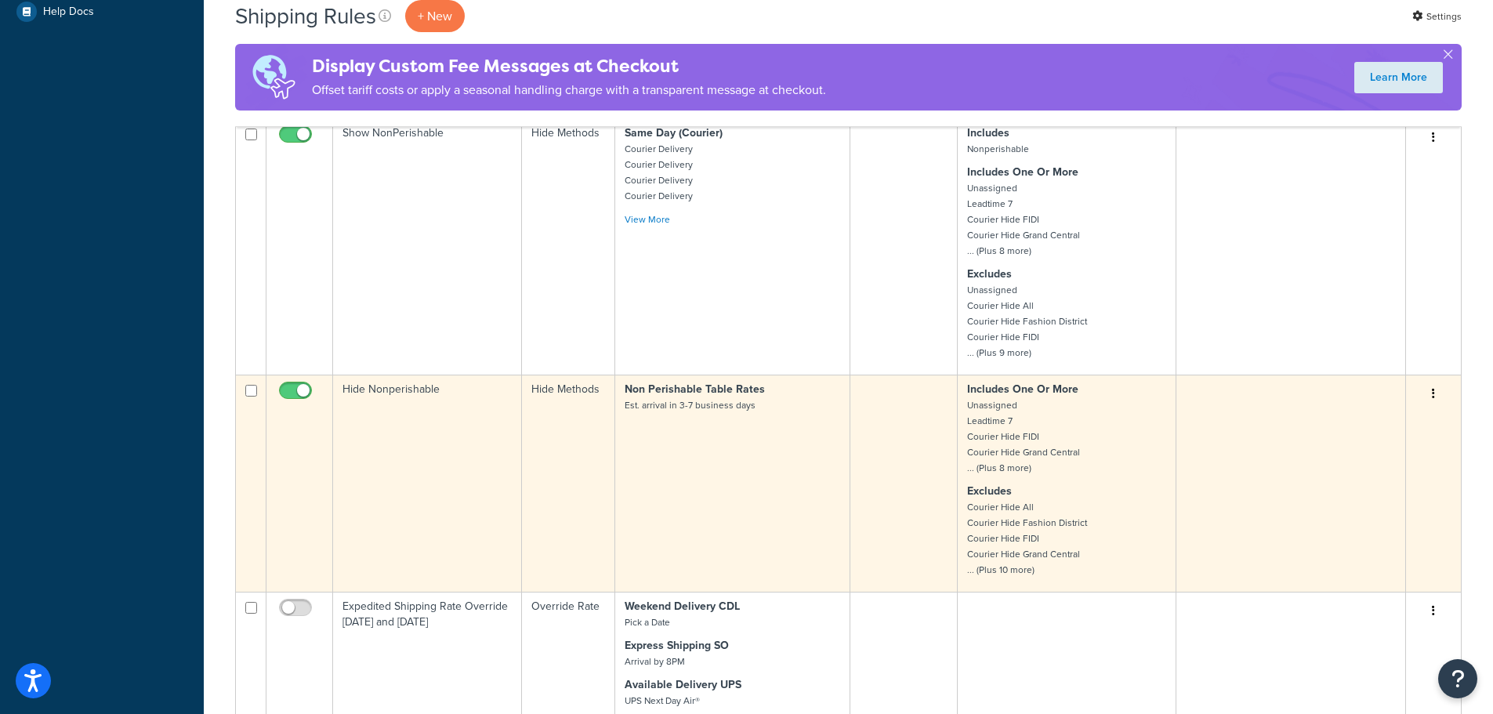
scroll to position [627, 0]
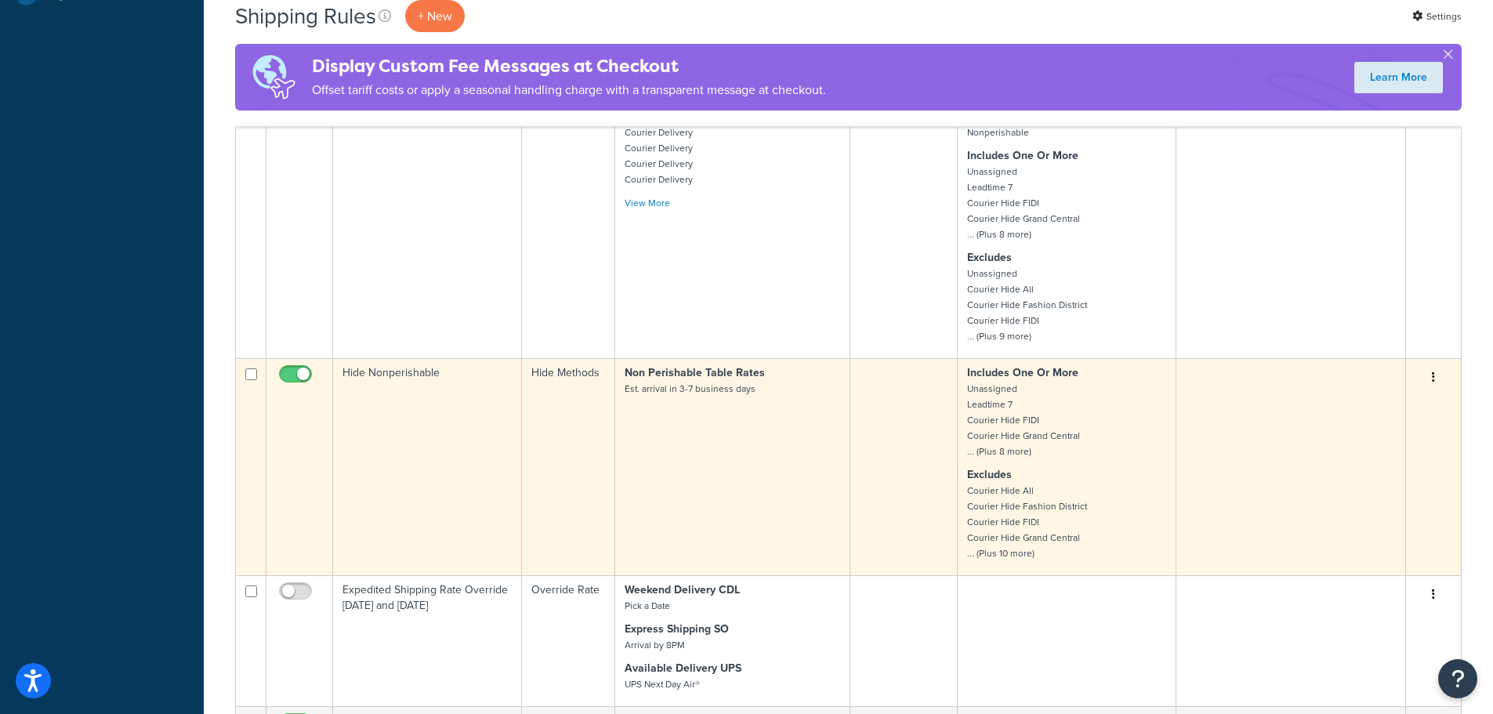
click at [463, 393] on td "Hide Nonperishable" at bounding box center [427, 466] width 189 height 217
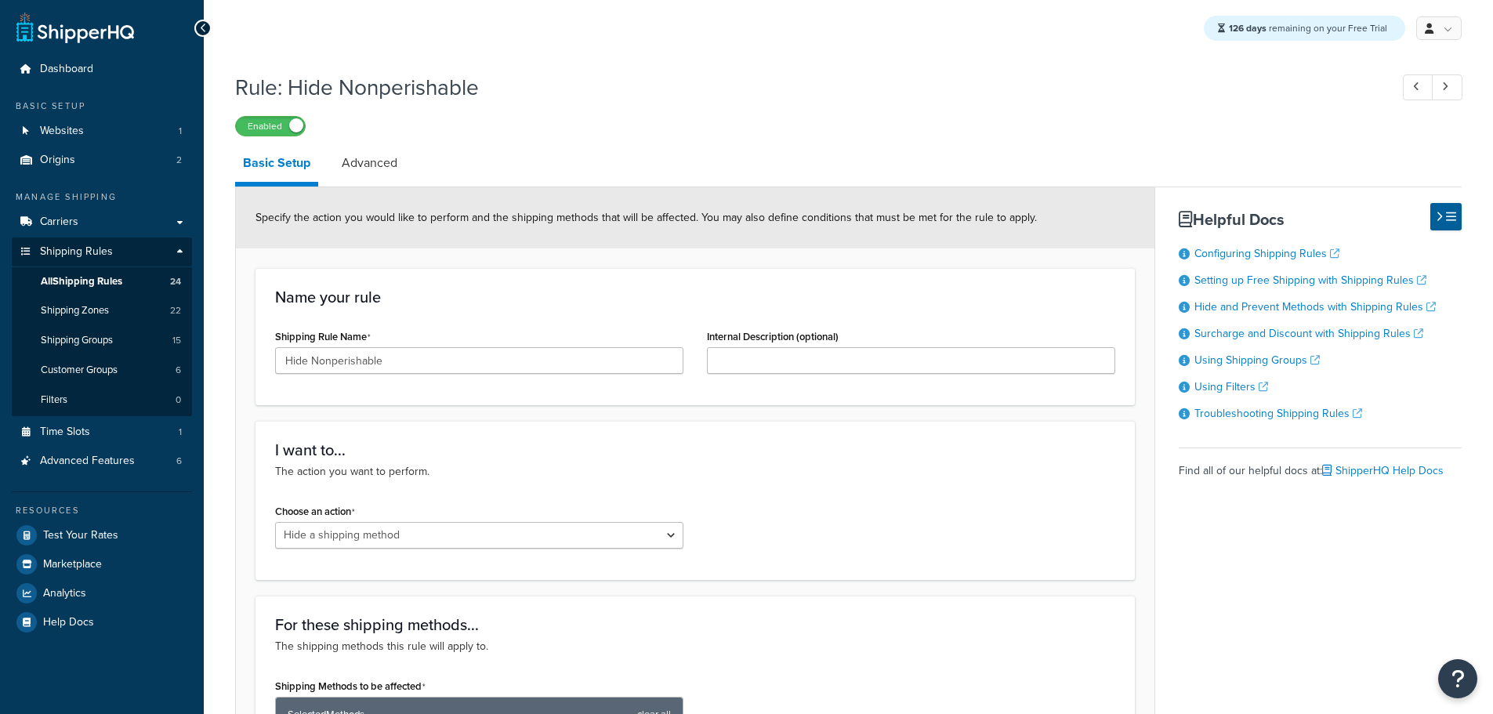
select select "HIDE"
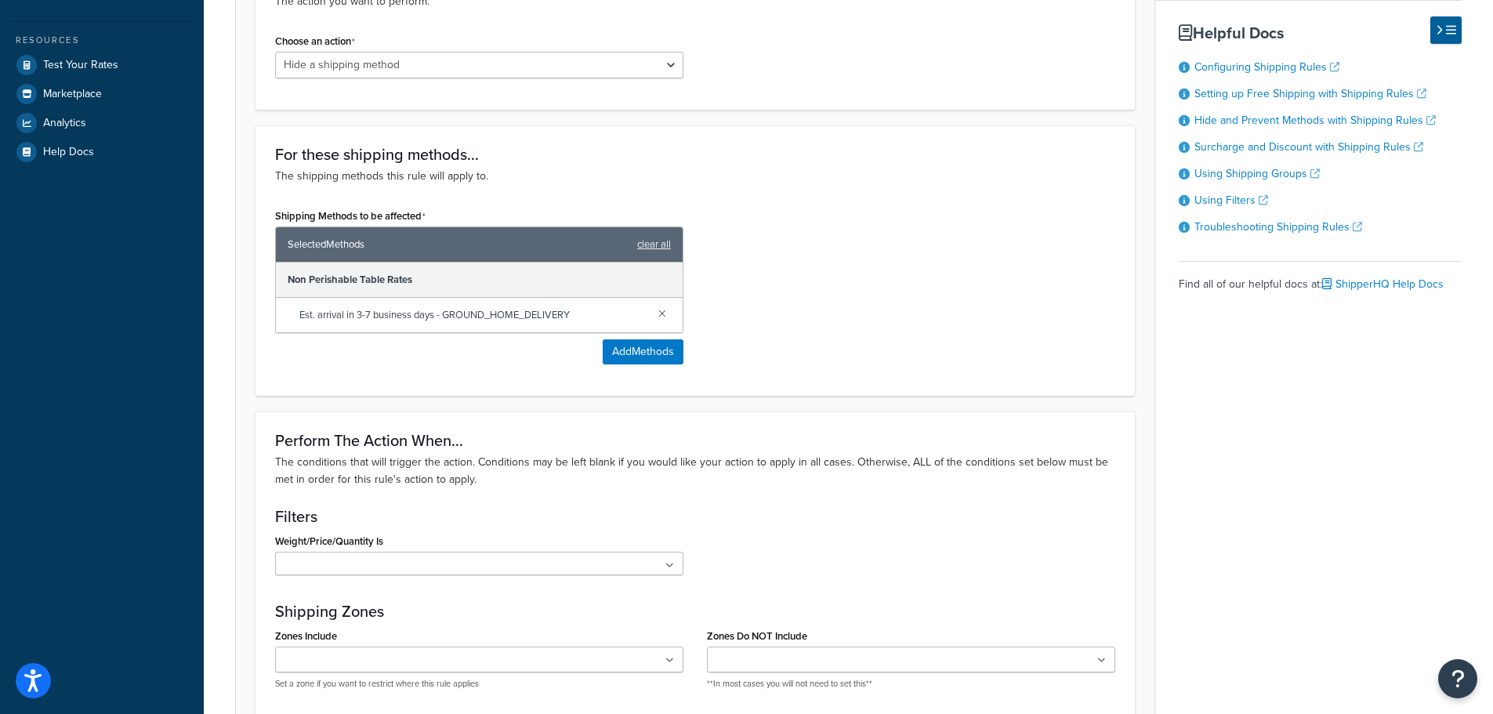
scroll to position [784, 0]
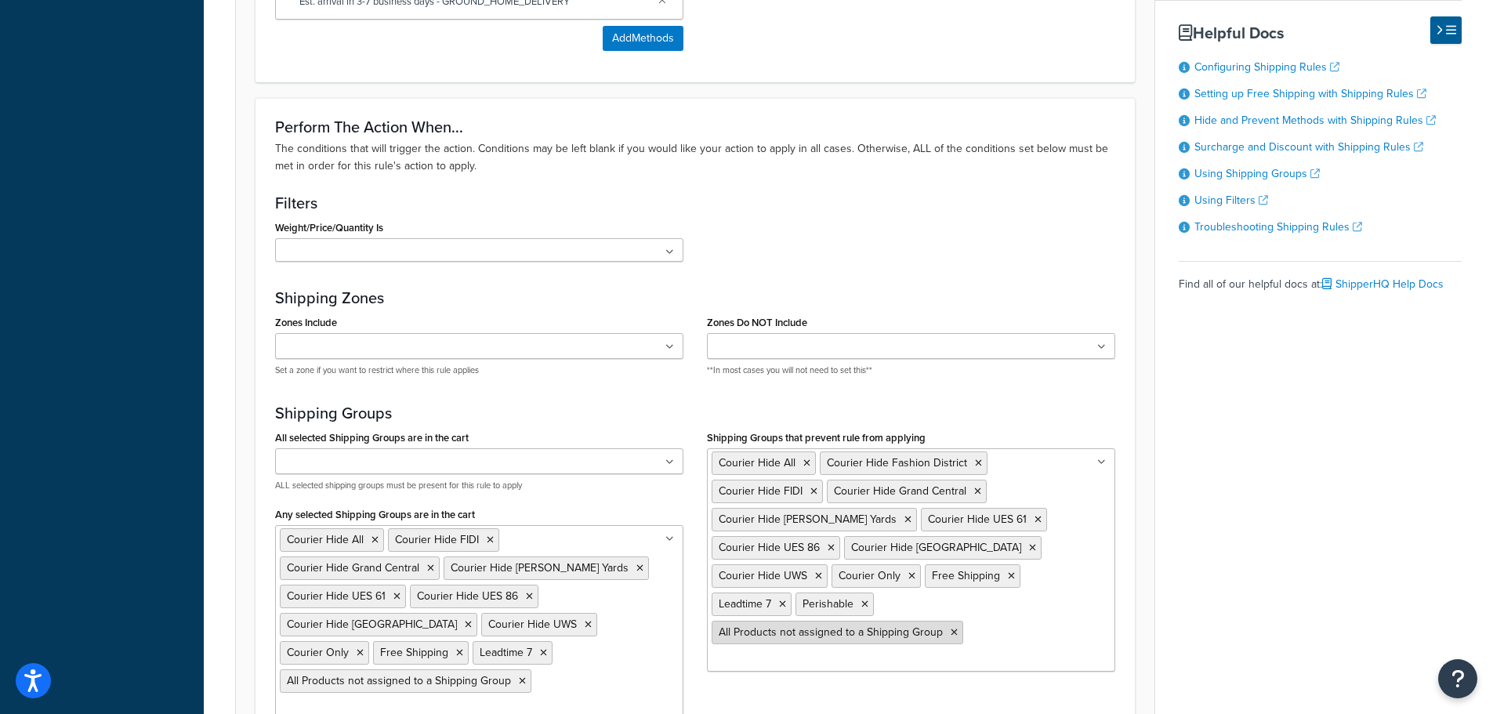
click at [952, 637] on icon at bounding box center [953, 632] width 7 height 9
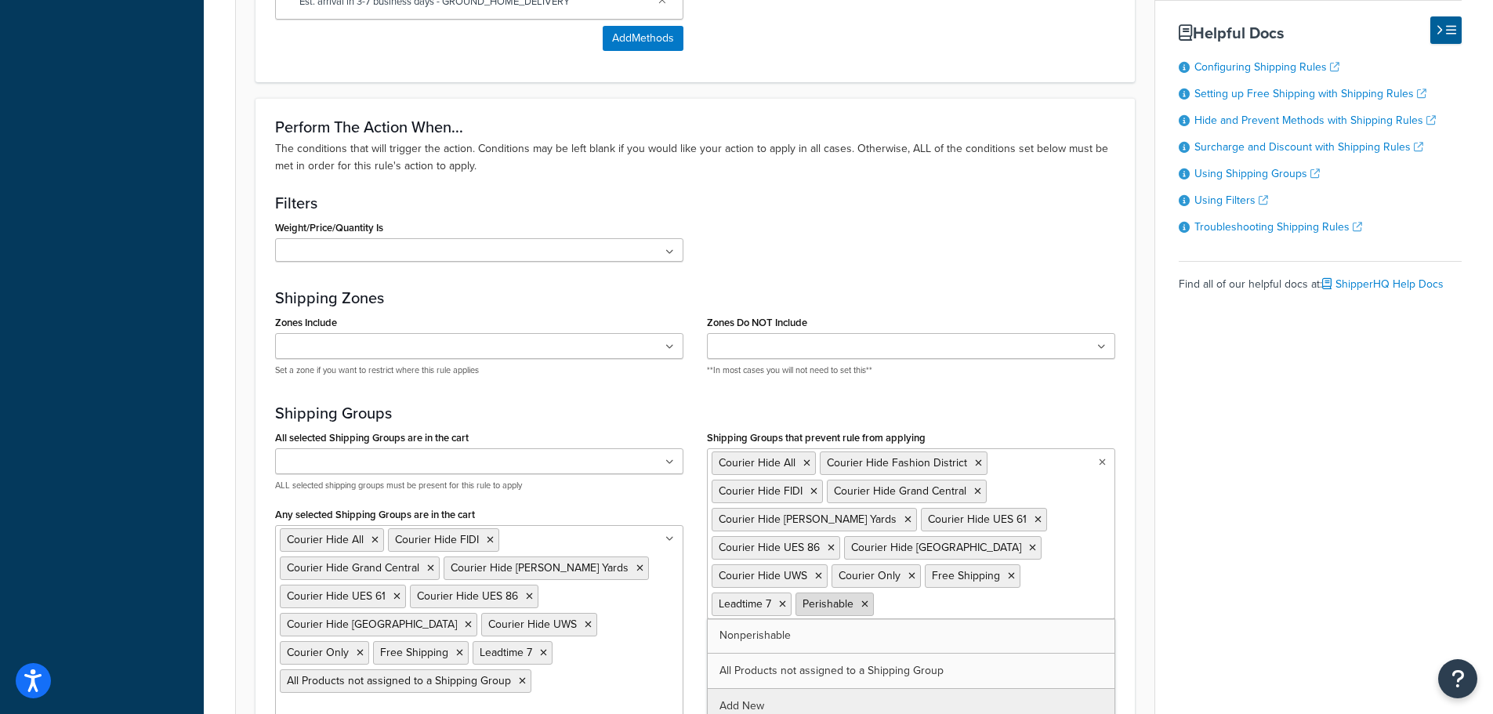
click at [871, 607] on li "Perishable" at bounding box center [834, 604] width 78 height 24
click at [867, 603] on li "Perishable" at bounding box center [834, 604] width 78 height 24
click at [866, 603] on icon at bounding box center [864, 603] width 7 height 9
click at [782, 606] on li "Leadtime 7" at bounding box center [751, 604] width 80 height 24
click at [782, 605] on icon at bounding box center [782, 603] width 7 height 9
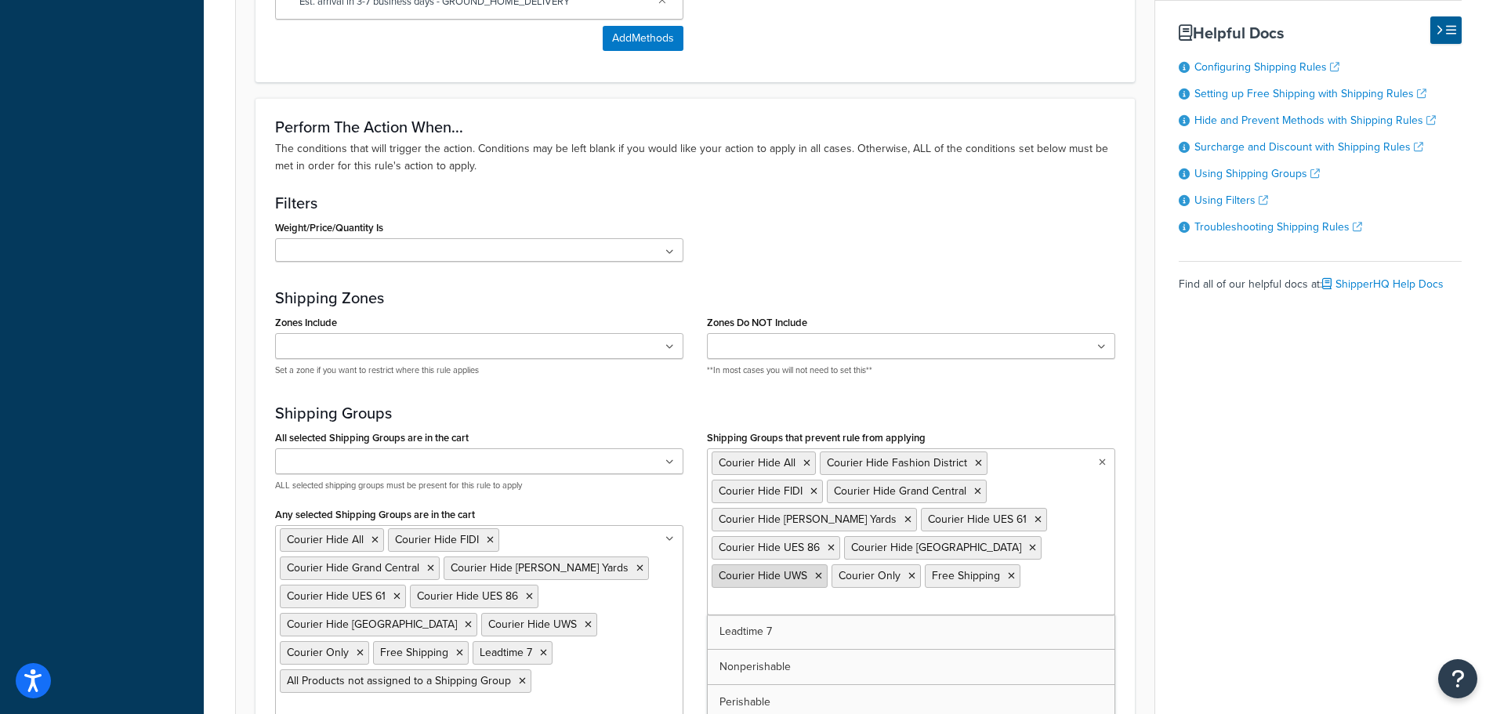
click at [819, 575] on icon at bounding box center [818, 575] width 7 height 9
click at [889, 580] on icon at bounding box center [891, 575] width 7 height 9
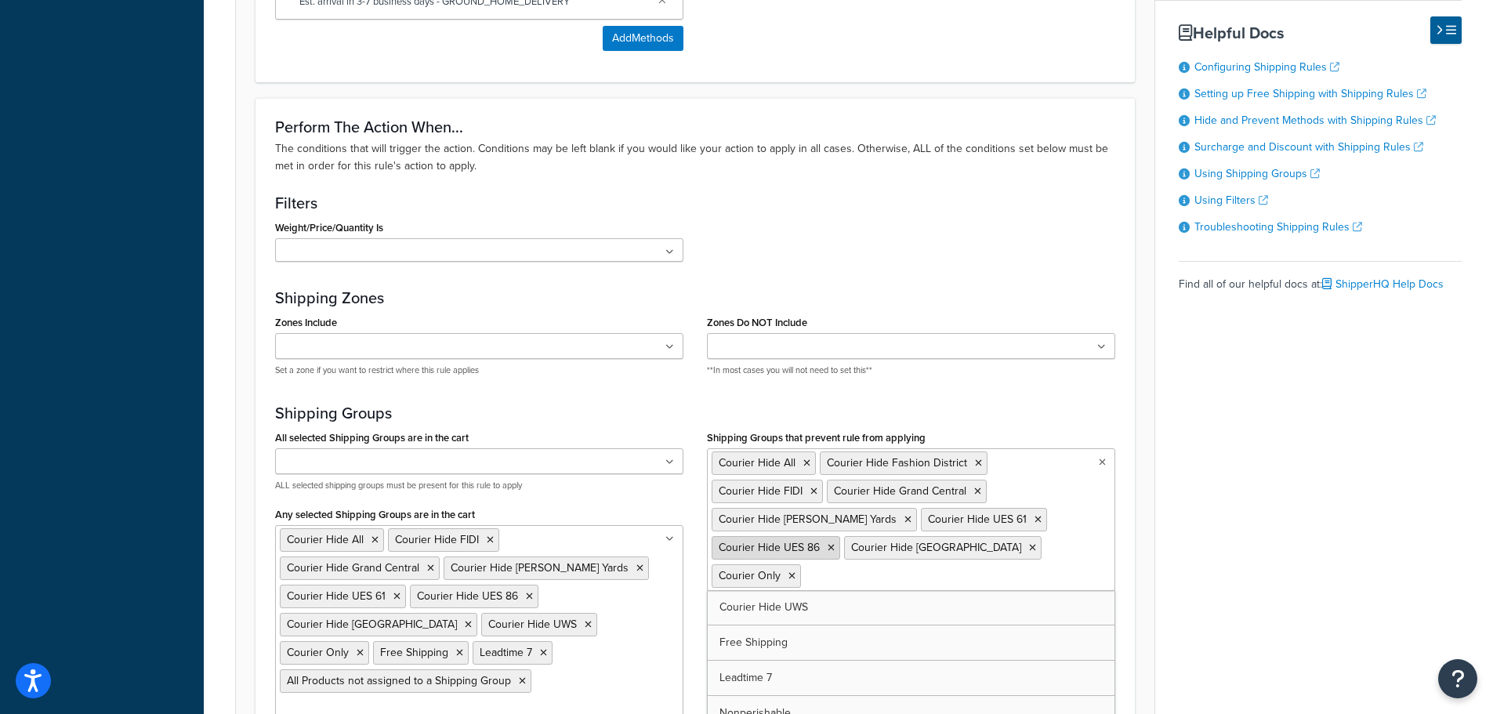
click at [827, 546] on icon at bounding box center [830, 547] width 7 height 9
click at [896, 547] on icon at bounding box center [899, 547] width 7 height 9
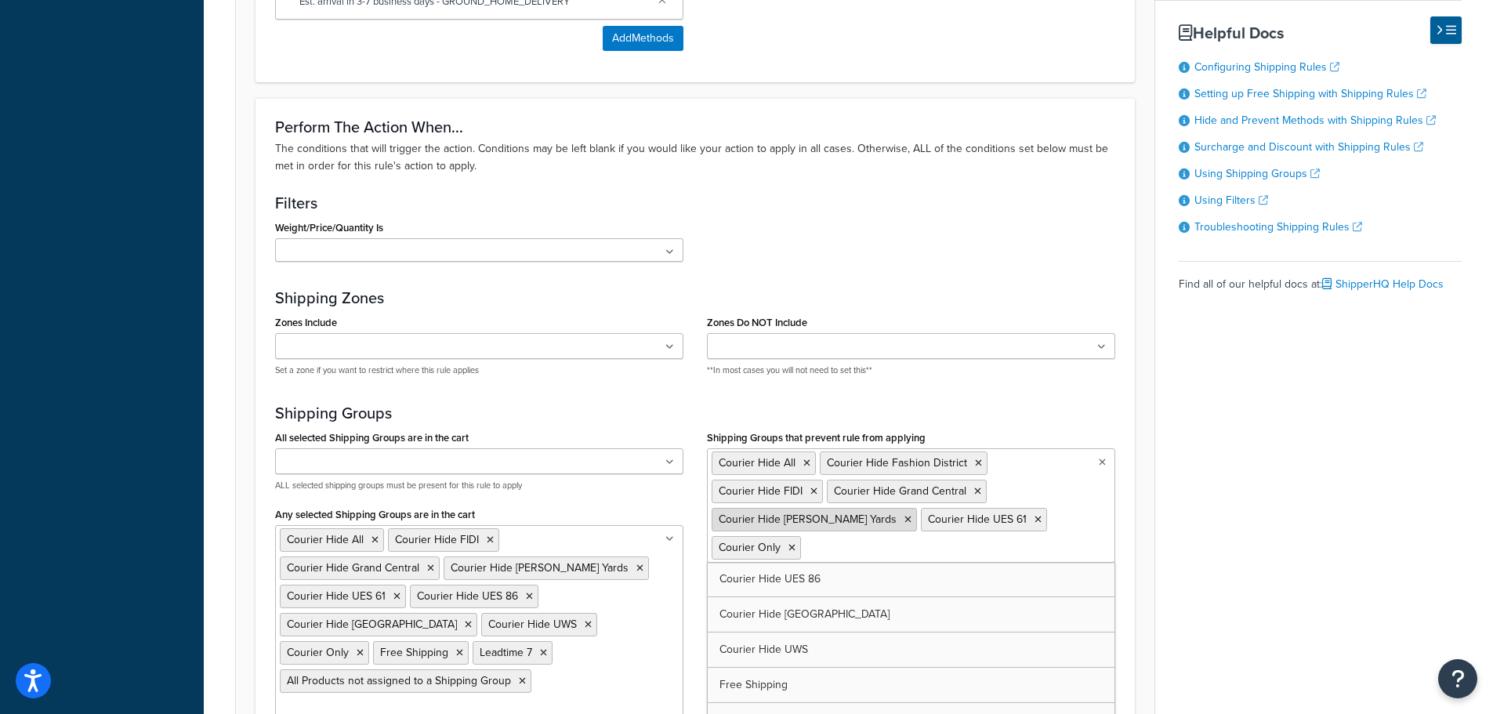
click at [904, 520] on icon at bounding box center [907, 519] width 7 height 9
click at [807, 491] on li "Courier Hide FIDI" at bounding box center [766, 492] width 111 height 24
click at [817, 488] on li "Courier Hide FIDI" at bounding box center [766, 492] width 111 height 24
click at [811, 494] on icon at bounding box center [813, 491] width 7 height 9
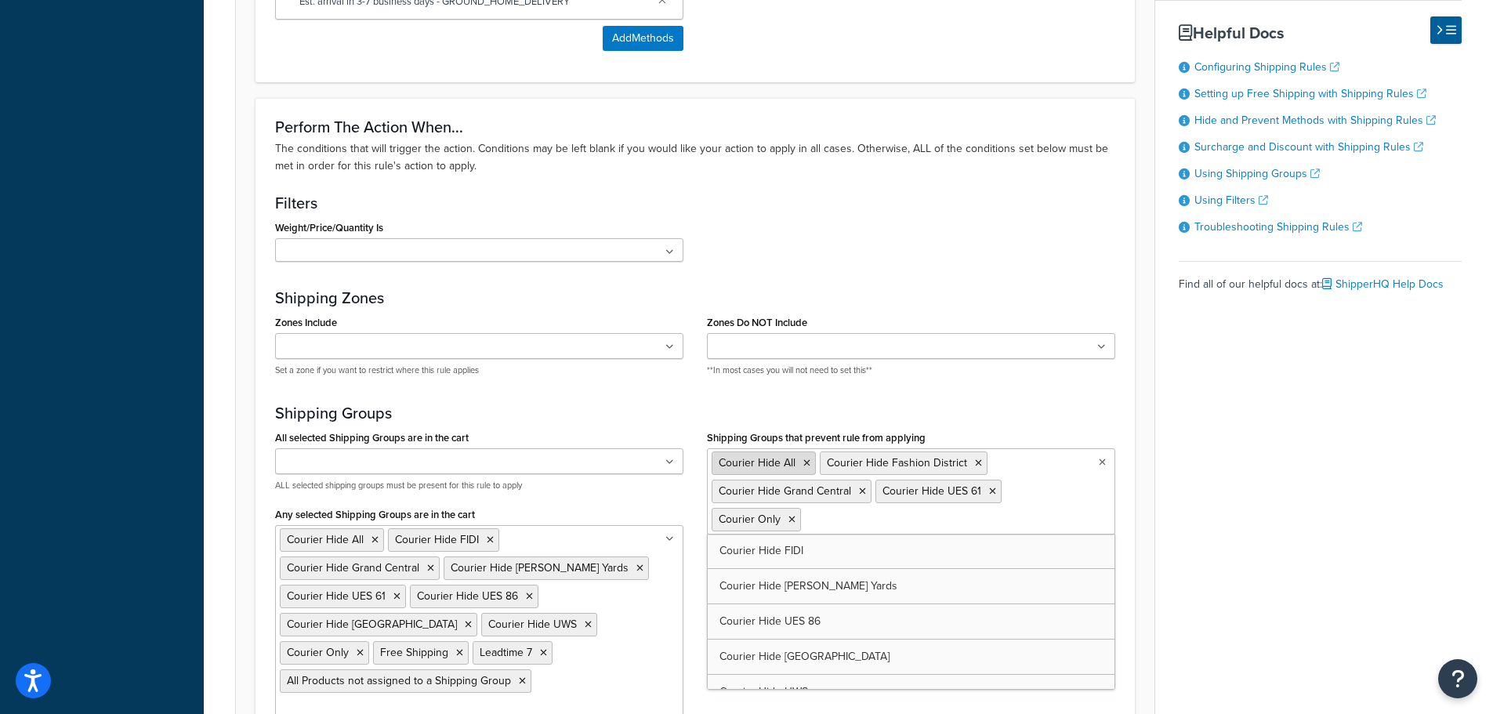
click at [806, 462] on icon at bounding box center [806, 462] width 7 height 9
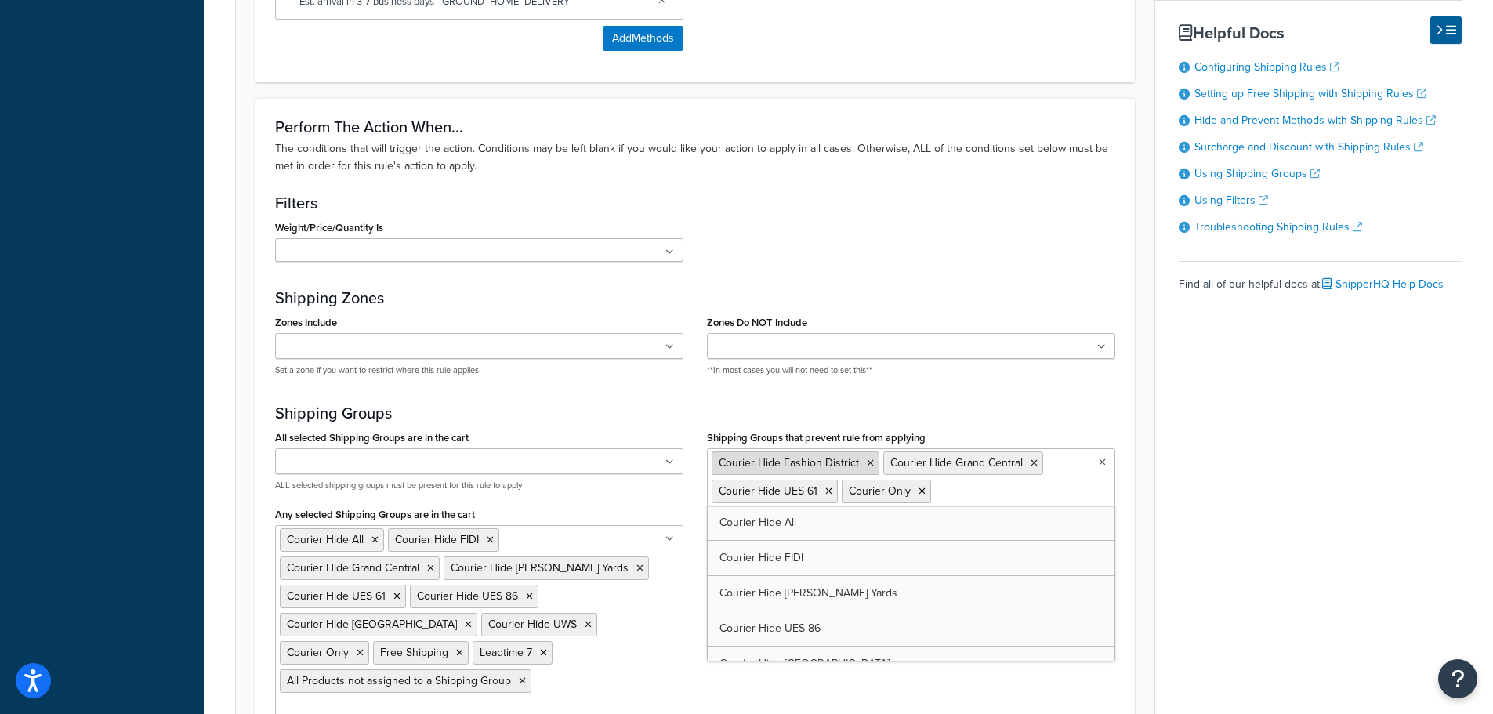
click at [867, 463] on icon at bounding box center [870, 462] width 7 height 9
click at [793, 495] on icon at bounding box center [791, 491] width 7 height 9
click at [859, 465] on icon at bounding box center [862, 462] width 7 height 9
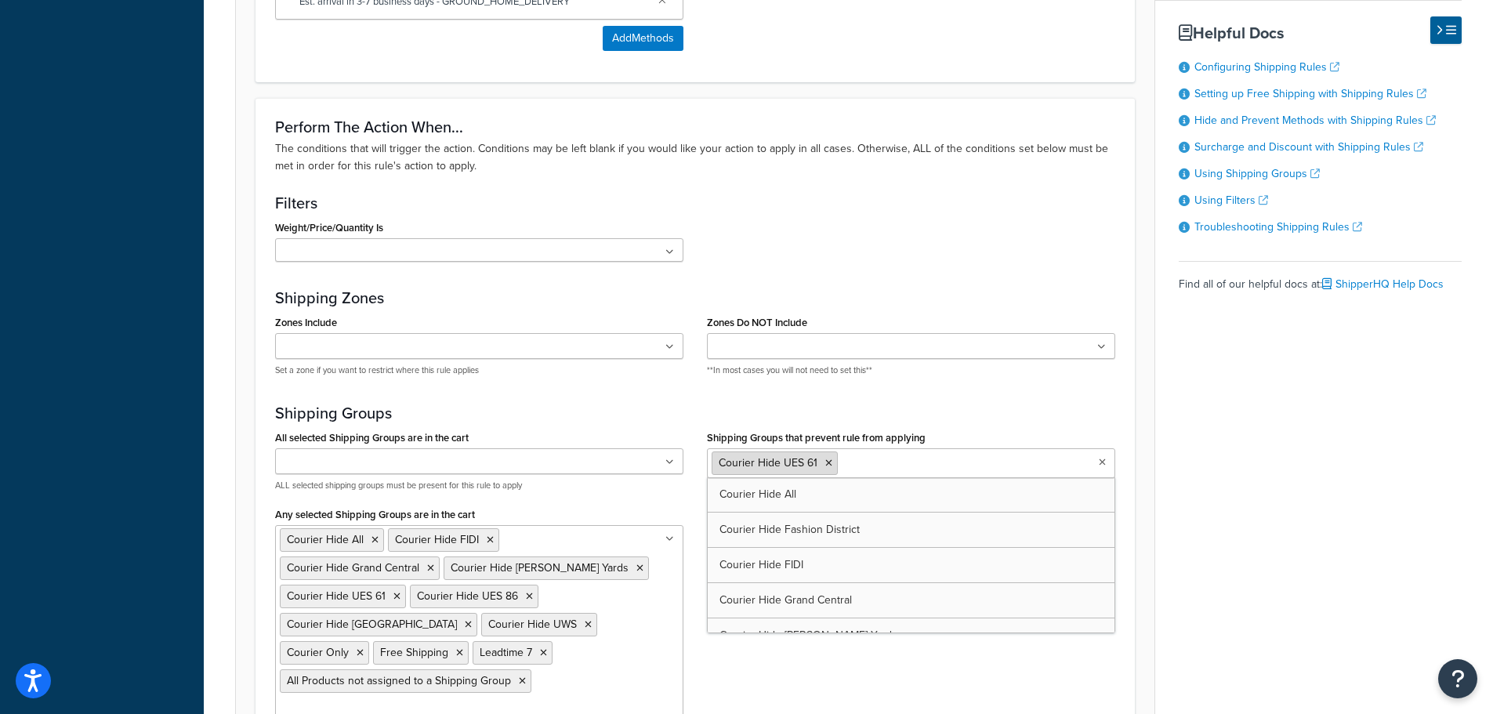
click at [825, 466] on icon at bounding box center [828, 462] width 7 height 9
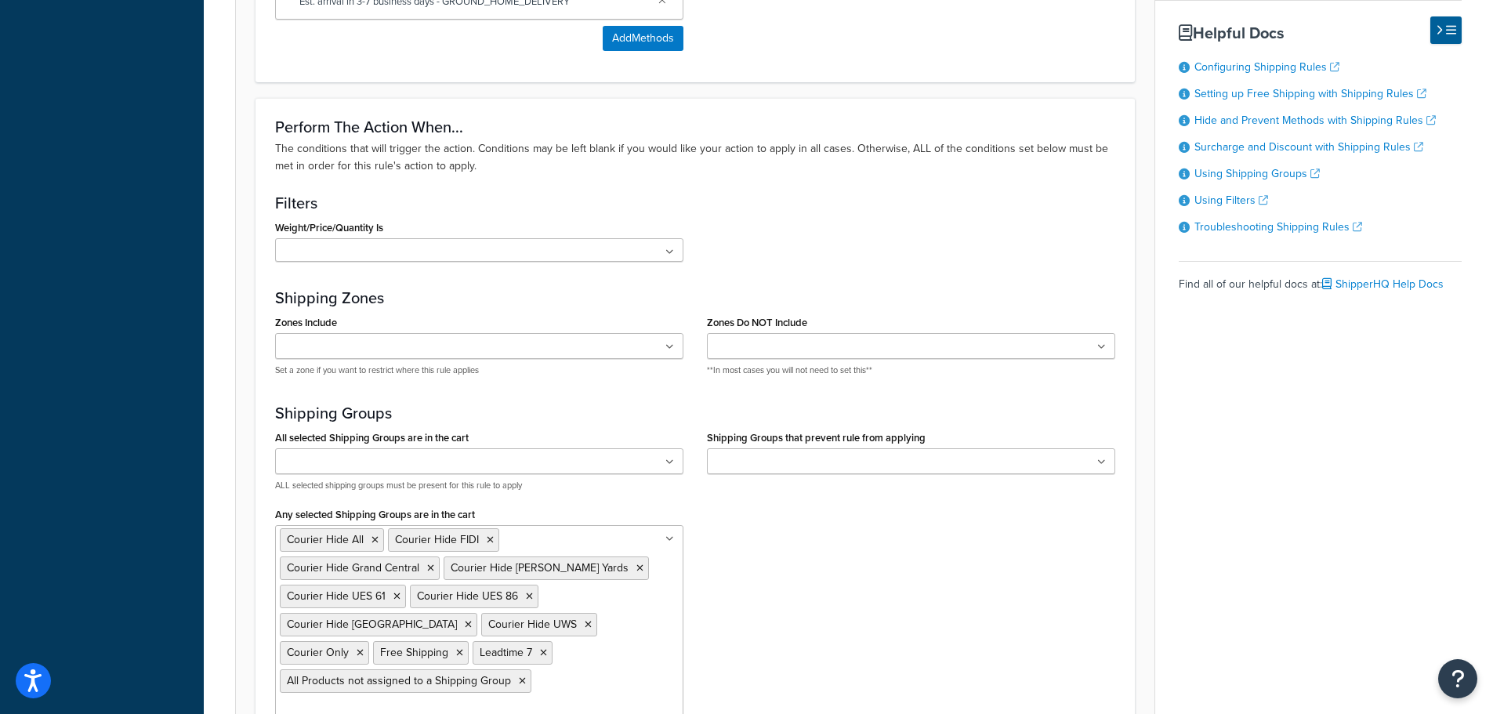
click at [1150, 545] on form "Specify the action you would like to perform and the shipping methods that will…" at bounding box center [695, 175] width 918 height 1542
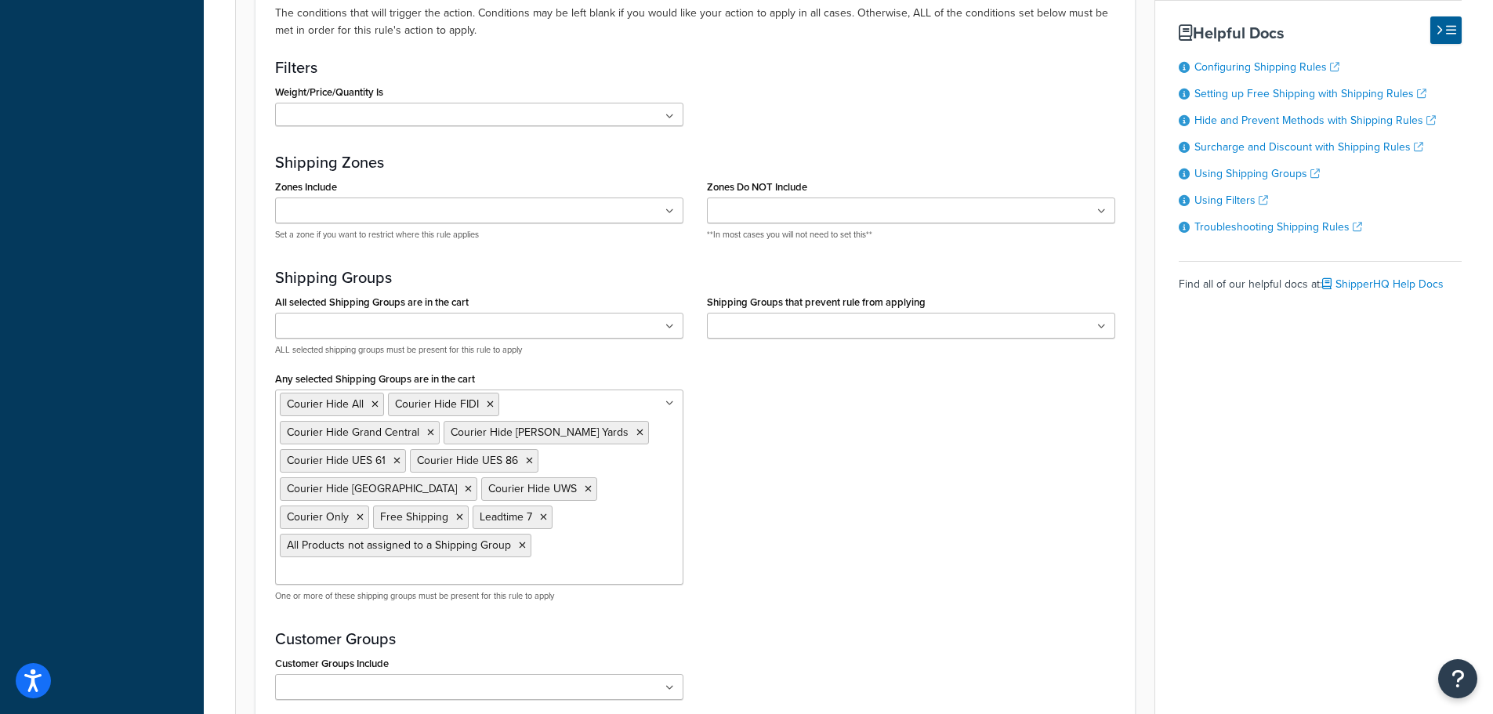
scroll to position [1097, 0]
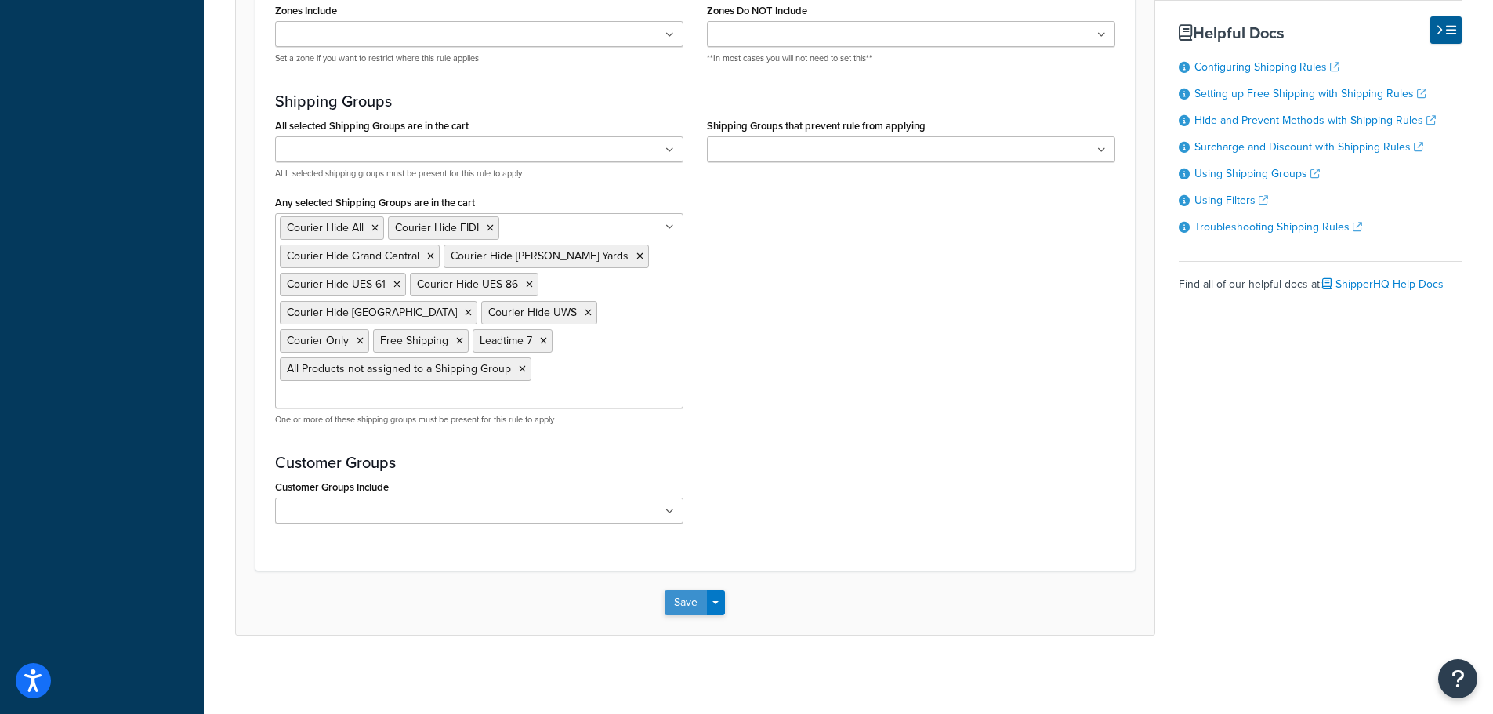
click at [686, 598] on button "Save" at bounding box center [685, 602] width 42 height 25
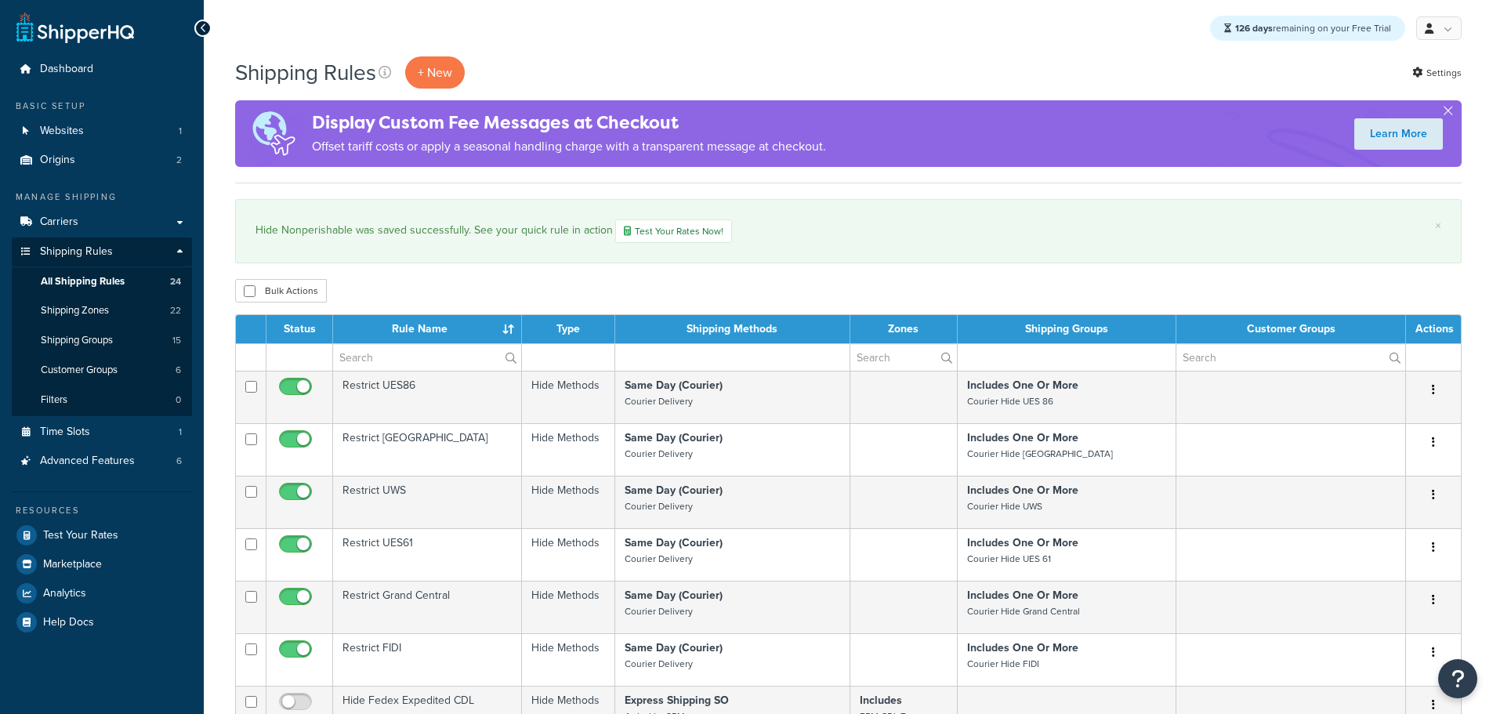
select select "25"
click at [60, 530] on span "Test Your Rates" at bounding box center [80, 535] width 75 height 13
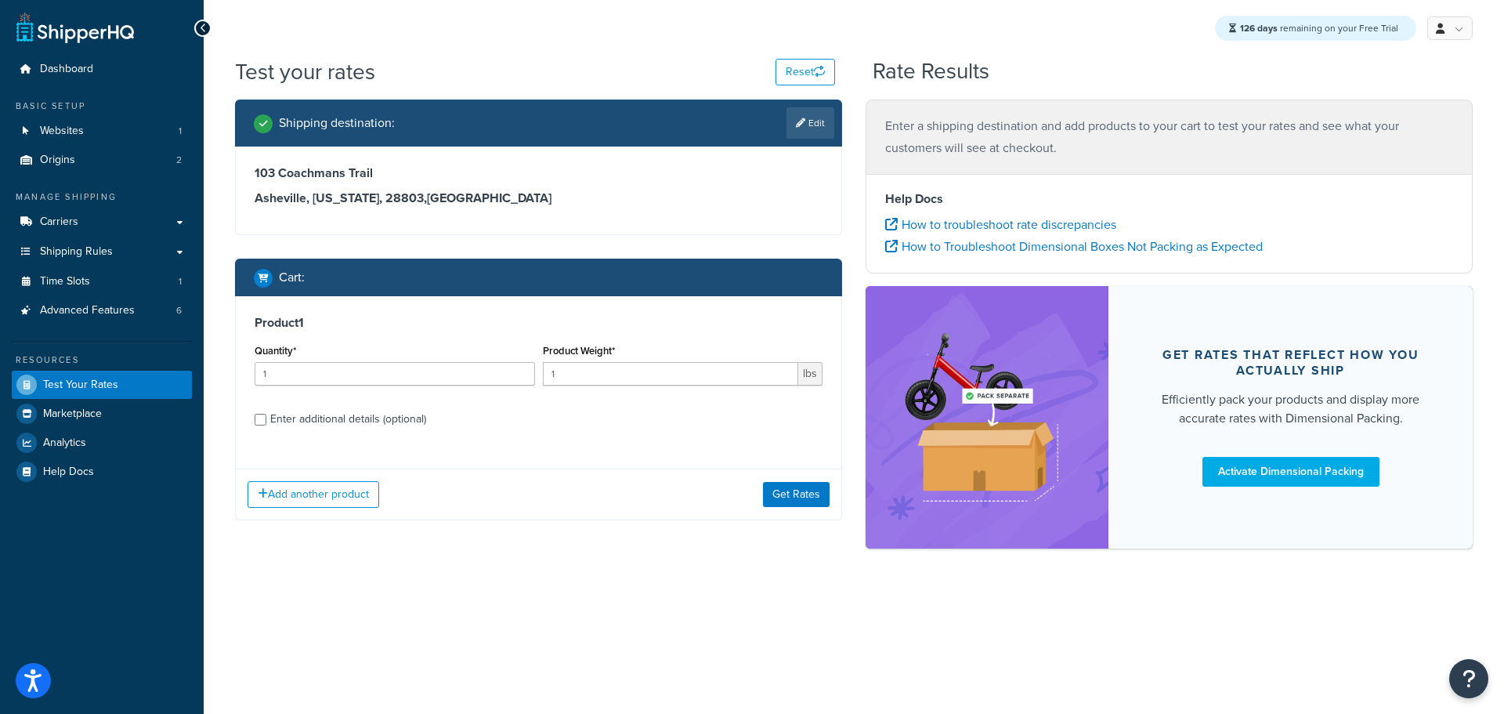
click at [338, 418] on div "Enter additional details (optional)" at bounding box center [348, 419] width 156 height 22
click at [266, 418] on input "Enter additional details (optional)" at bounding box center [261, 420] width 12 height 12
checkbox input "true"
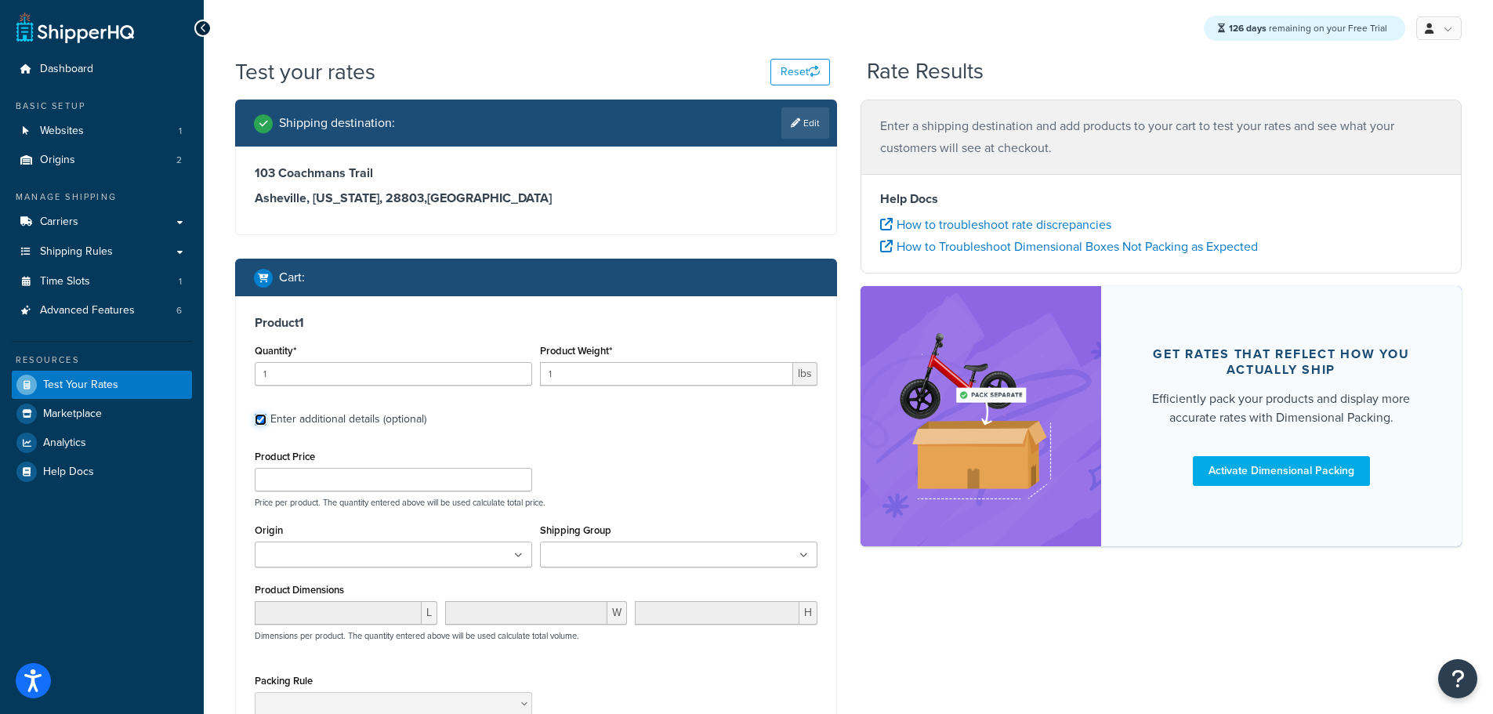
scroll to position [241, 0]
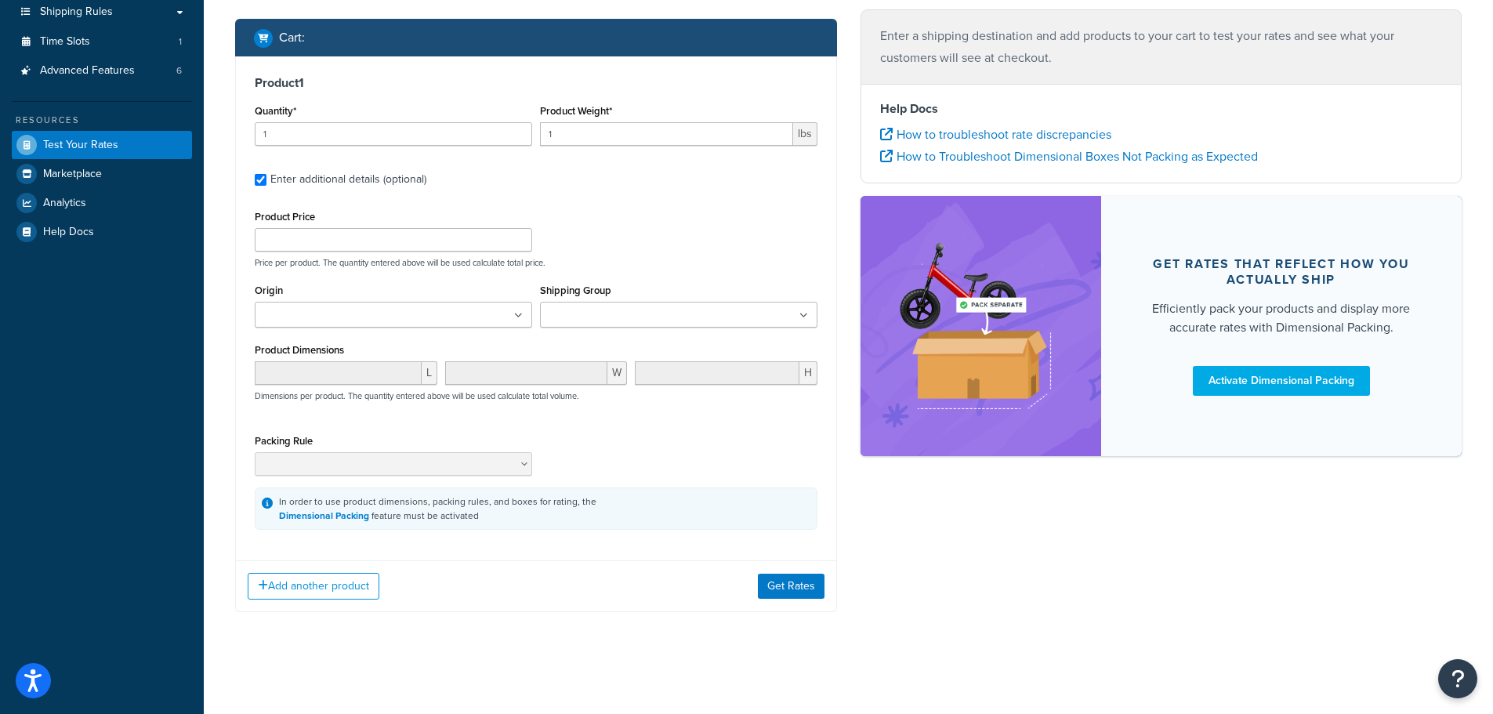
click at [635, 319] on input "Shipping Group" at bounding box center [614, 315] width 139 height 17
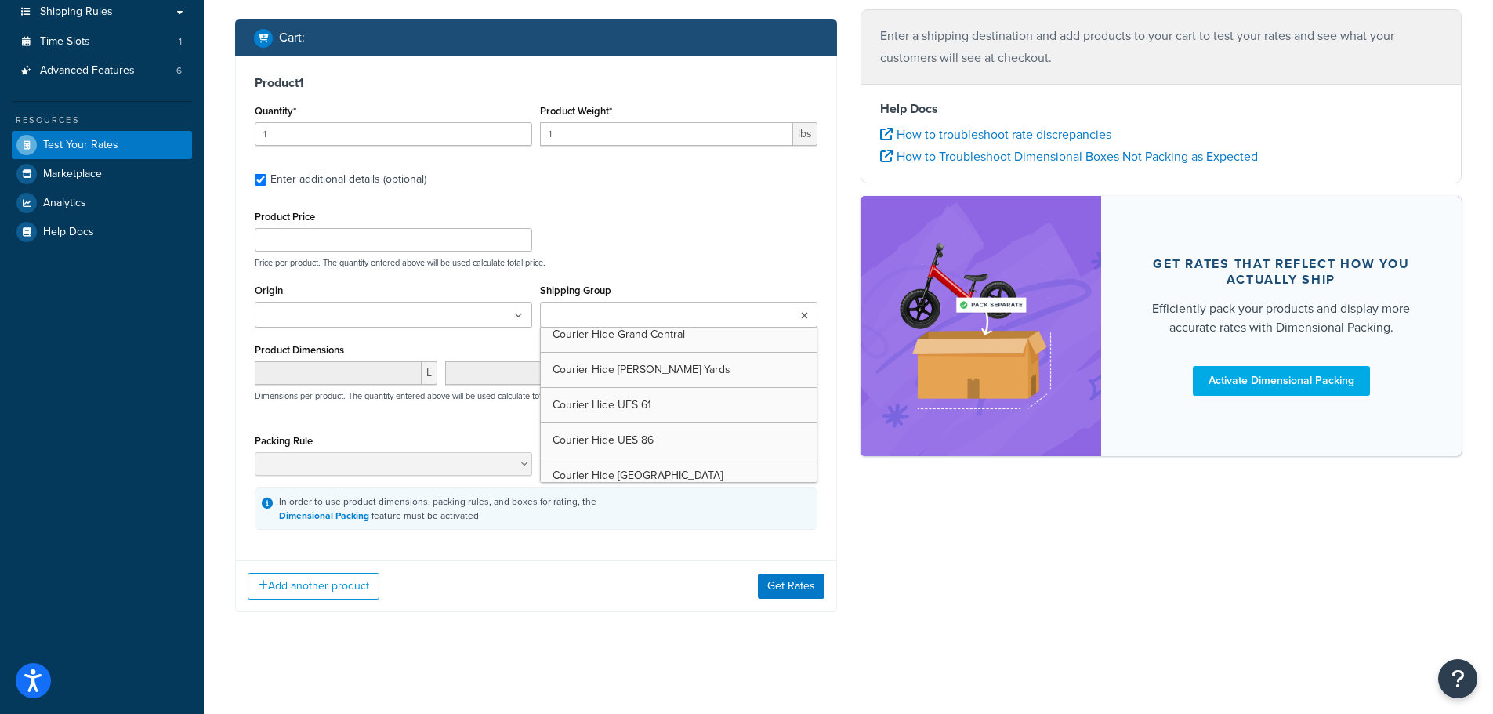
scroll to position [235, 0]
click at [804, 581] on button "Get Rates" at bounding box center [791, 586] width 67 height 25
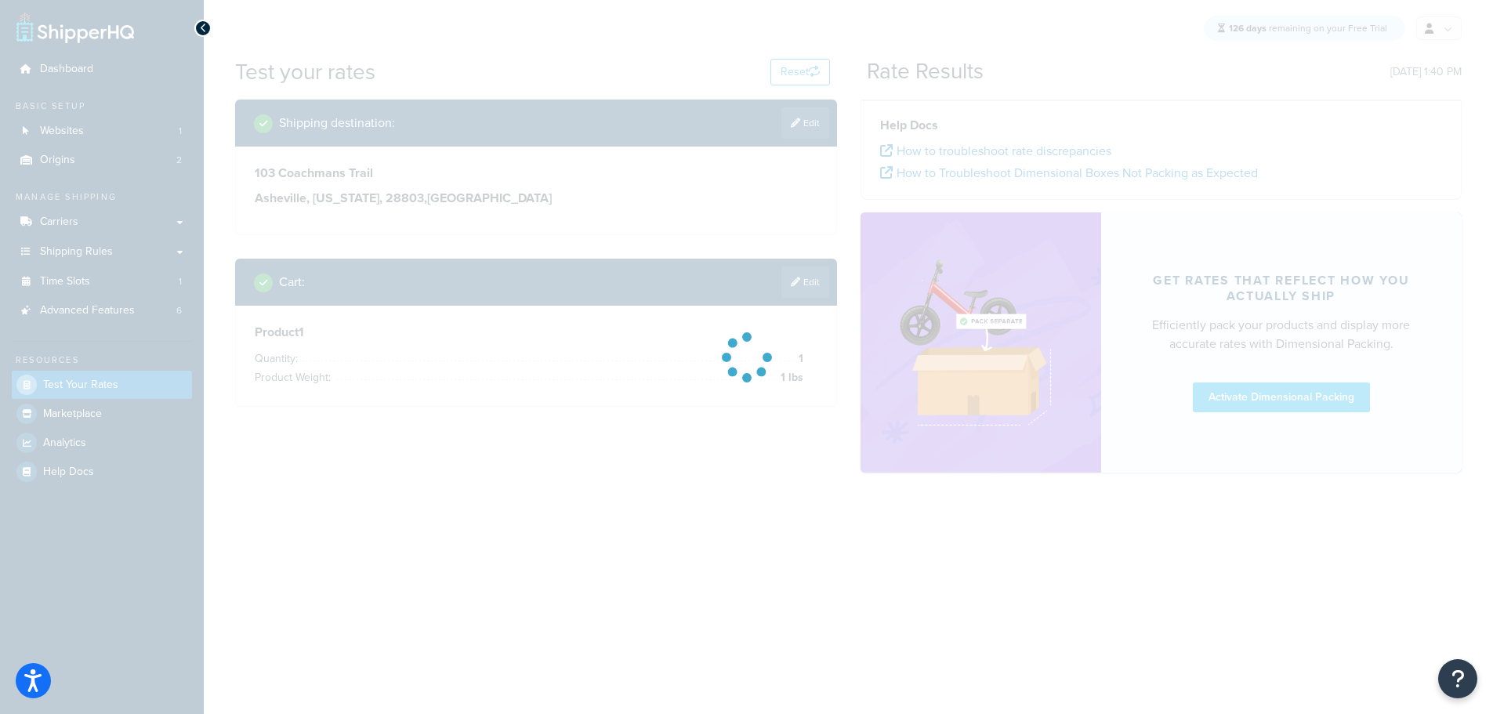
scroll to position [0, 0]
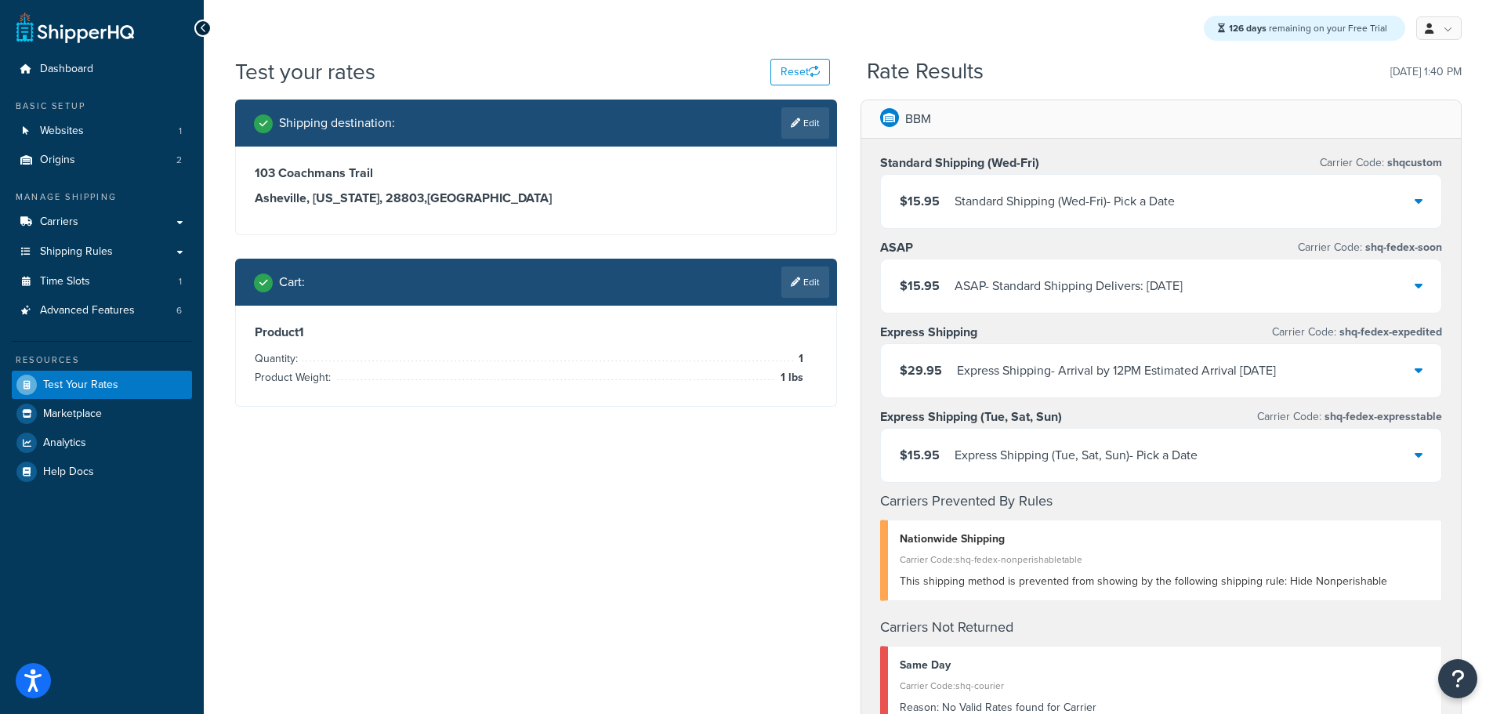
click at [805, 279] on link "Edit" at bounding box center [805, 281] width 48 height 31
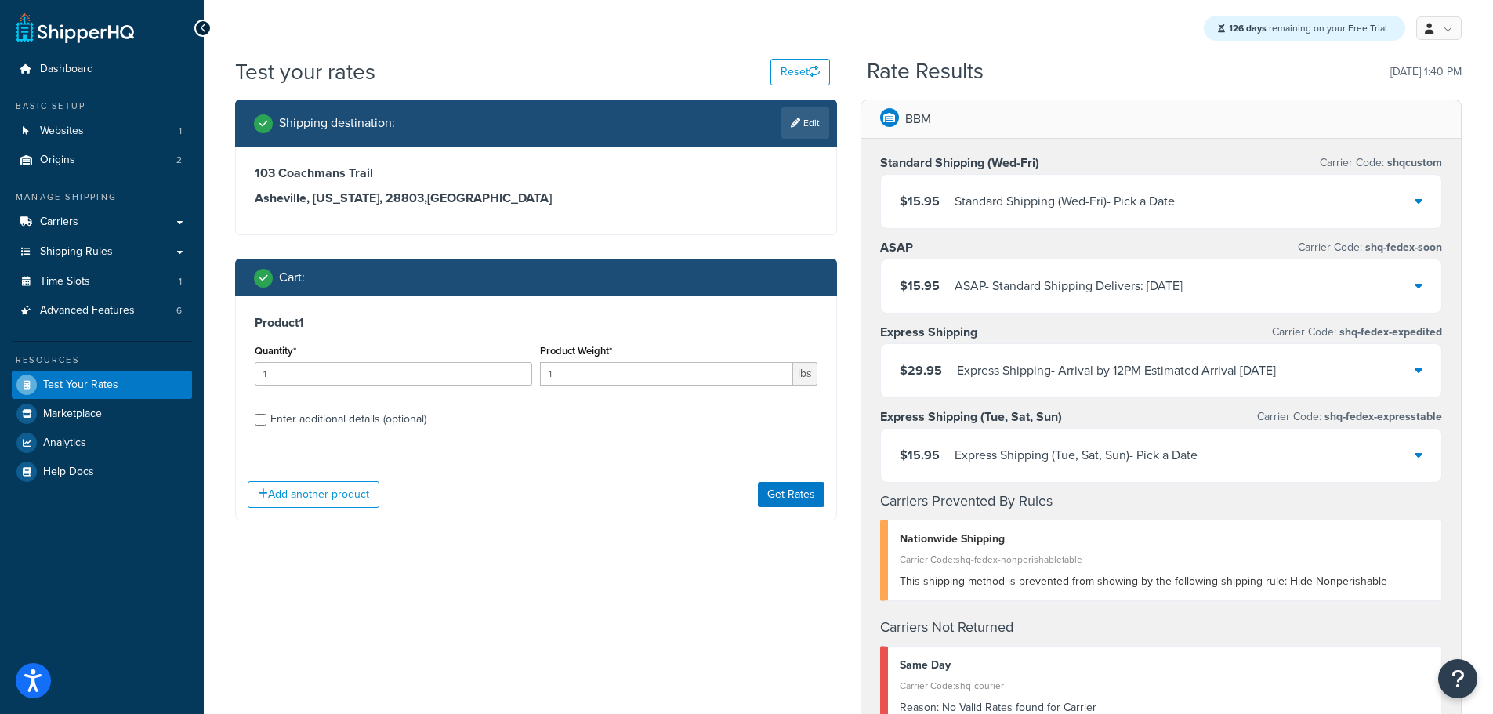
click at [367, 425] on div "Enter additional details (optional)" at bounding box center [348, 419] width 156 height 22
click at [266, 425] on input "Enter additional details (optional)" at bounding box center [261, 420] width 12 height 12
checkbox input "true"
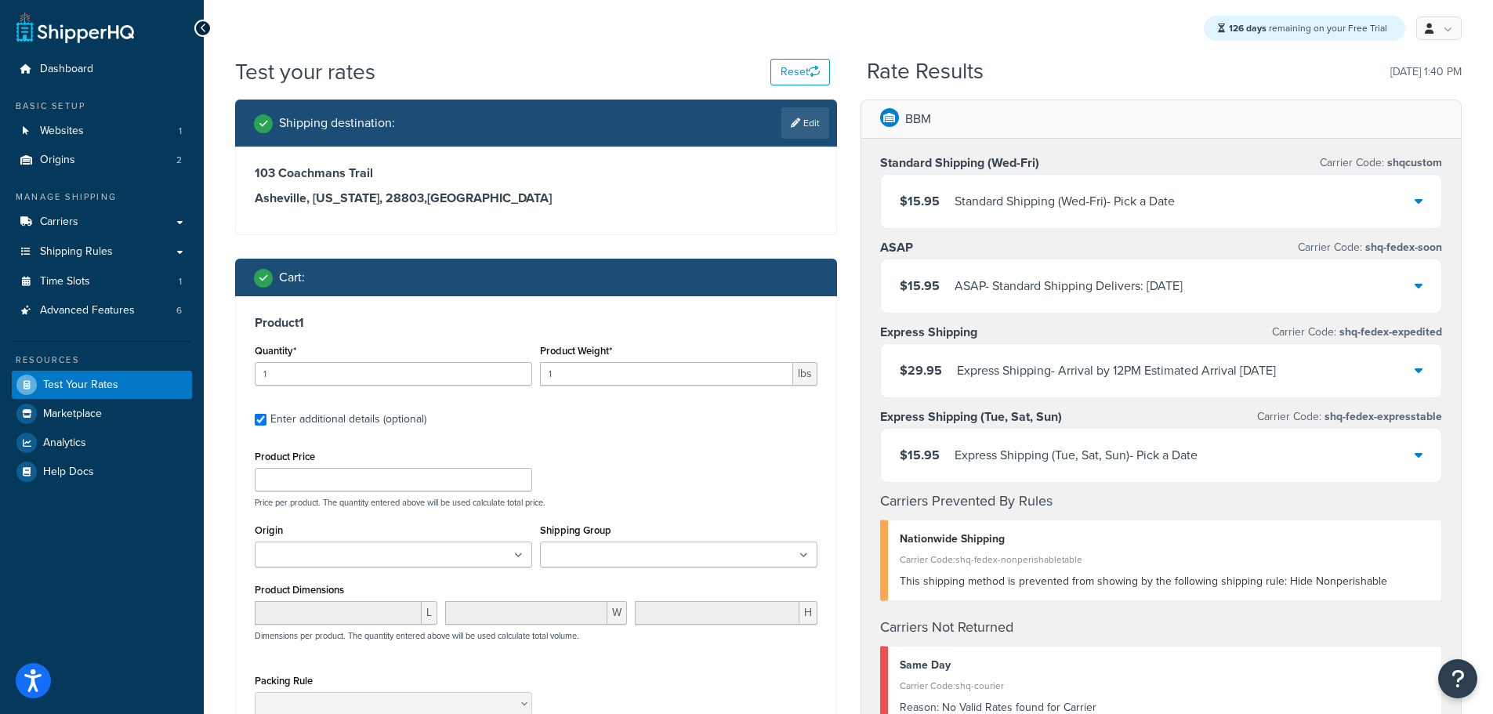
click at [658, 553] on input "Shipping Group" at bounding box center [614, 555] width 139 height 17
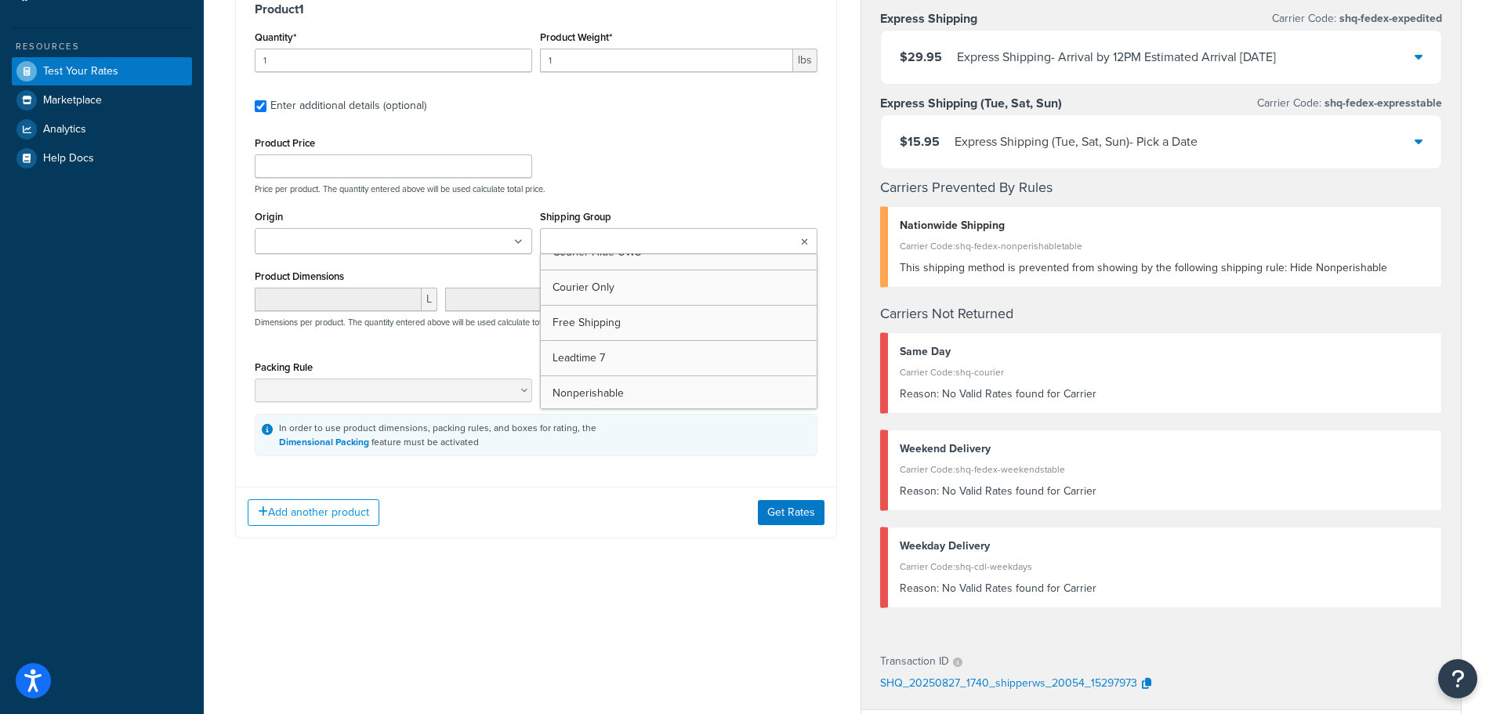
scroll to position [300, 0]
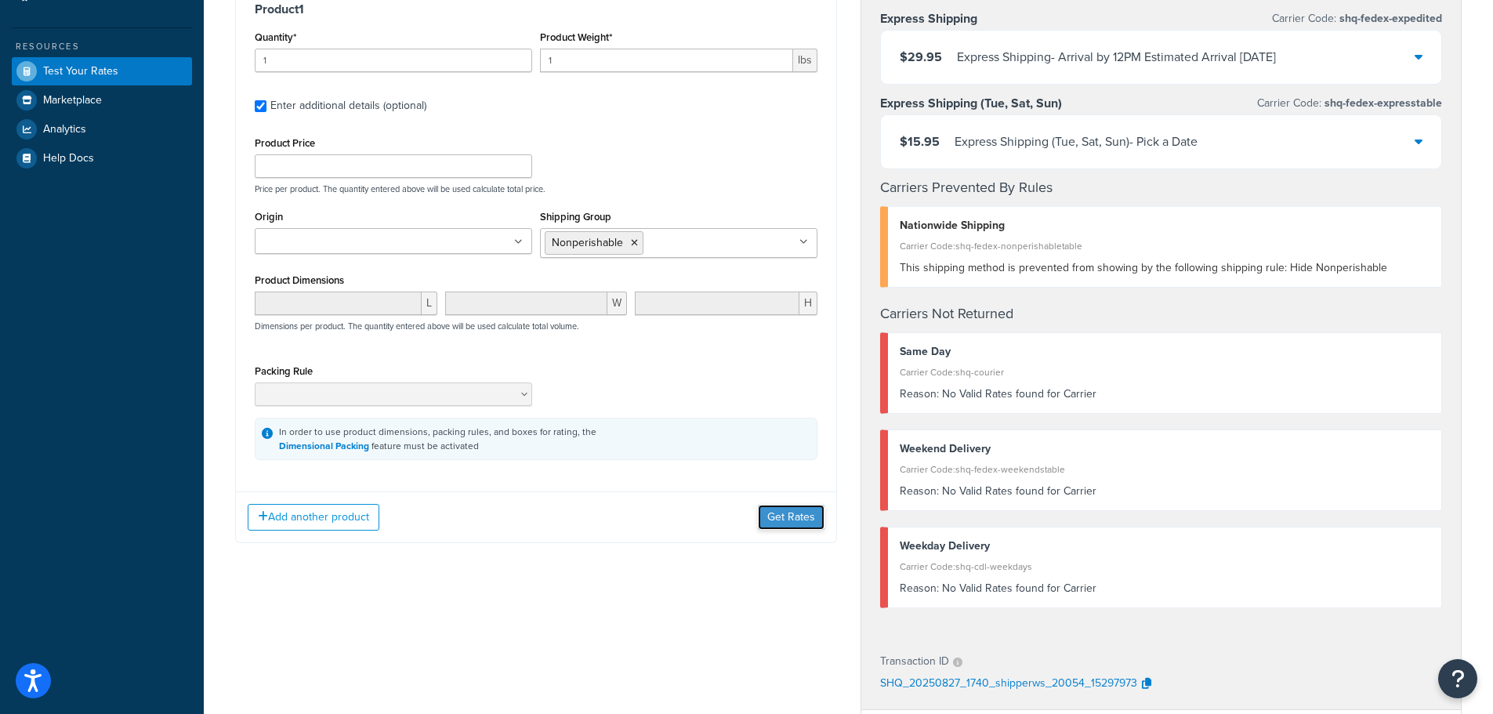
click at [787, 522] on button "Get Rates" at bounding box center [791, 517] width 67 height 25
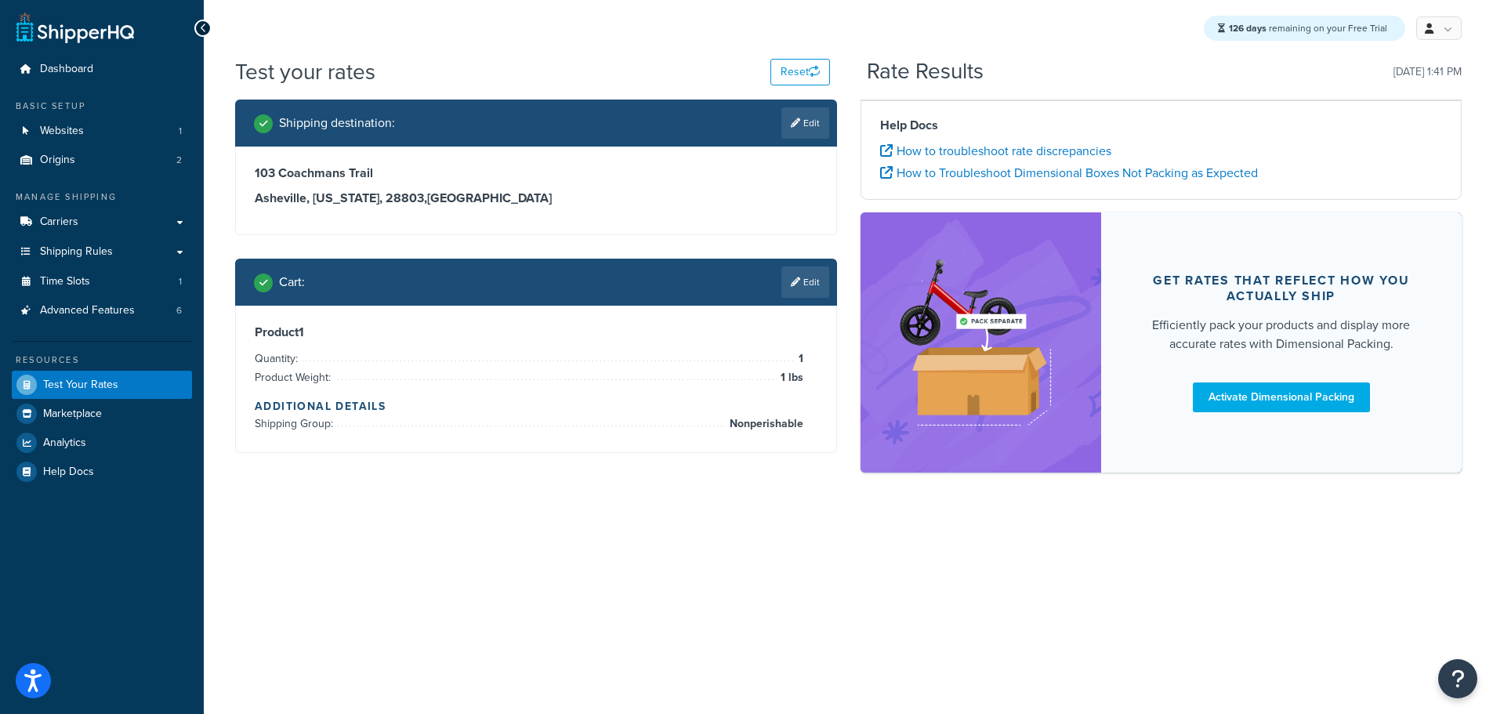
scroll to position [0, 0]
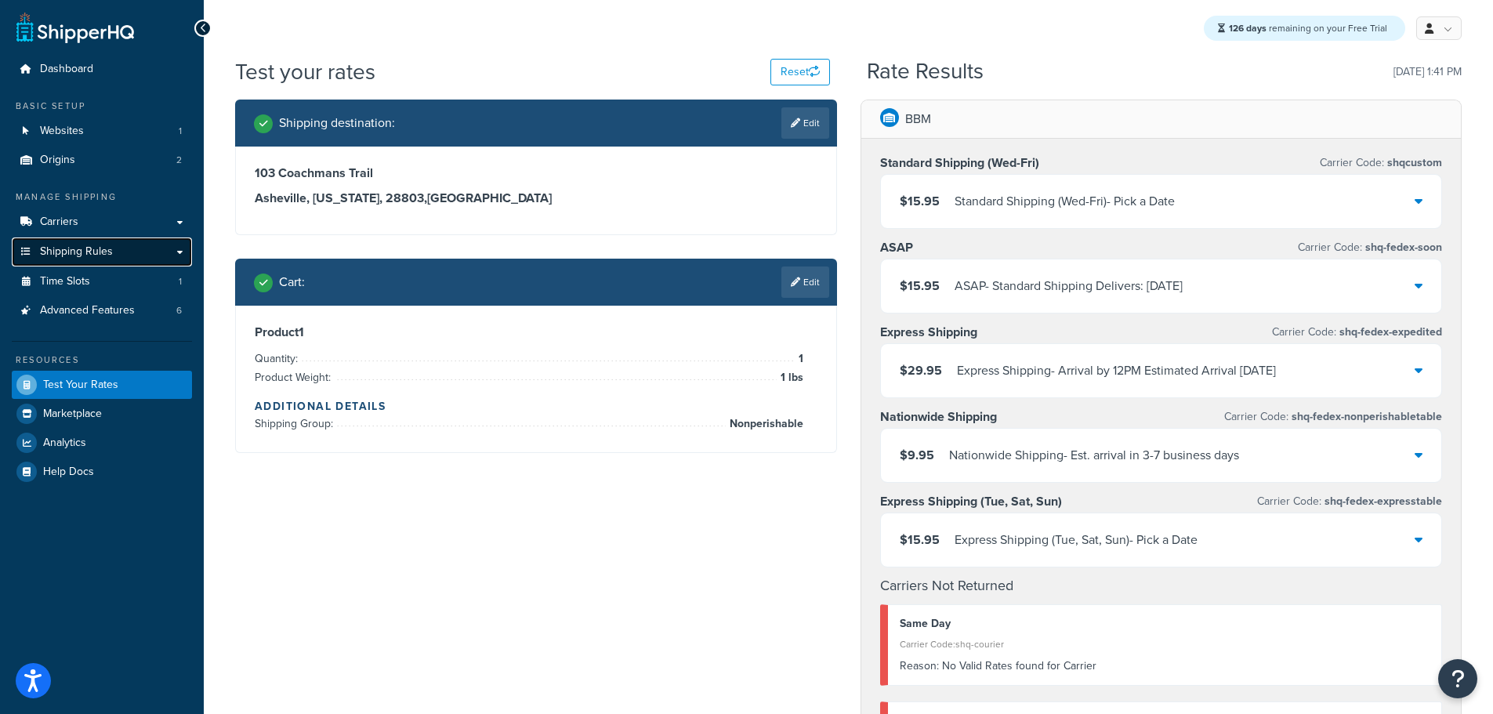
click at [105, 246] on span "Shipping Rules" at bounding box center [76, 251] width 73 height 13
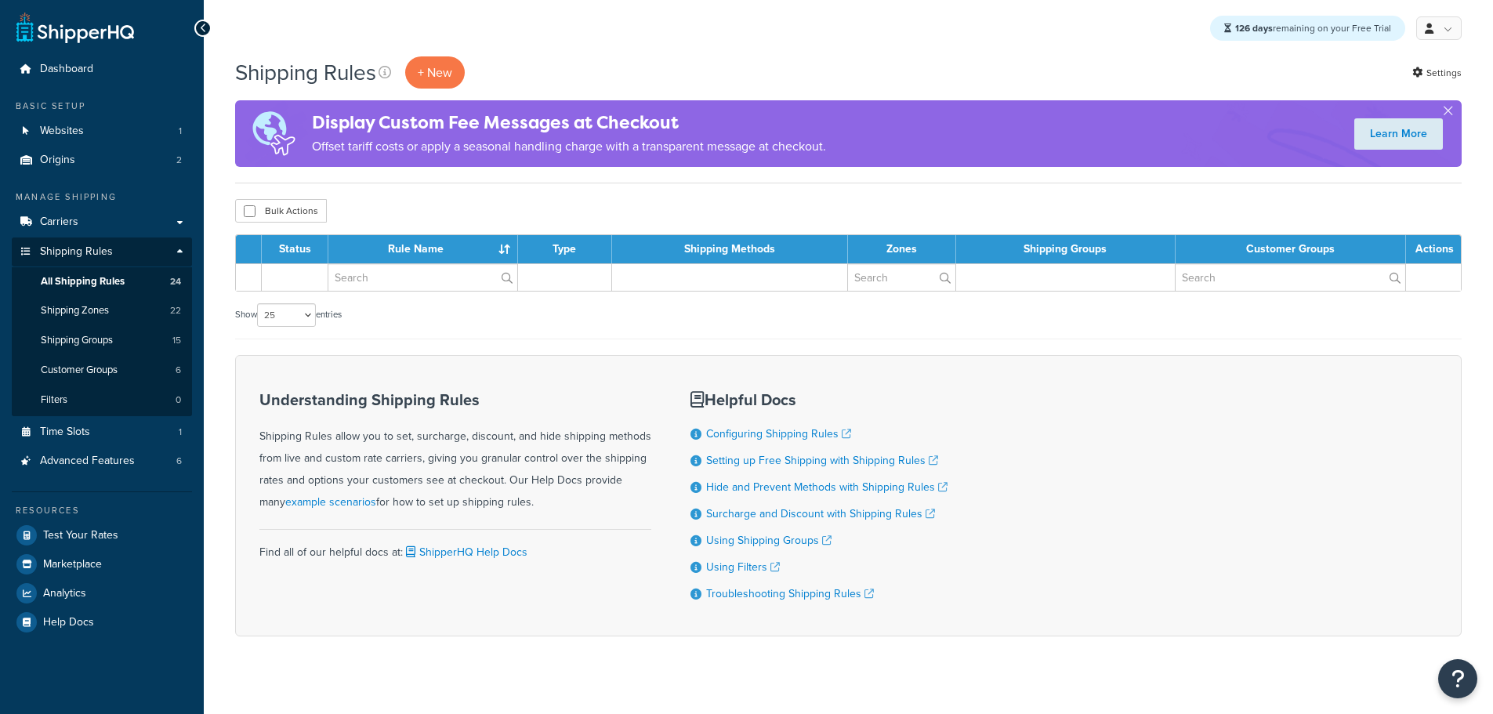
select select "25"
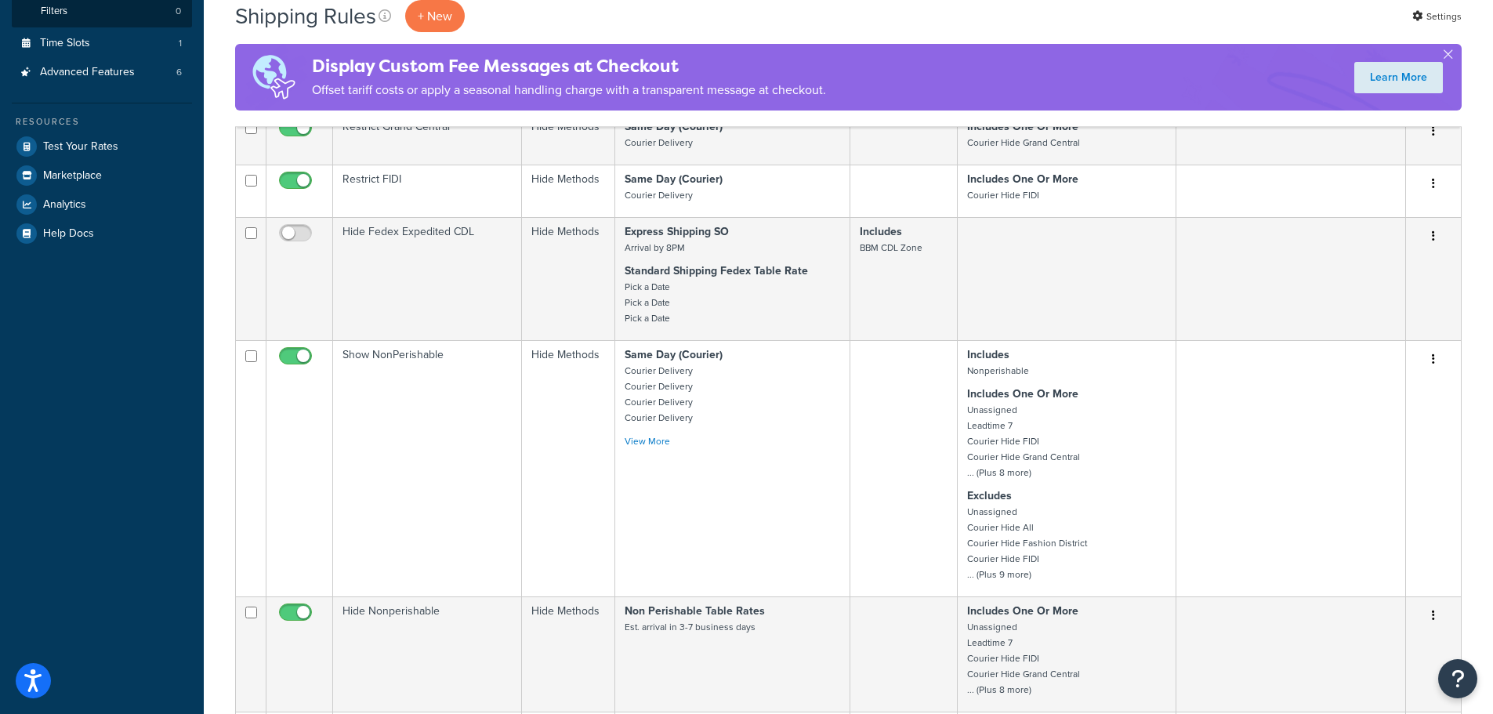
scroll to position [392, 0]
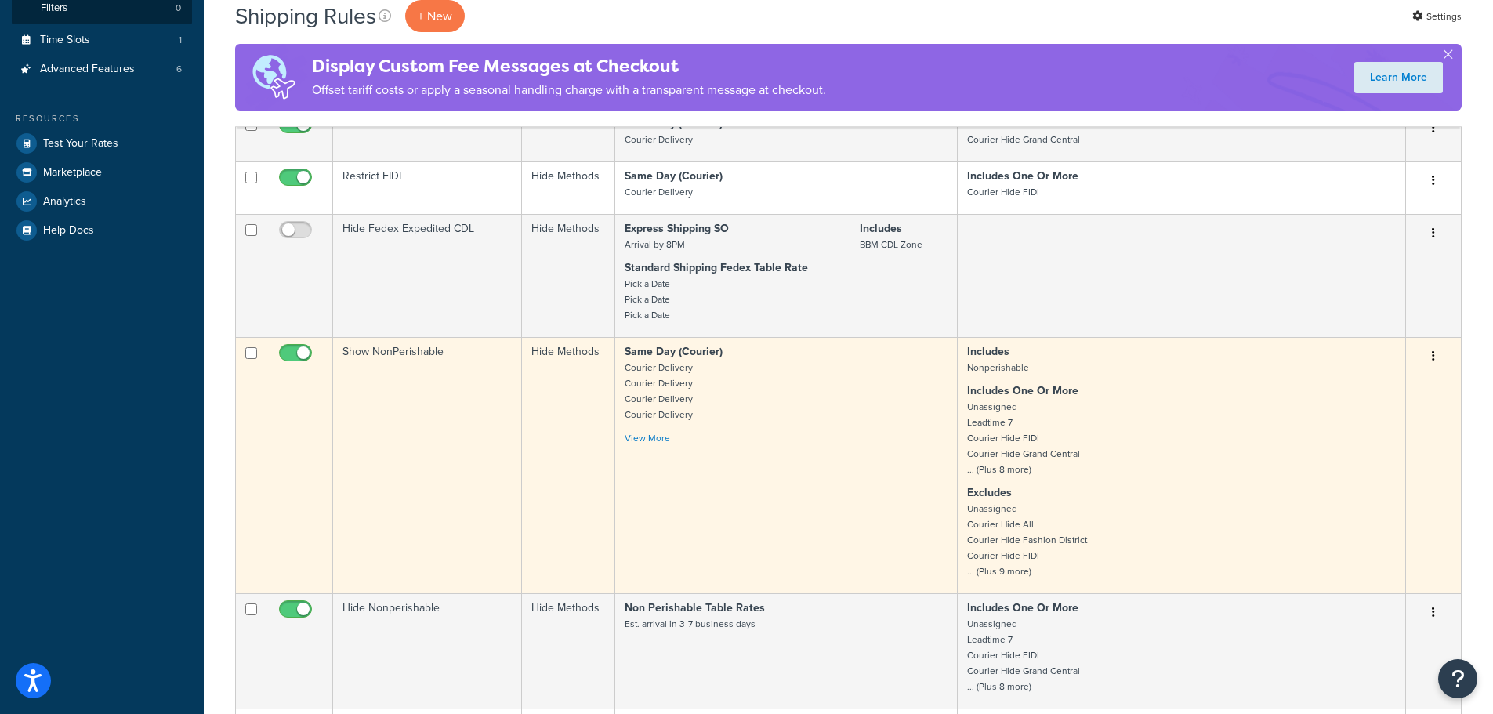
click at [376, 395] on td "Show NonPerishable" at bounding box center [427, 465] width 189 height 256
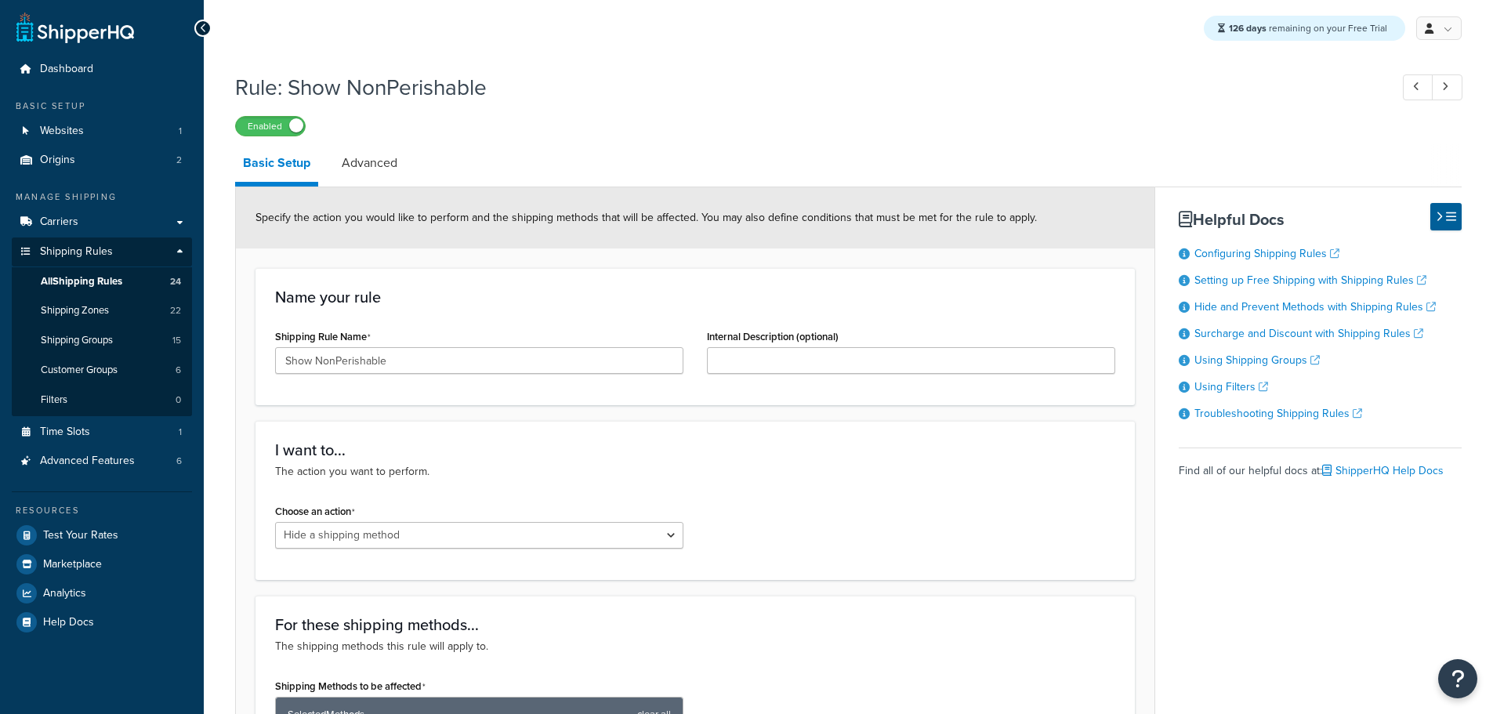
select select "HIDE"
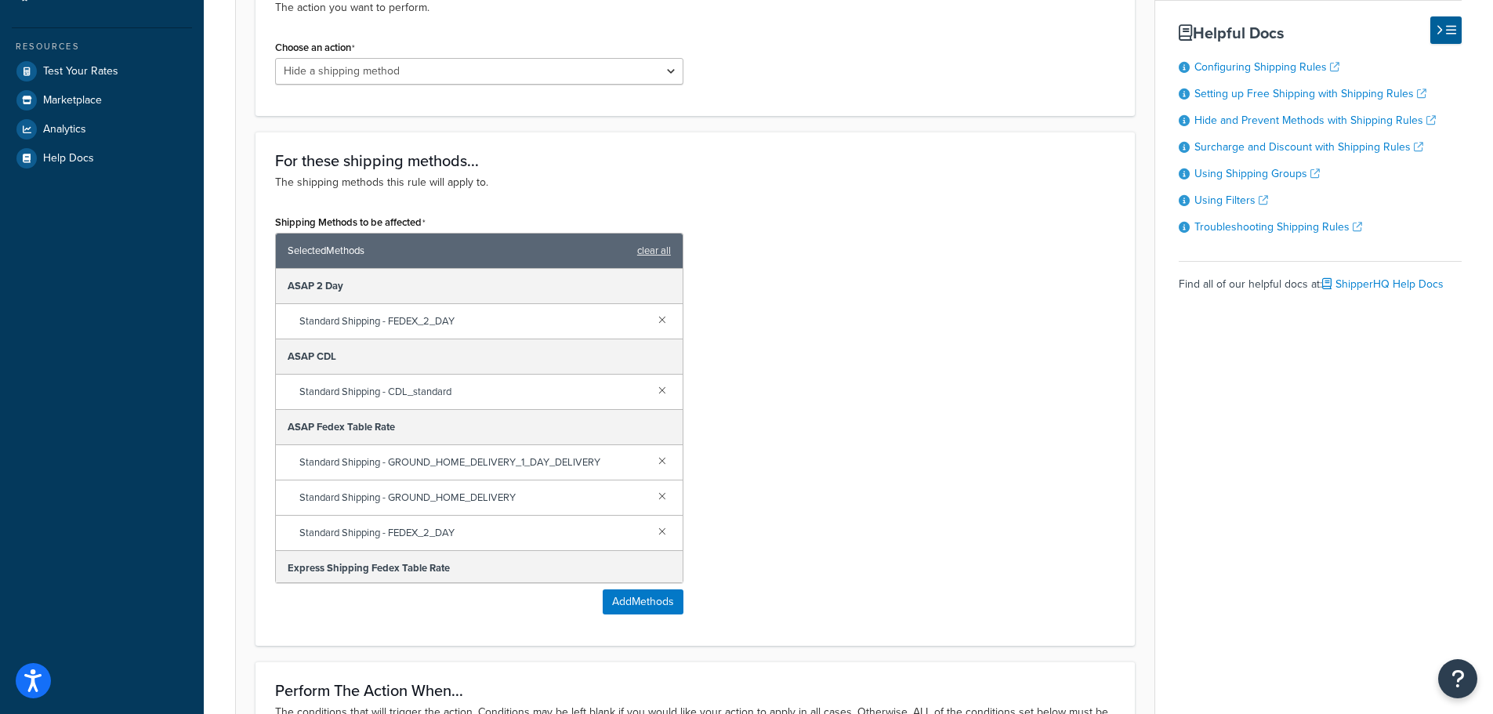
scroll to position [78, 0]
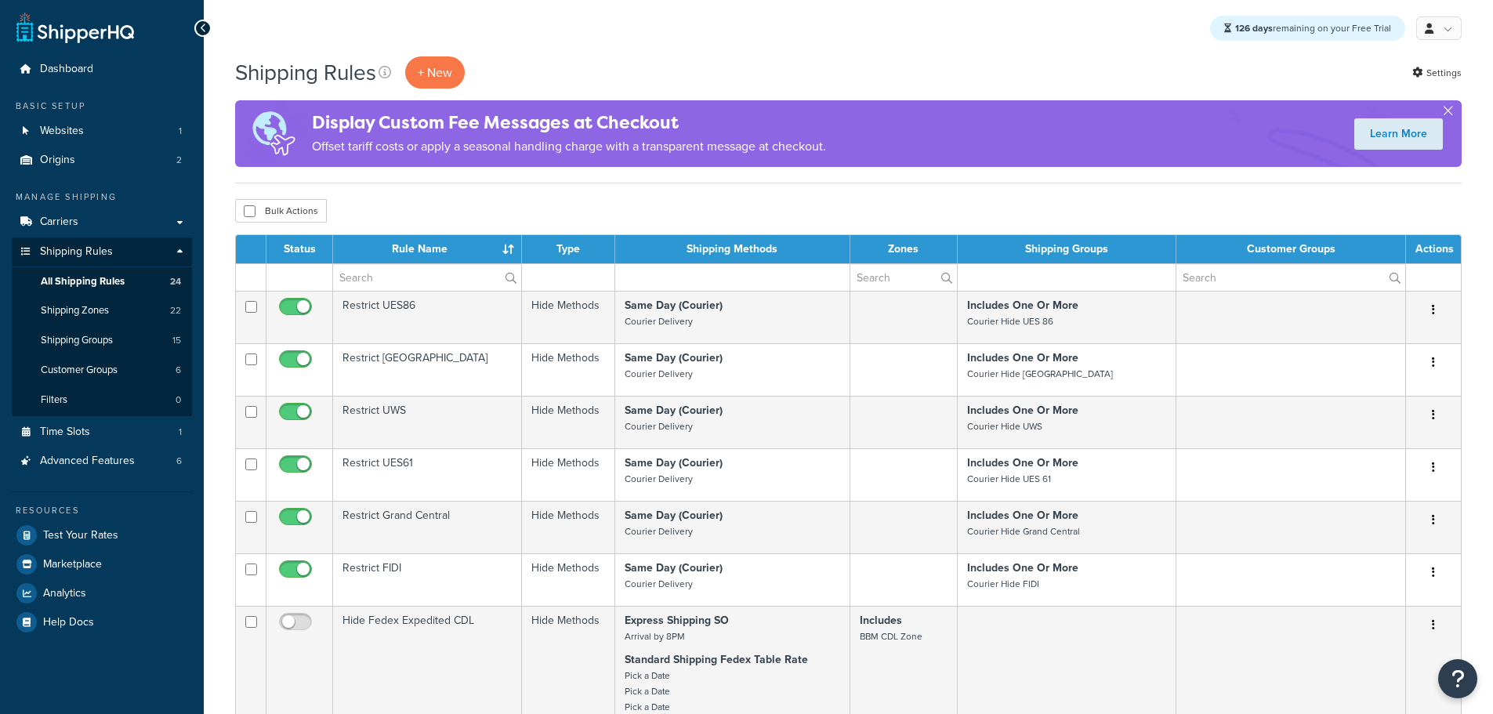
select select "25"
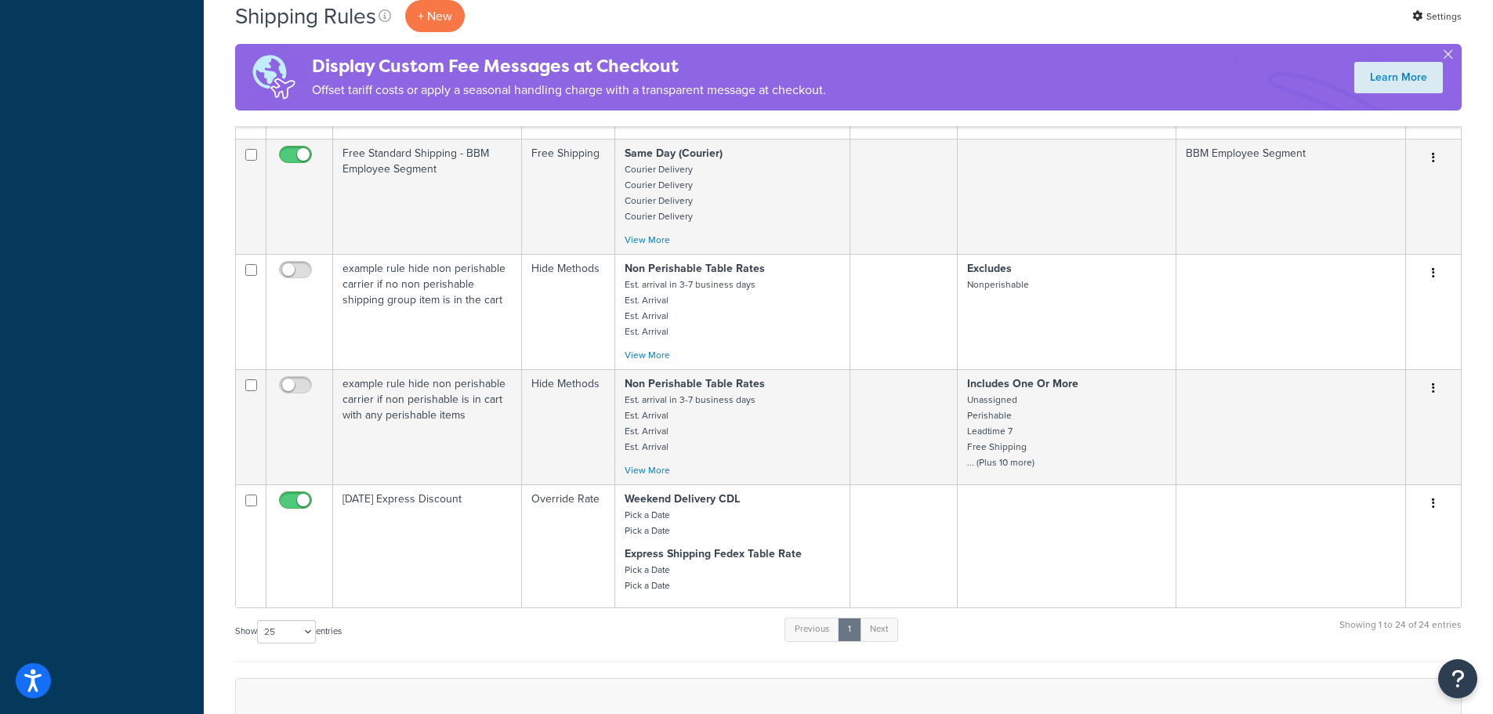
scroll to position [1959, 0]
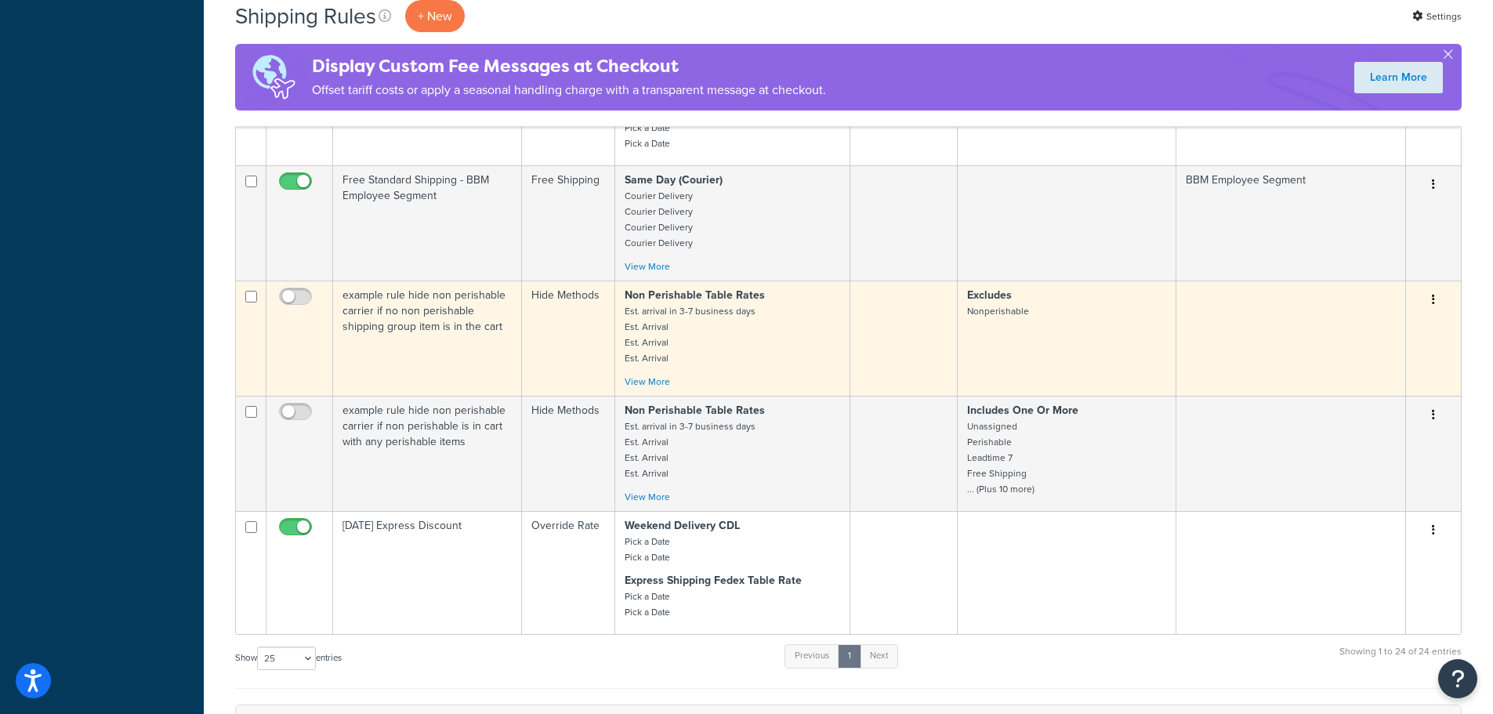
click at [424, 320] on td "example rule hide non perishable carrier if no non perishable shipping group it…" at bounding box center [427, 338] width 189 height 115
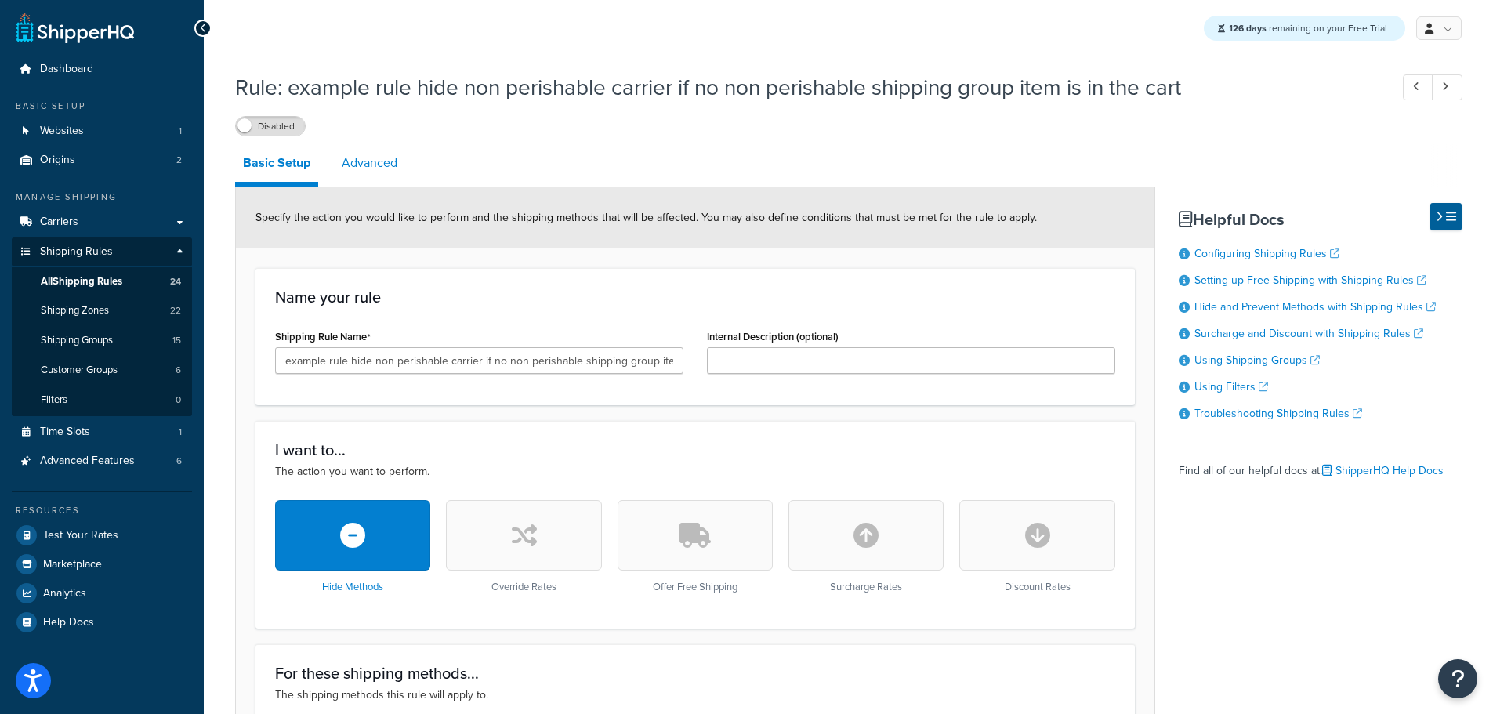
click at [362, 161] on link "Advanced" at bounding box center [369, 163] width 71 height 38
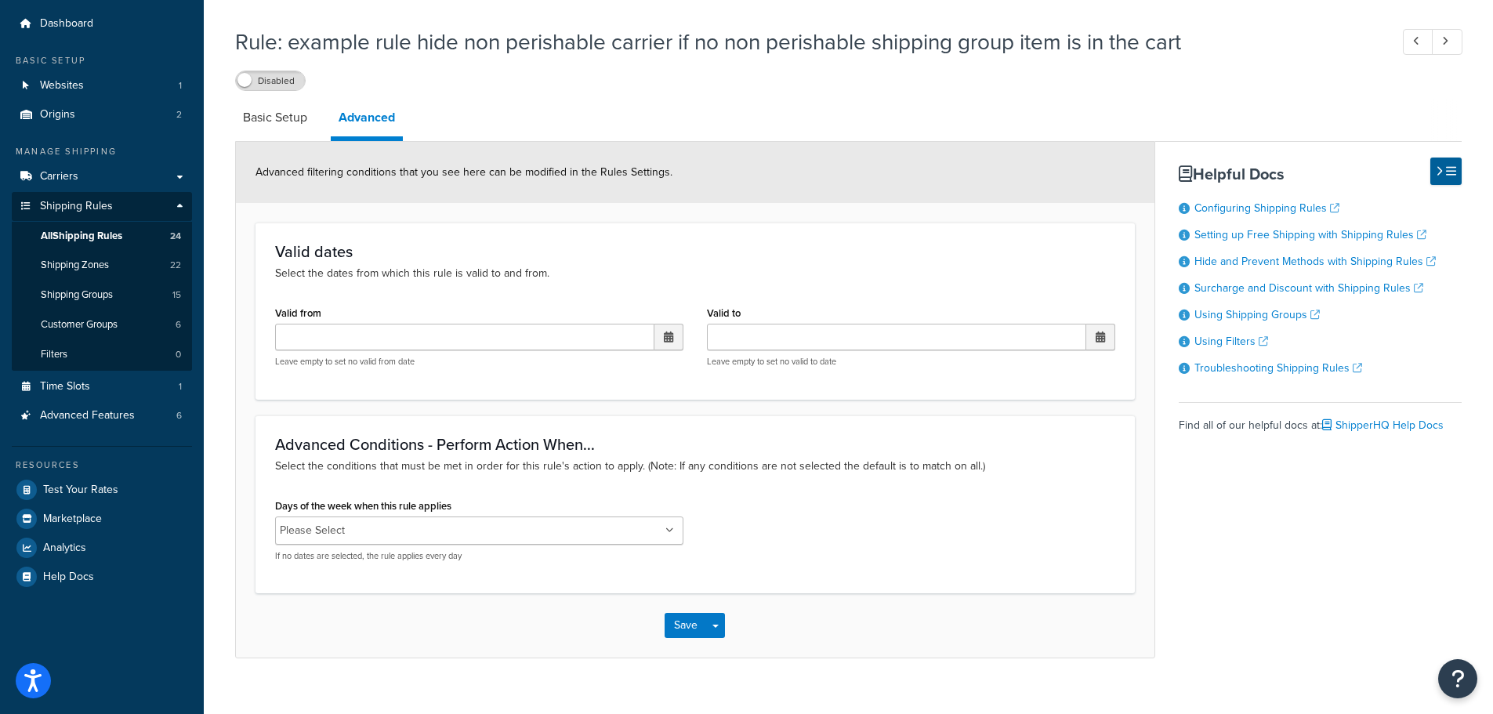
scroll to position [70, 0]
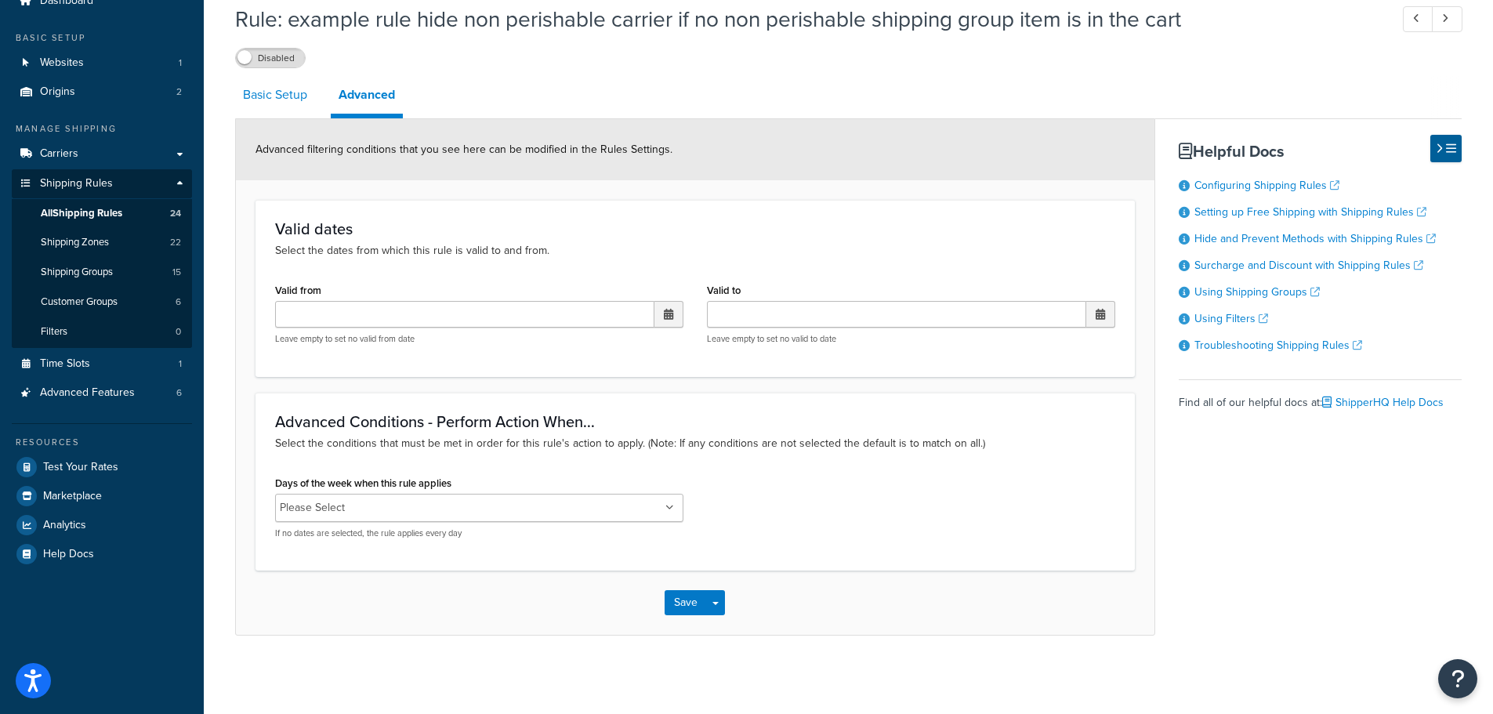
click at [295, 112] on link "Basic Setup" at bounding box center [275, 95] width 80 height 38
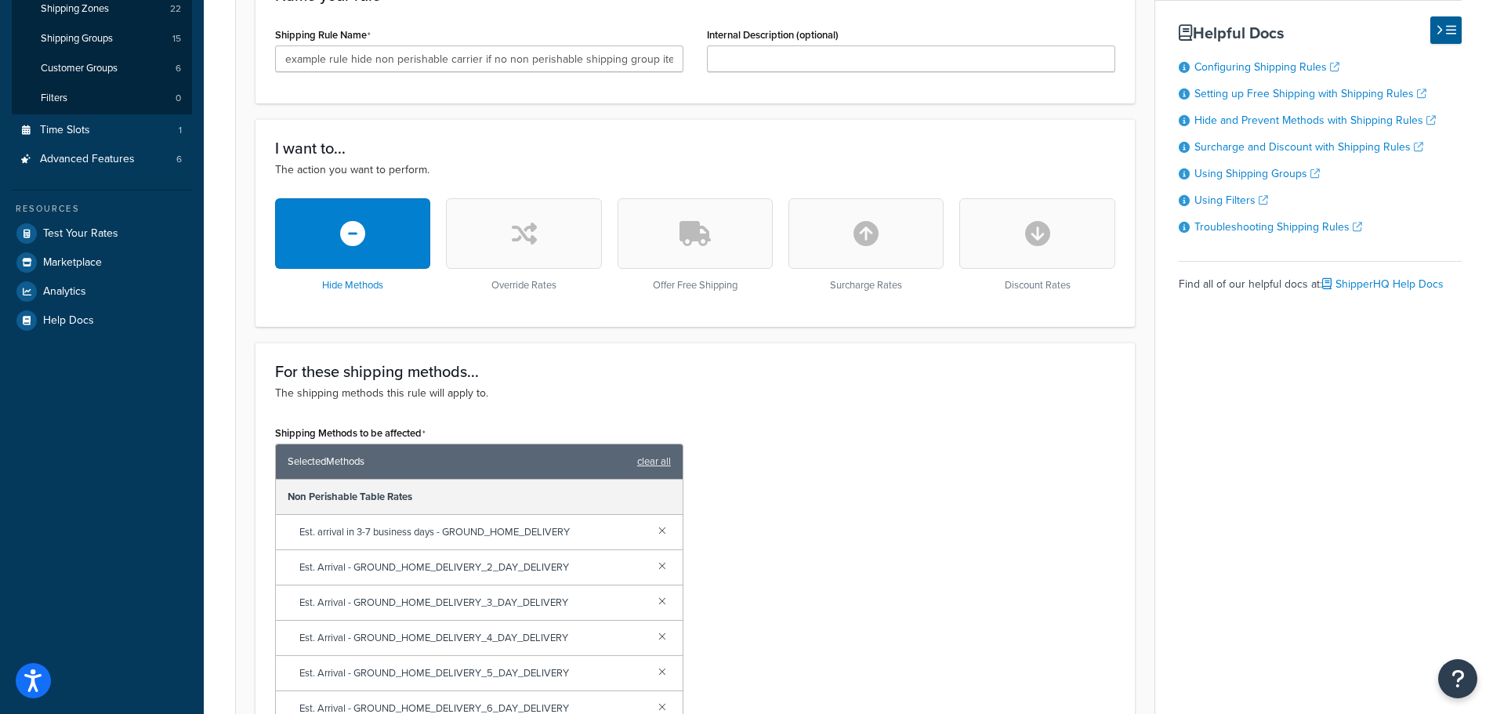
scroll to position [211, 0]
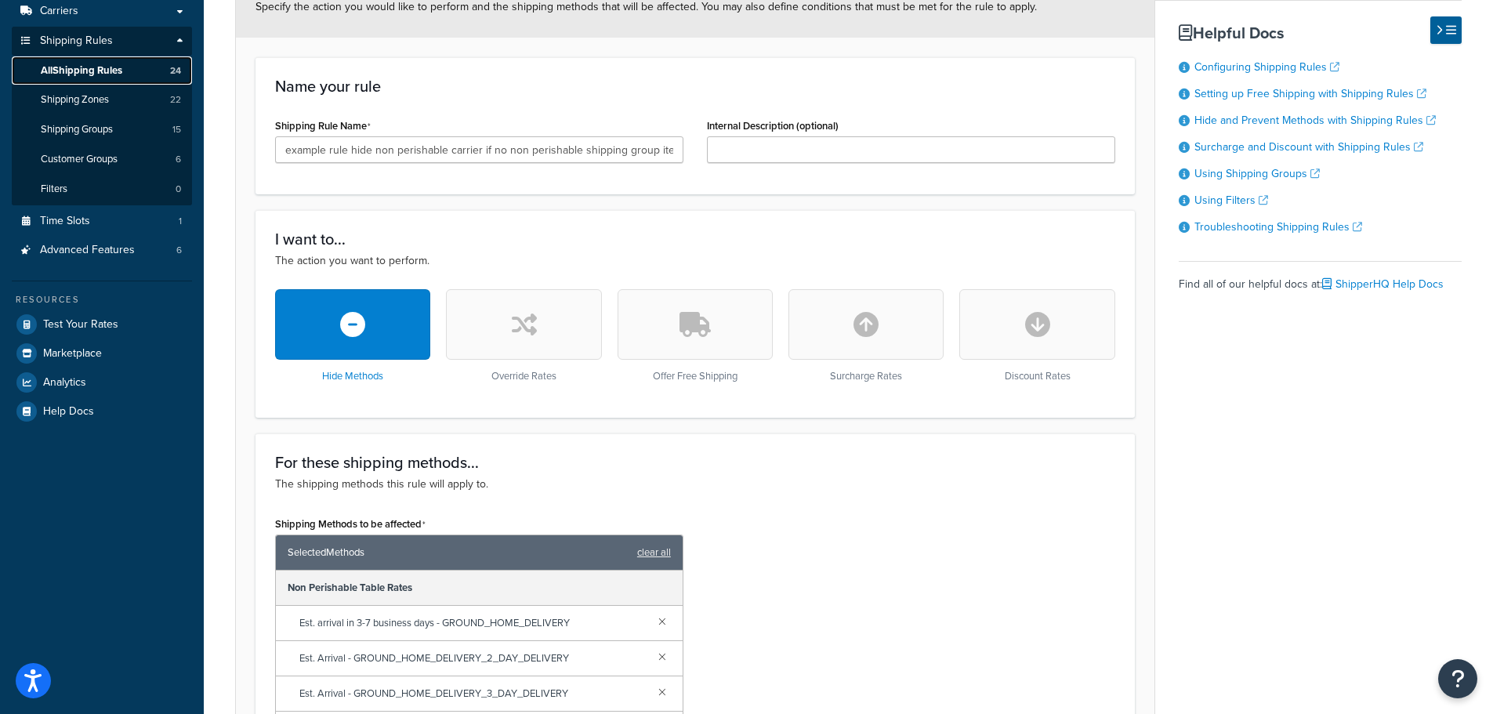
click at [104, 67] on span "All Shipping Rules" at bounding box center [81, 70] width 81 height 13
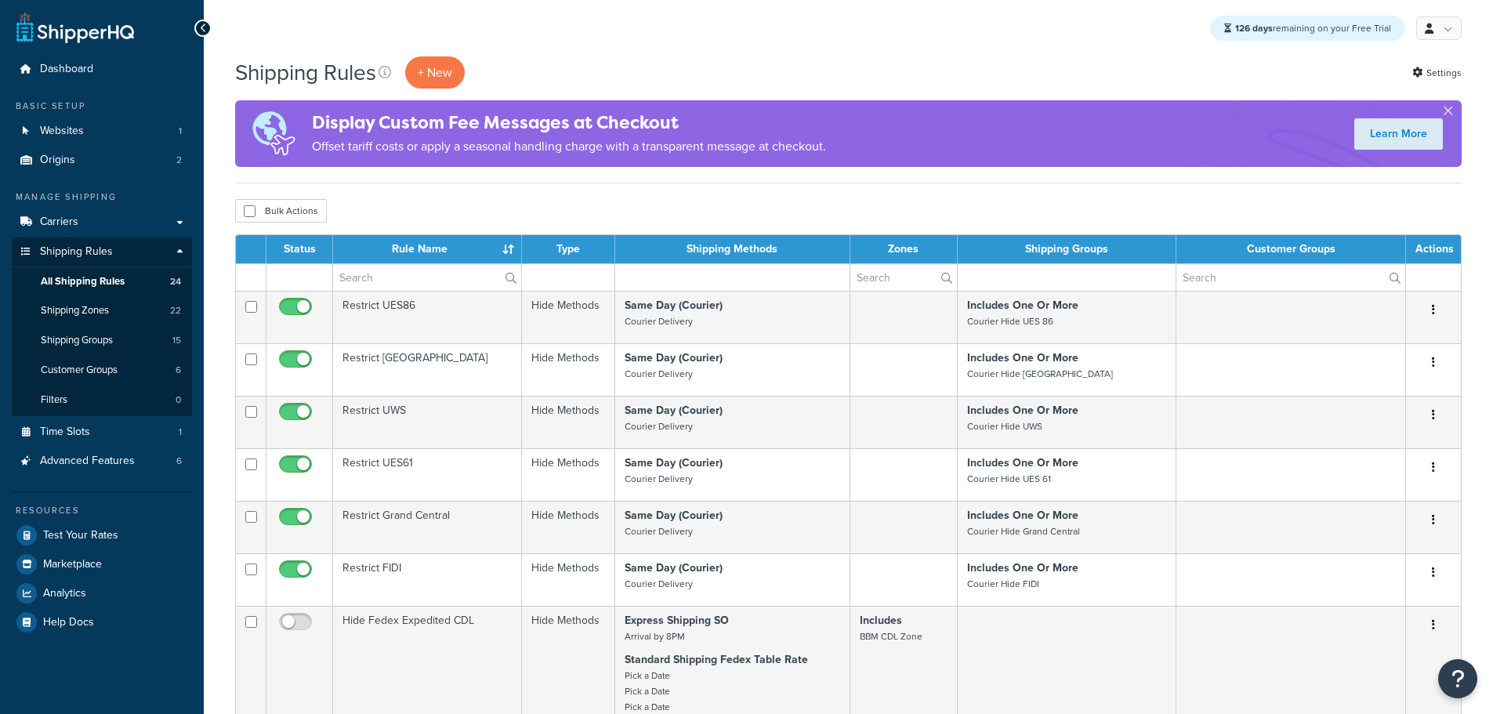
select select "25"
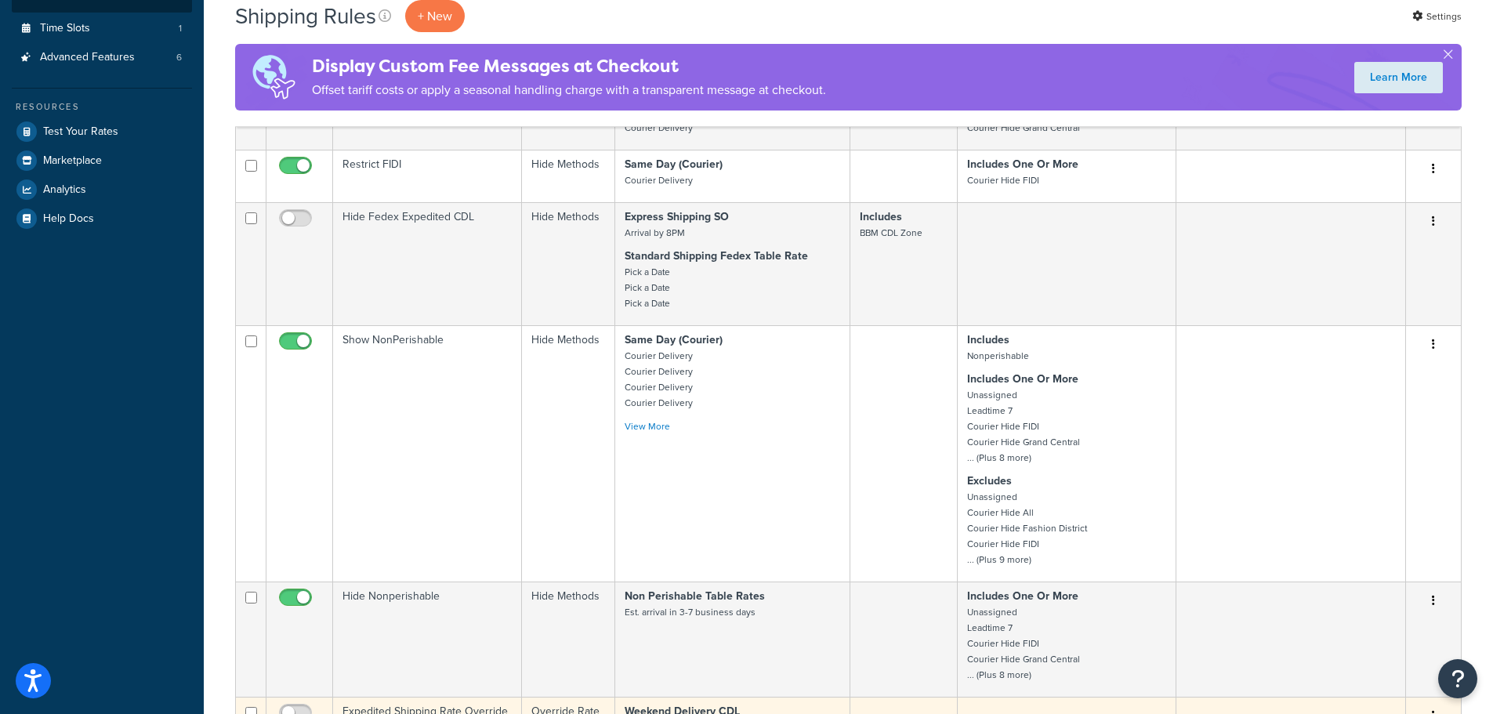
scroll to position [392, 0]
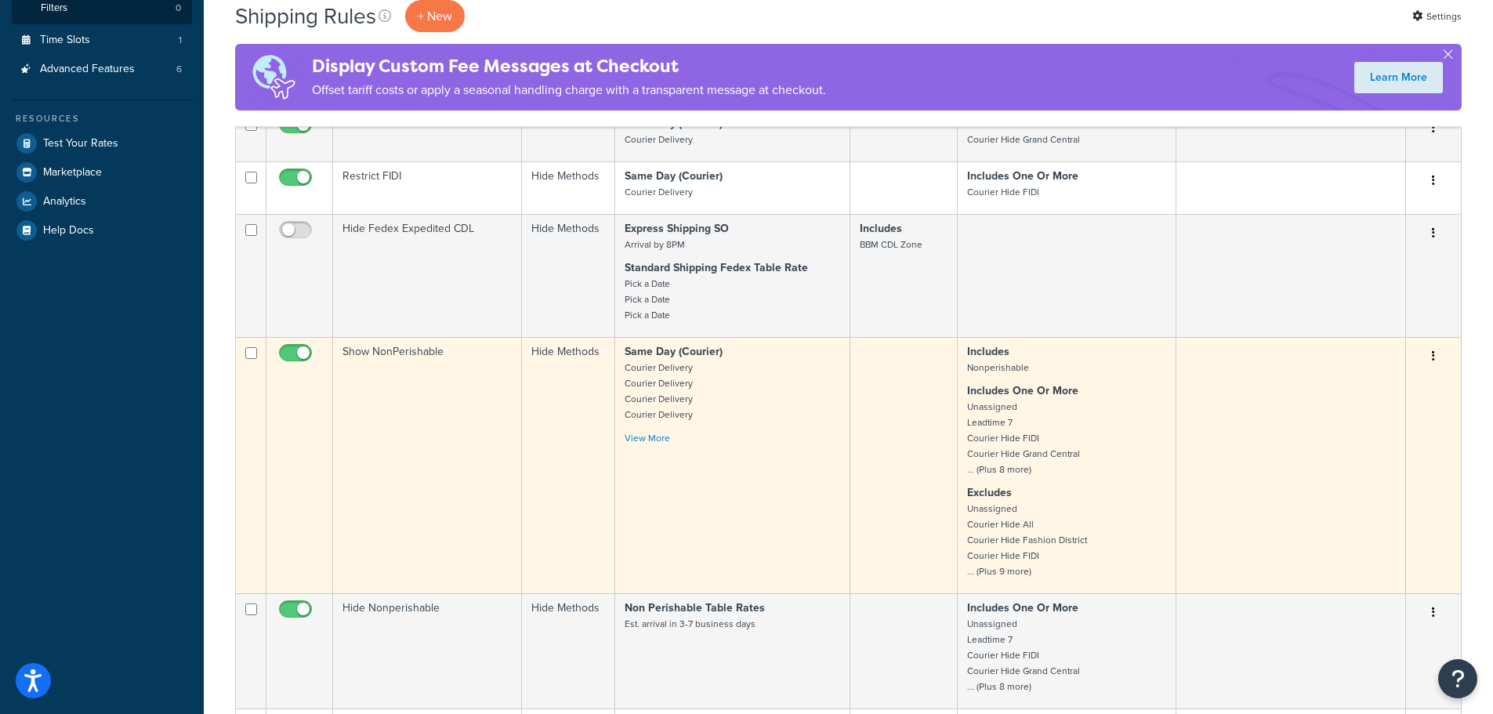
click at [415, 358] on td "Show NonPerishable" at bounding box center [427, 465] width 189 height 256
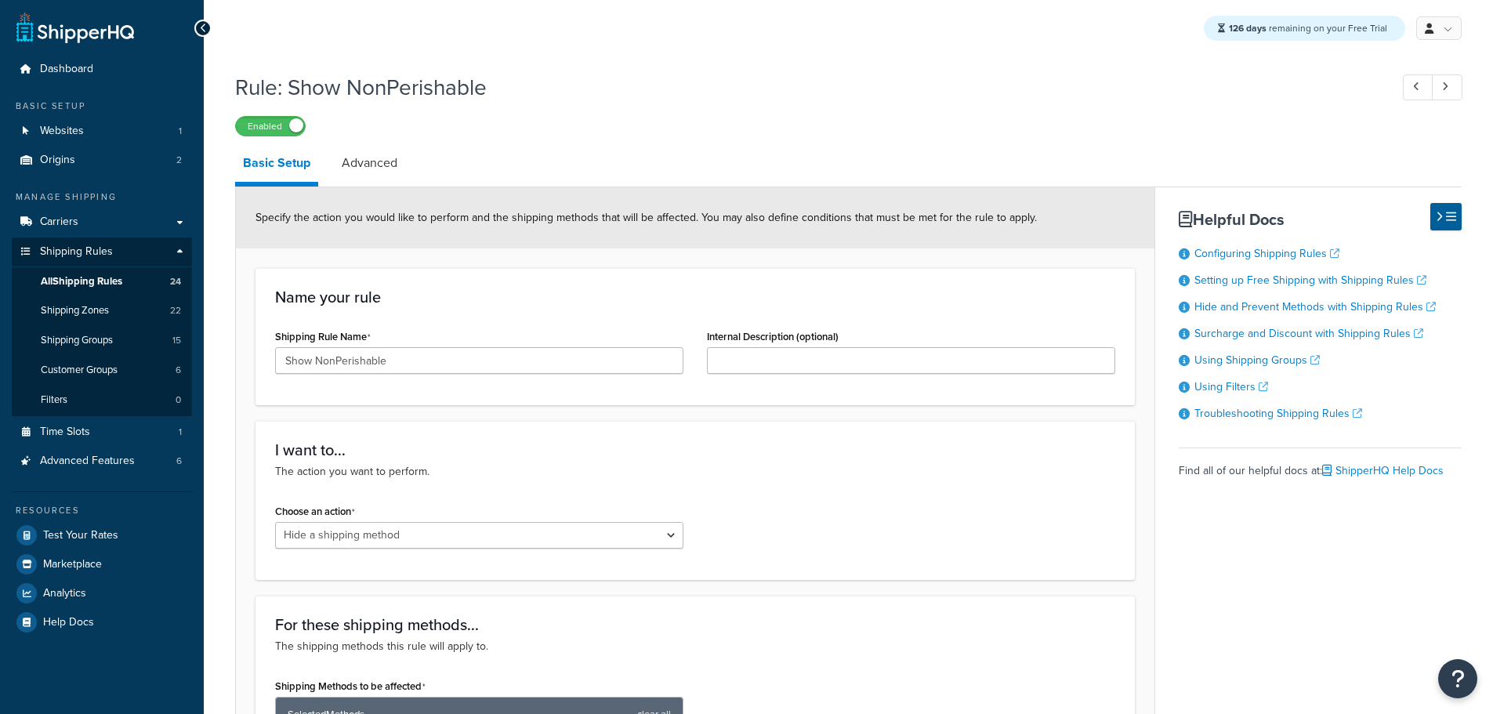
select select "HIDE"
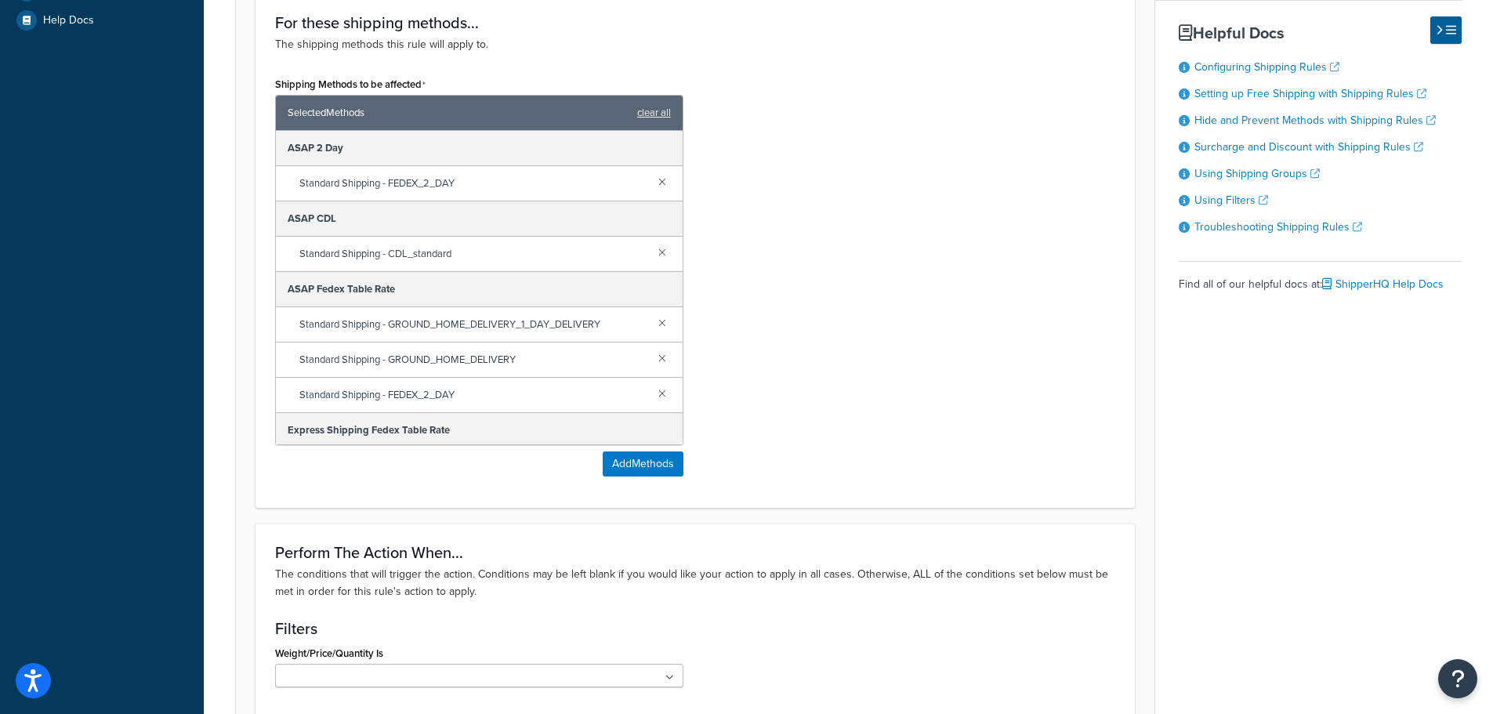
scroll to position [627, 0]
